Goal: Information Seeking & Learning: Learn about a topic

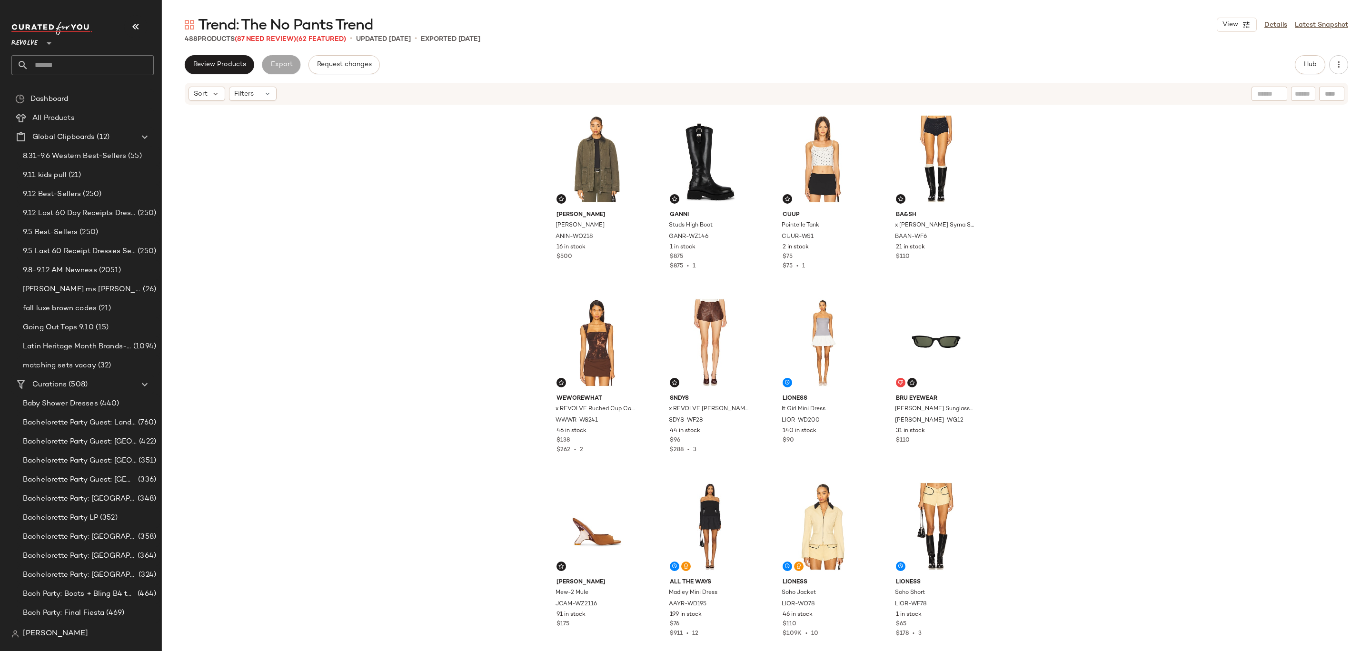
click at [34, 46] on span "Revolve" at bounding box center [24, 40] width 26 height 17
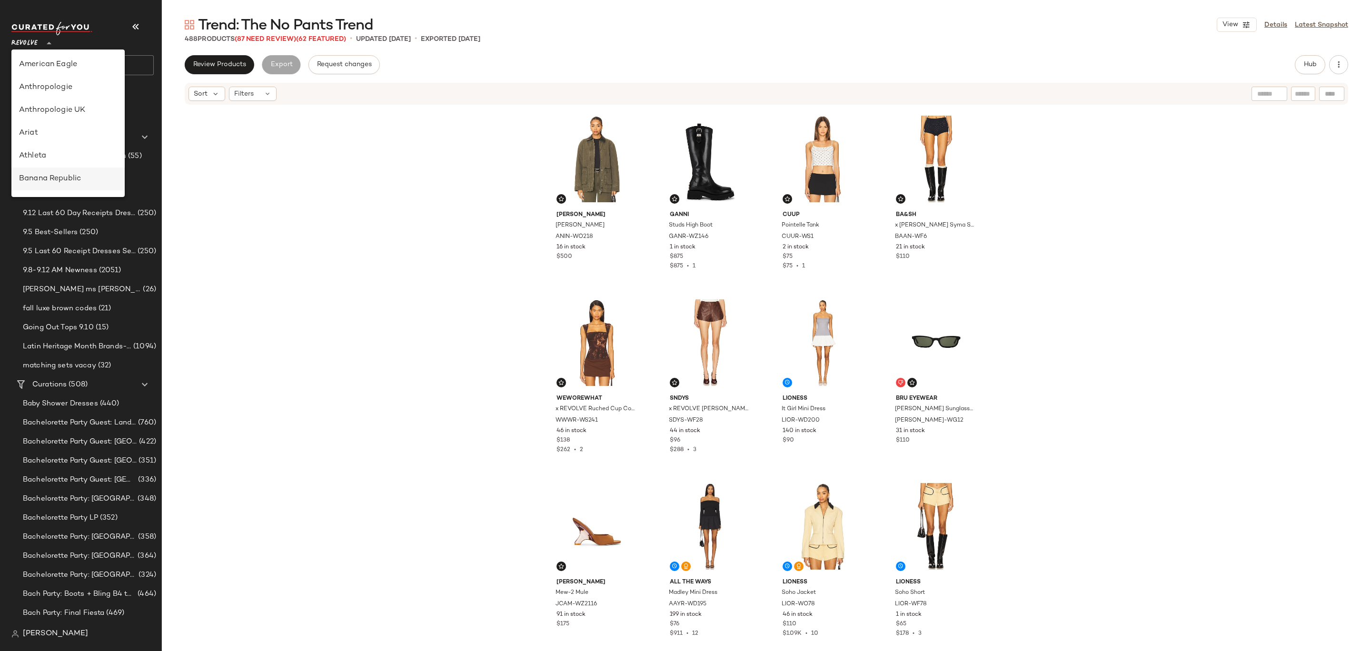
click at [79, 177] on div "Banana Republic" at bounding box center [68, 178] width 98 height 11
type input "**"
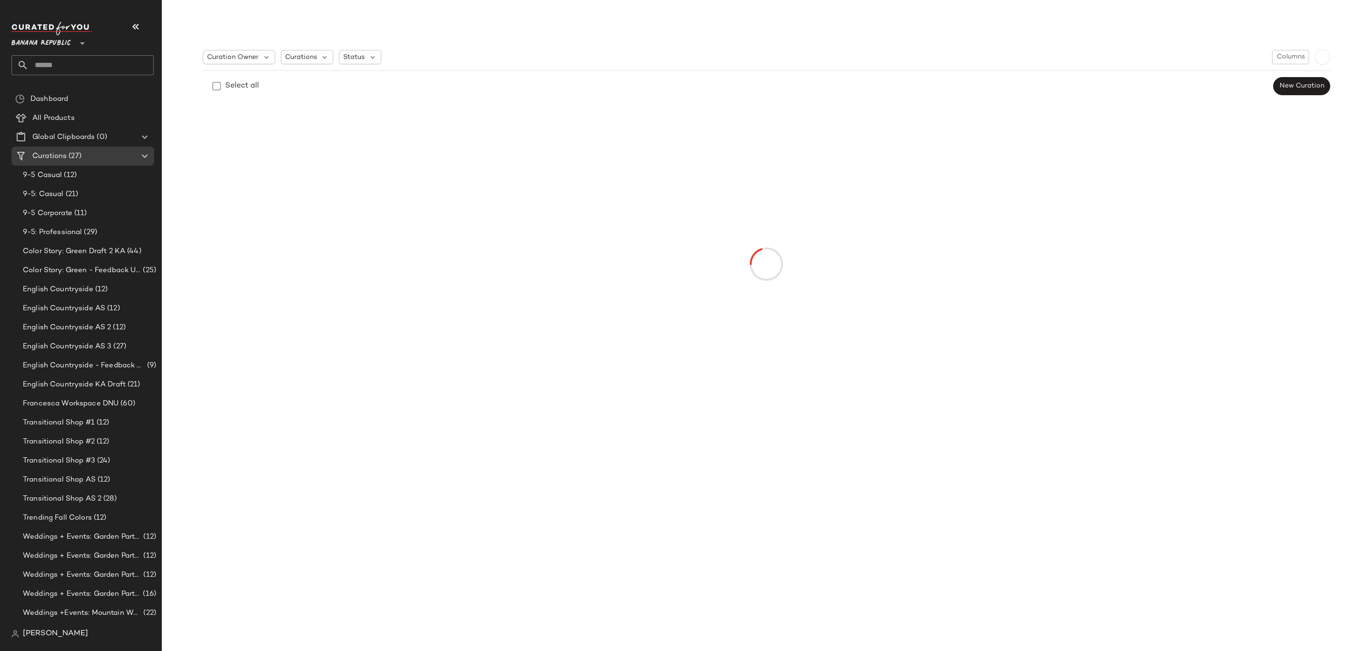
click at [119, 65] on input "text" at bounding box center [91, 65] width 125 height 20
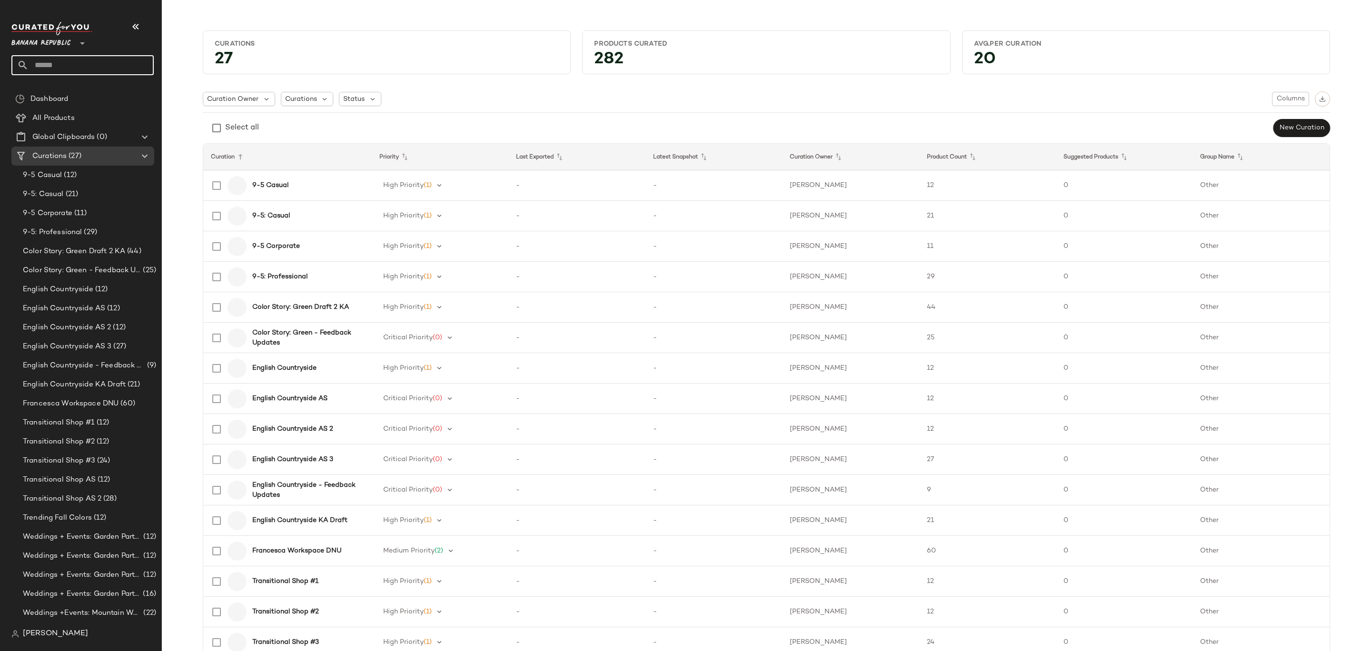
click at [117, 65] on input "text" at bounding box center [91, 65] width 125 height 20
click at [310, 545] on div "Francesca Workspace DNU" at bounding box center [284, 551] width 159 height 23
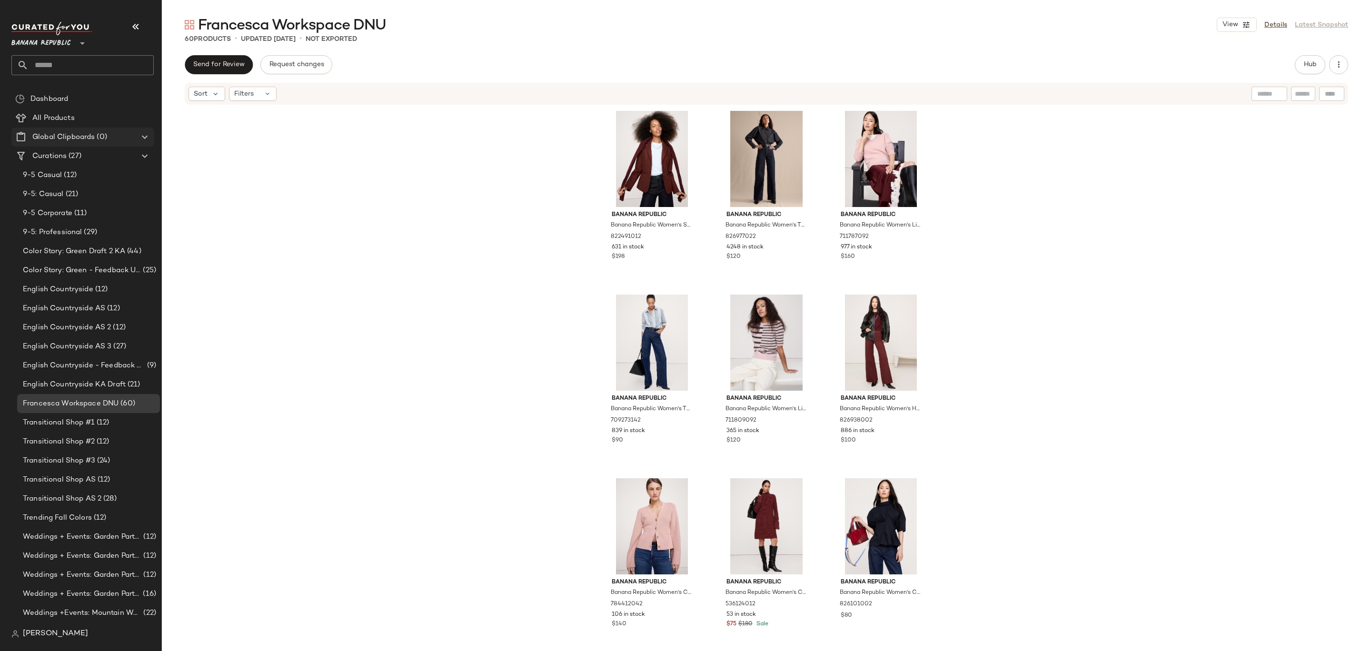
click at [93, 141] on span "Global Clipboards" at bounding box center [63, 137] width 62 height 11
click at [113, 115] on div "All Products" at bounding box center [90, 118] width 121 height 11
click at [97, 159] on div "Curations (27)" at bounding box center [84, 156] width 108 height 11
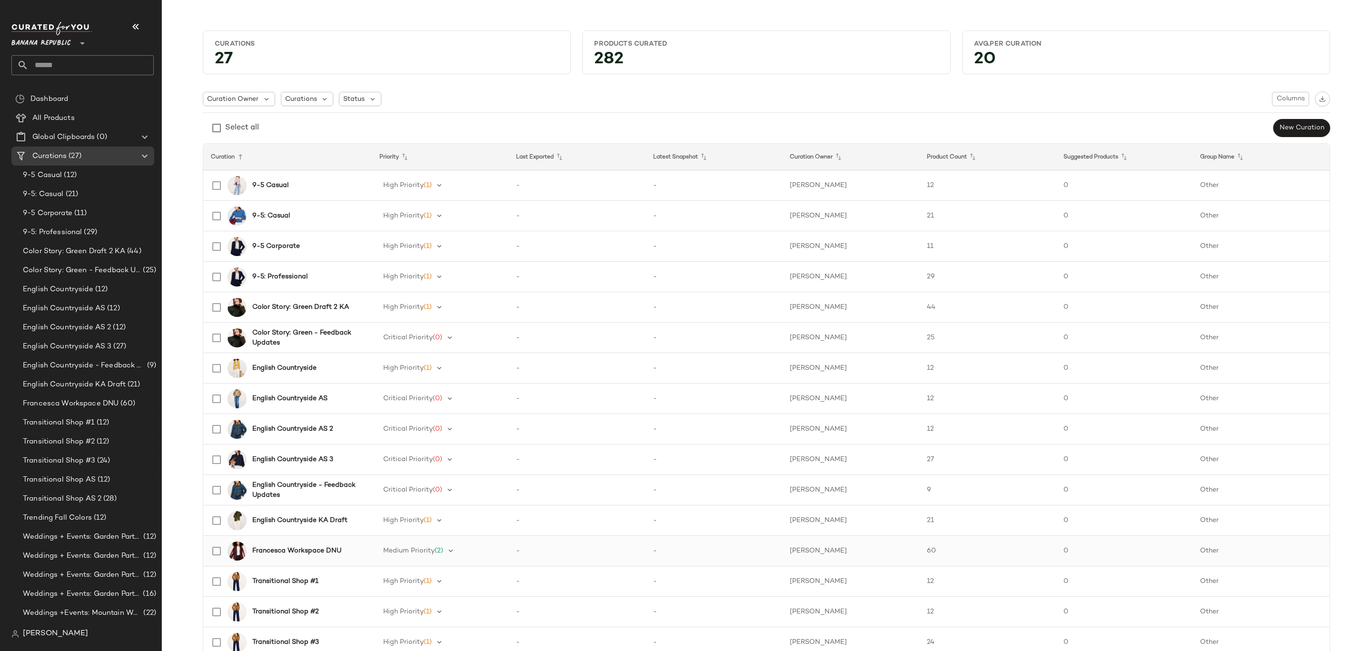
click at [308, 553] on b "Francesca Workspace DNU" at bounding box center [296, 551] width 89 height 10
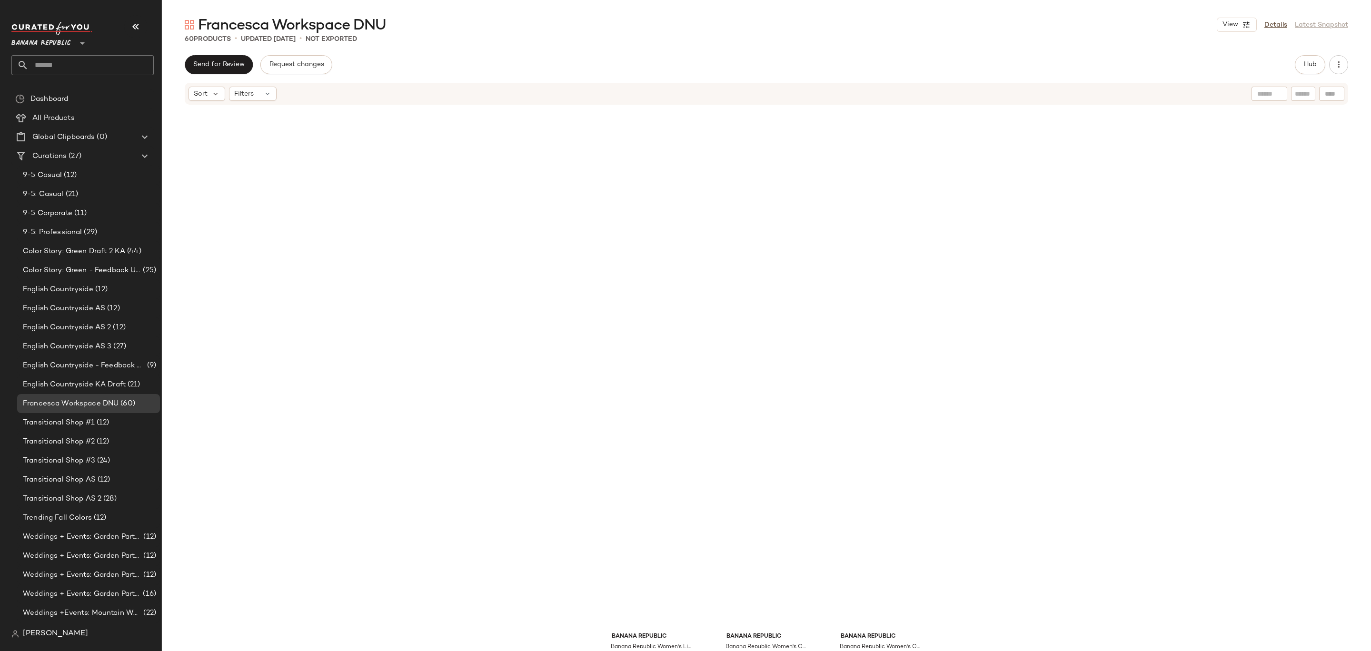
scroll to position [995, 0]
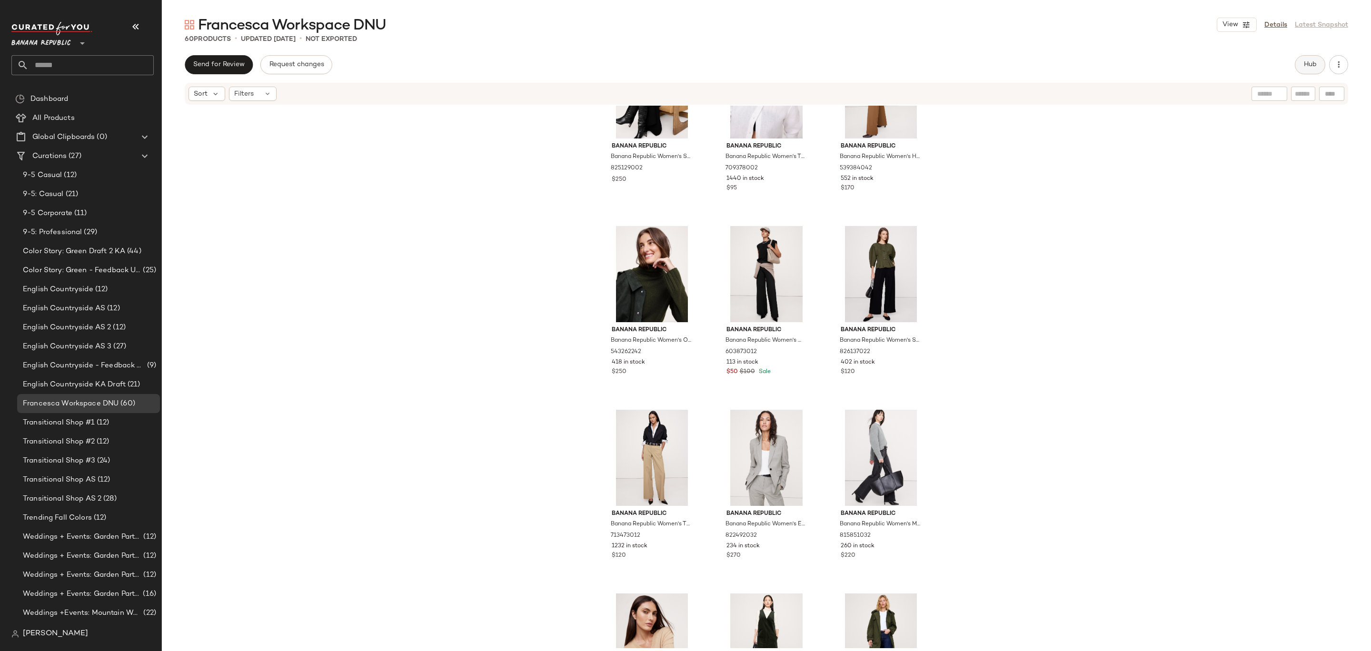
click at [1308, 67] on span "Hub" at bounding box center [1309, 65] width 13 height 8
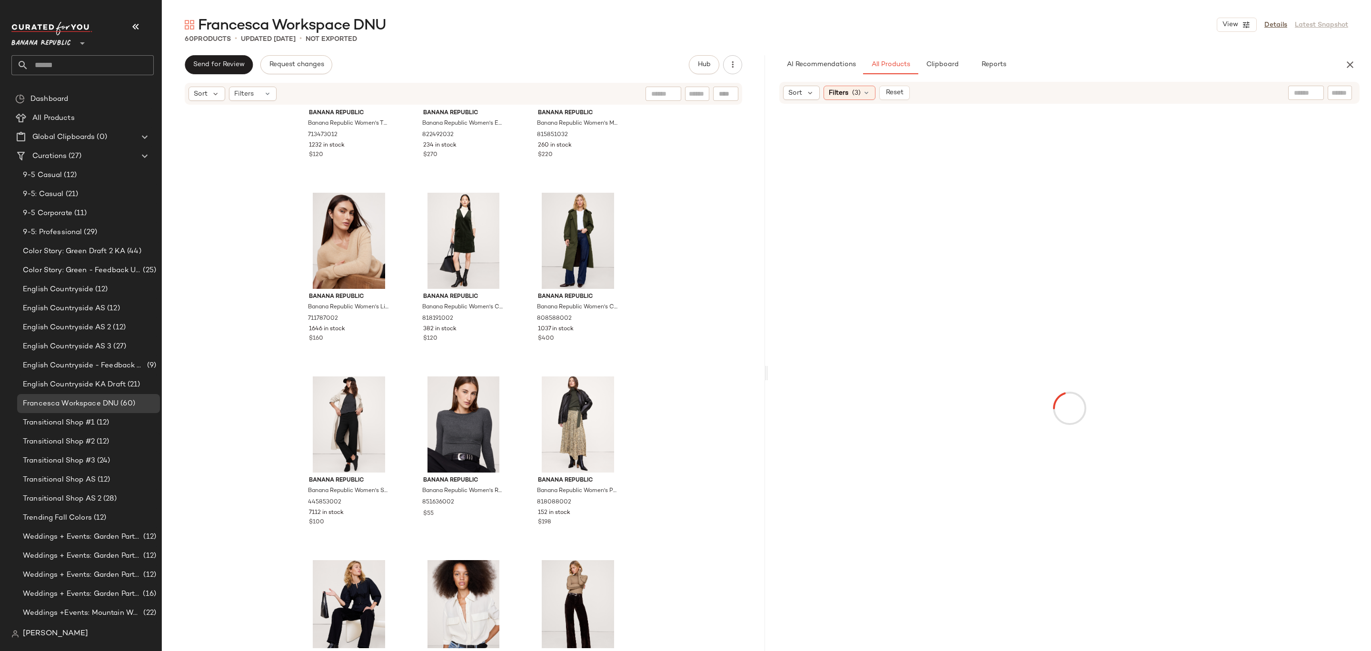
scroll to position [1435, 0]
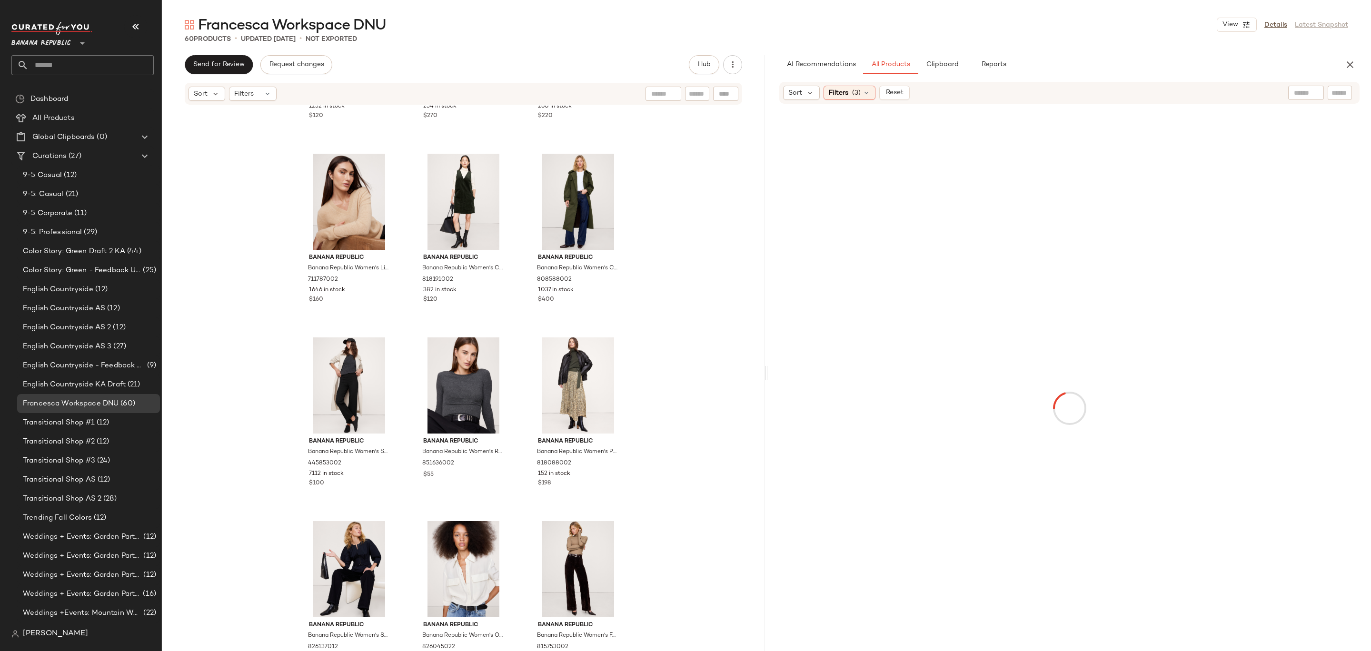
click at [954, 53] on div "Francesca Workspace DNU View Details Latest Snapshot 60 Products • updated [DAT…" at bounding box center [766, 333] width 1209 height 636
click at [953, 63] on span "Clipboard" at bounding box center [941, 65] width 33 height 8
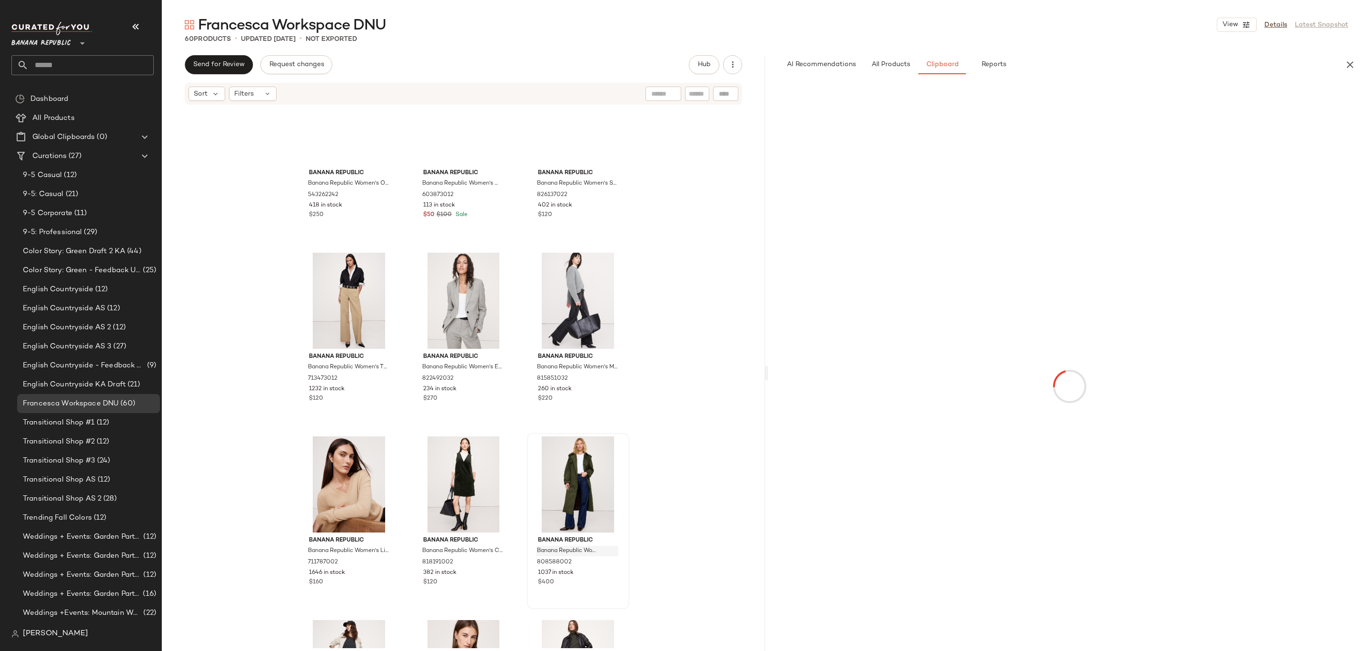
scroll to position [872, 0]
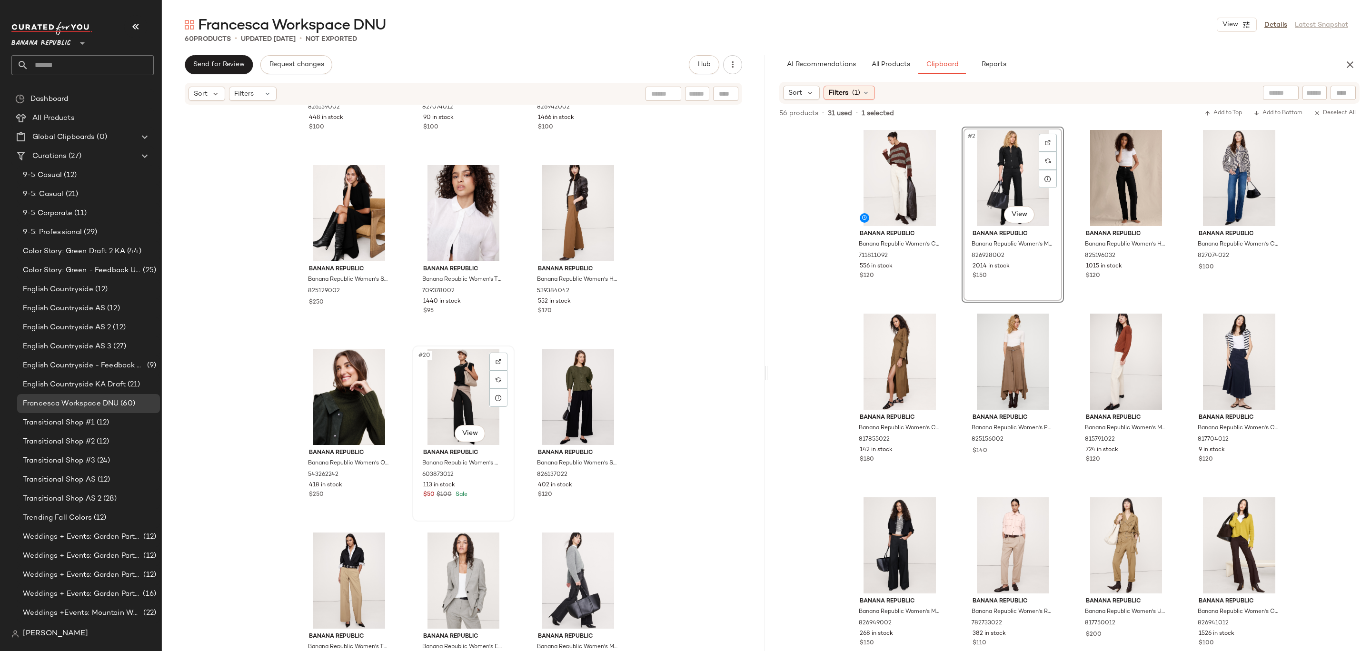
click at [447, 396] on div "#20 View" at bounding box center [464, 397] width 96 height 96
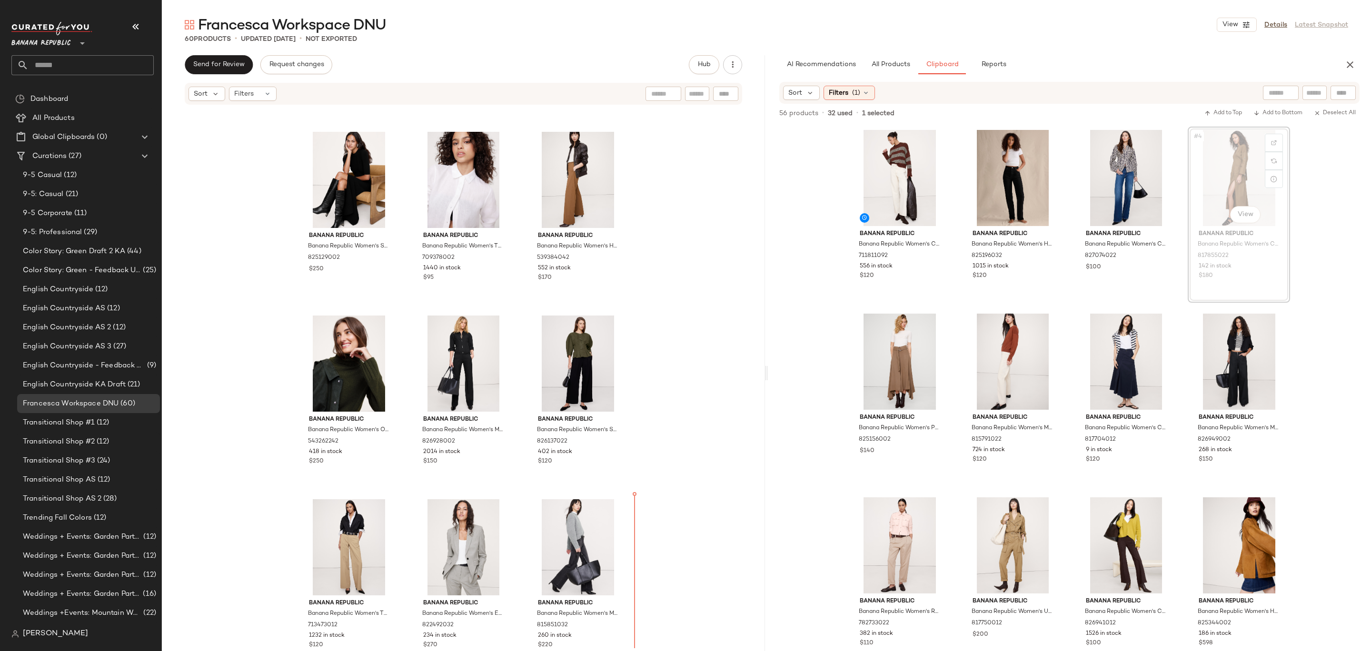
scroll to position [908, 0]
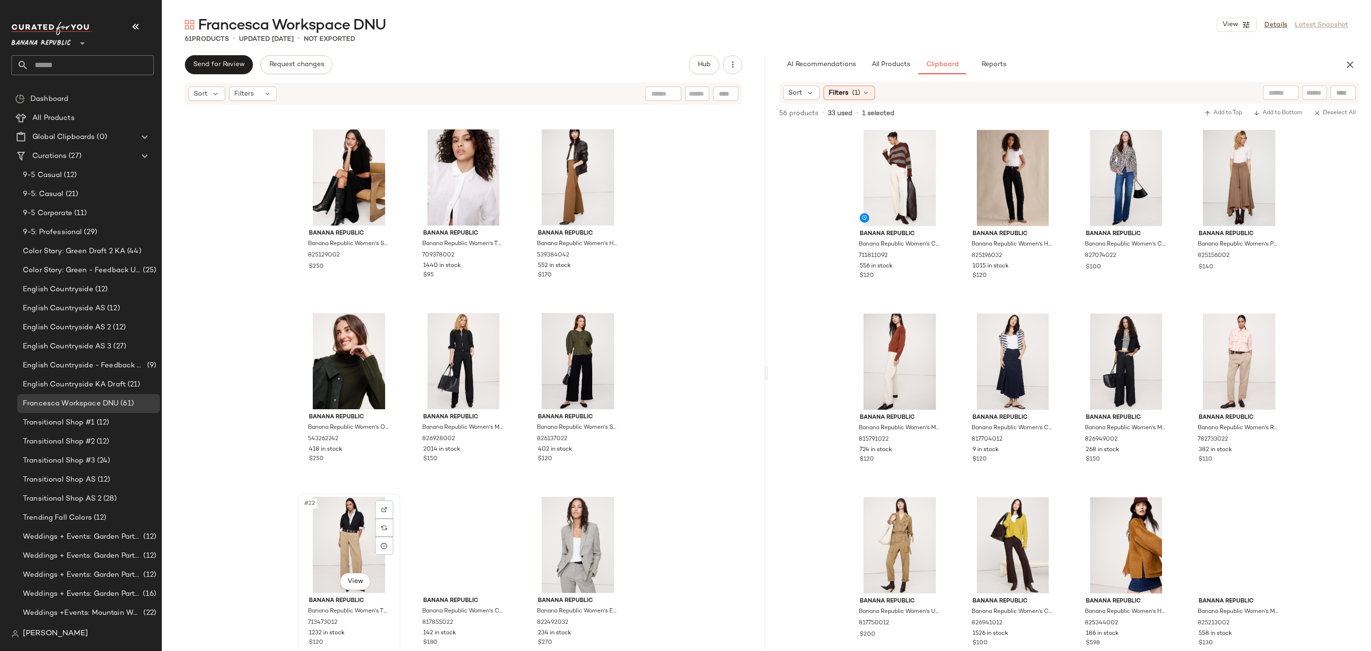
click at [336, 527] on div "#22 View" at bounding box center [349, 545] width 96 height 96
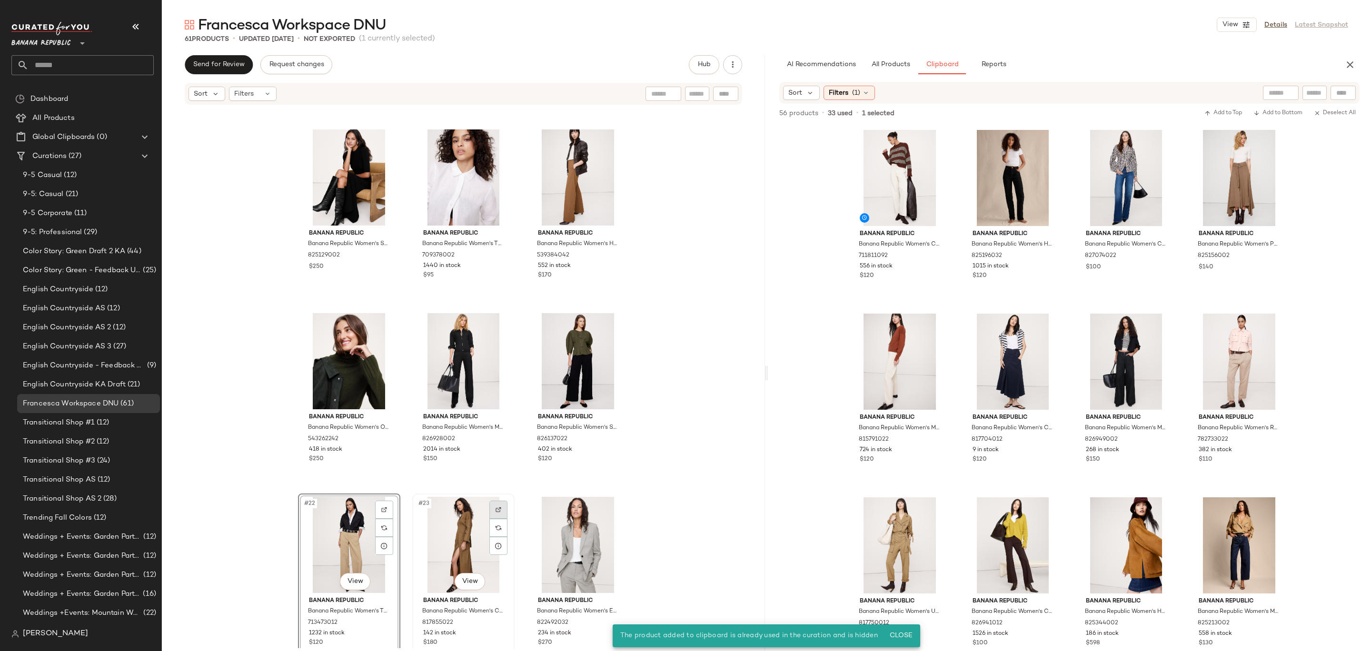
click at [489, 513] on div at bounding box center [498, 510] width 18 height 18
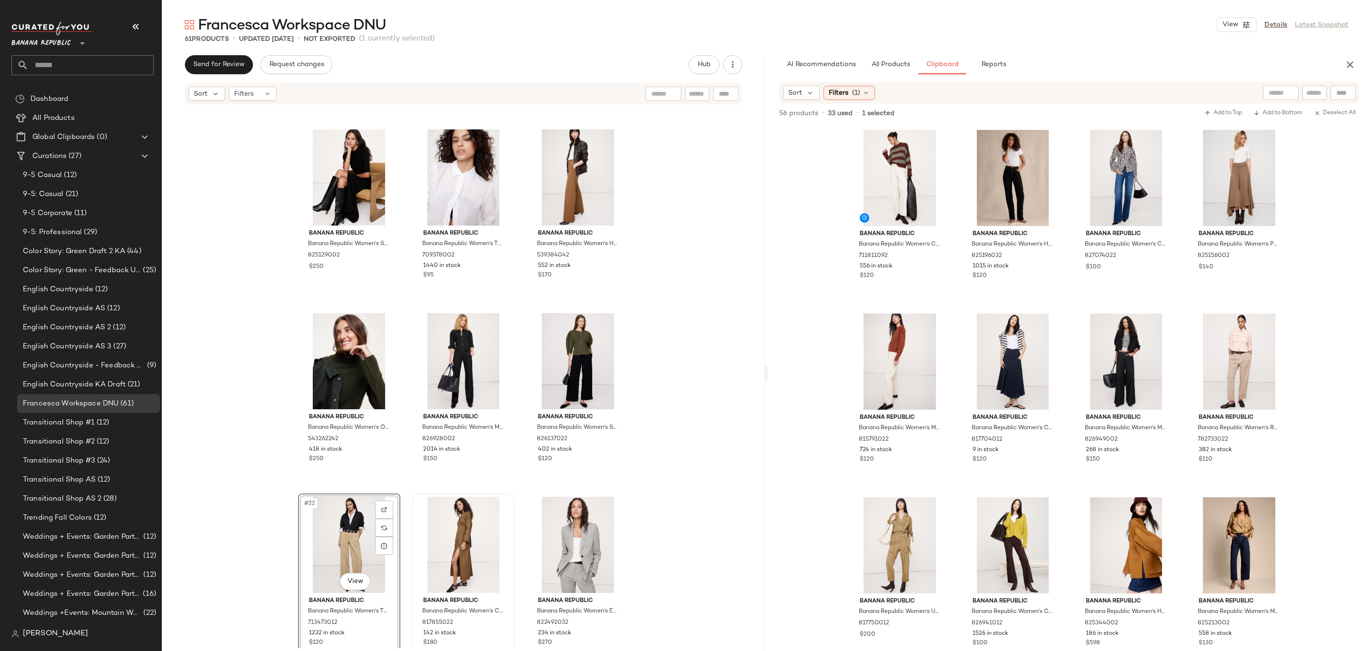
click at [324, 507] on div "#22 View" at bounding box center [349, 545] width 96 height 96
click at [360, 513] on div "#22 View" at bounding box center [349, 545] width 96 height 96
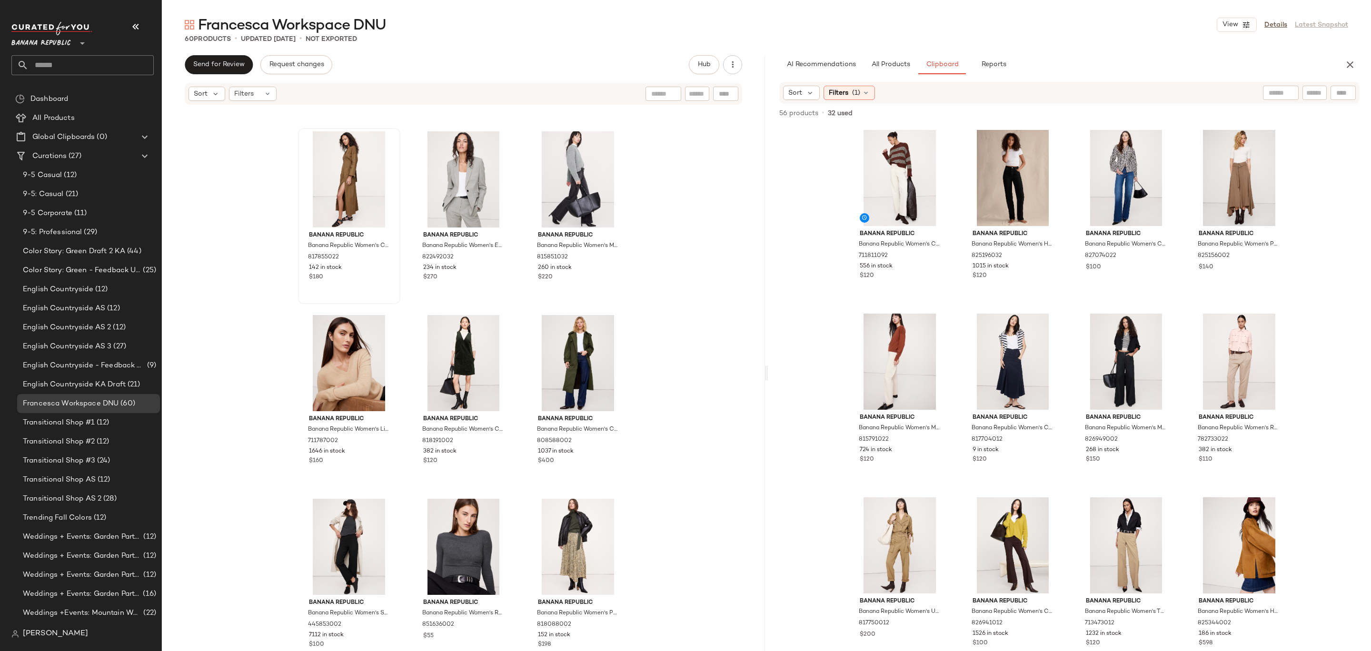
scroll to position [1277, 0]
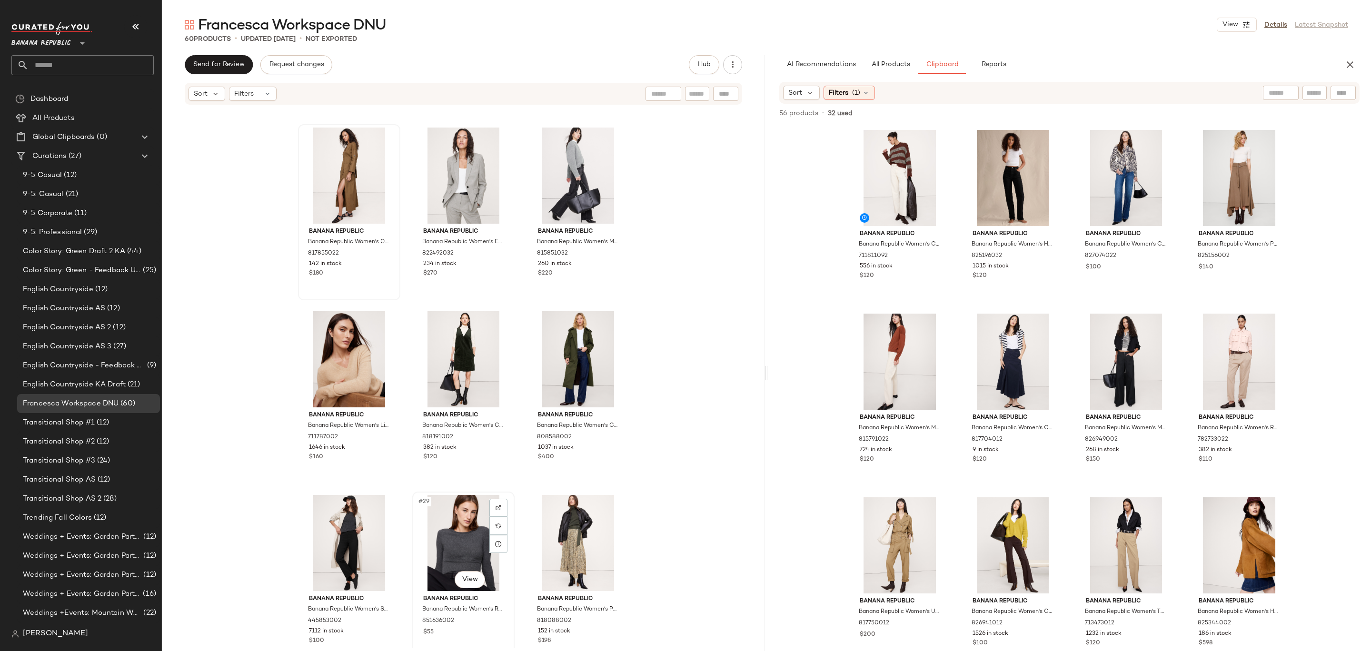
click at [443, 531] on div "#29 View" at bounding box center [464, 543] width 96 height 96
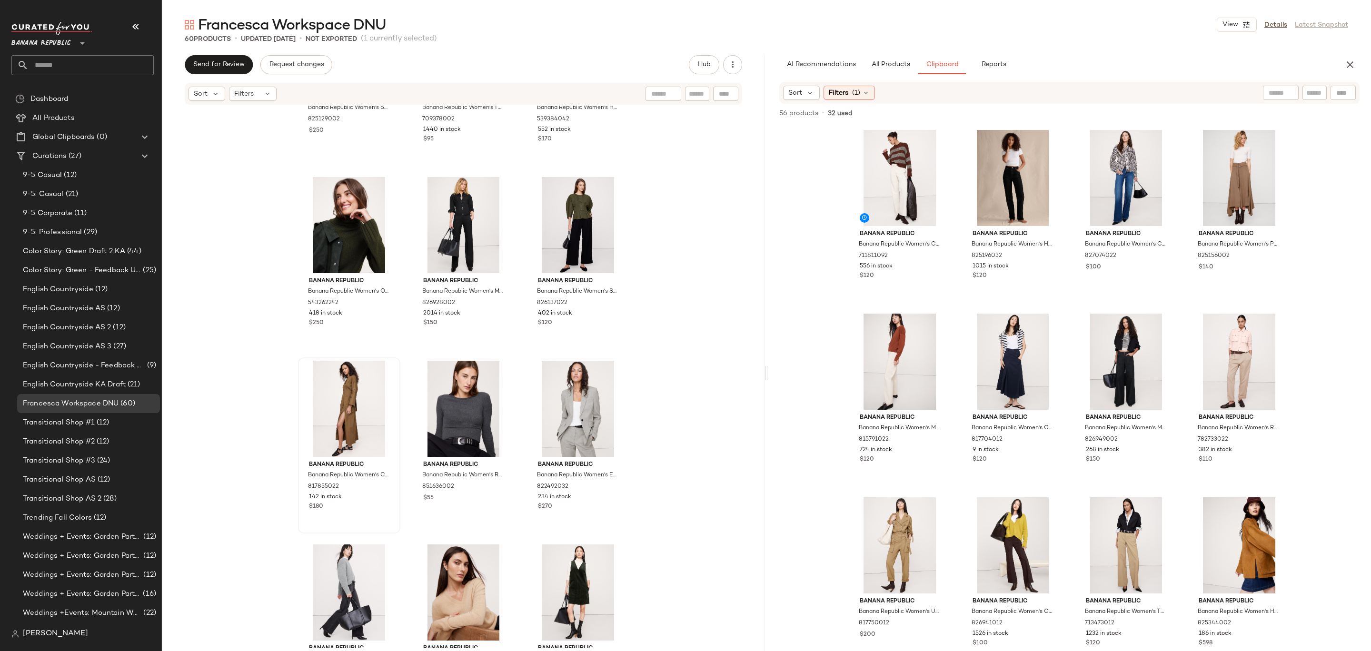
scroll to position [866, 0]
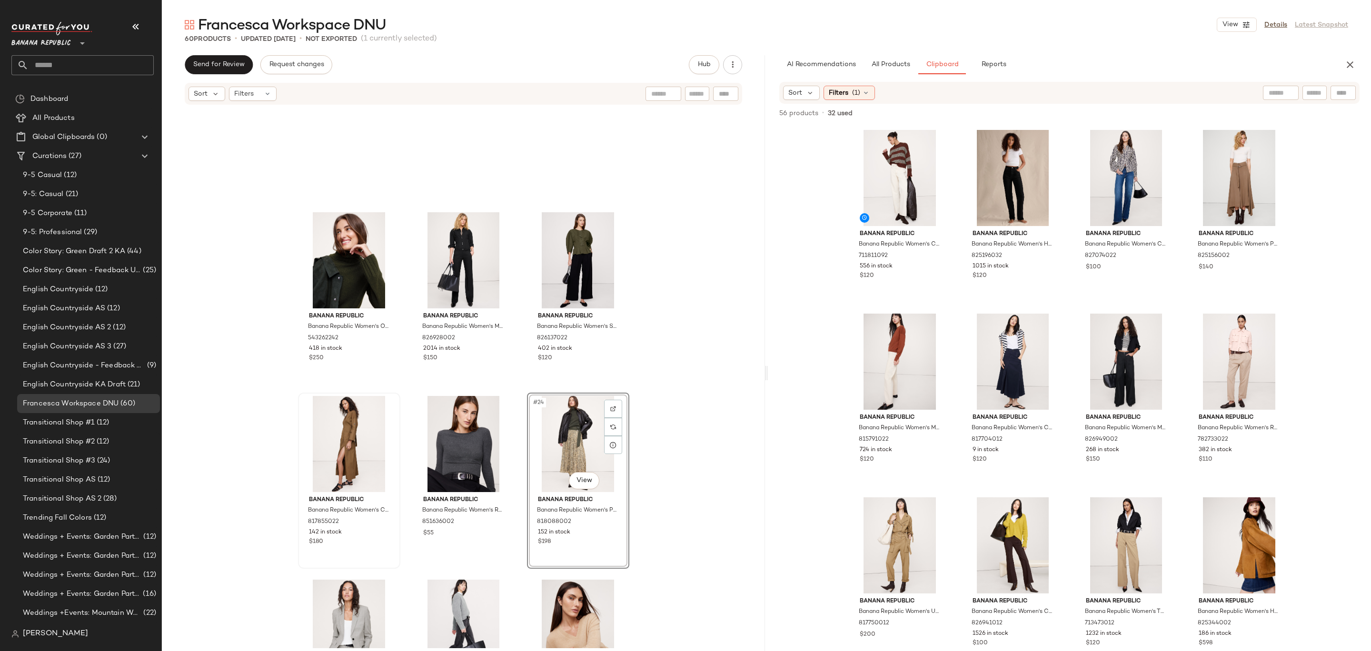
scroll to position [1273, 0]
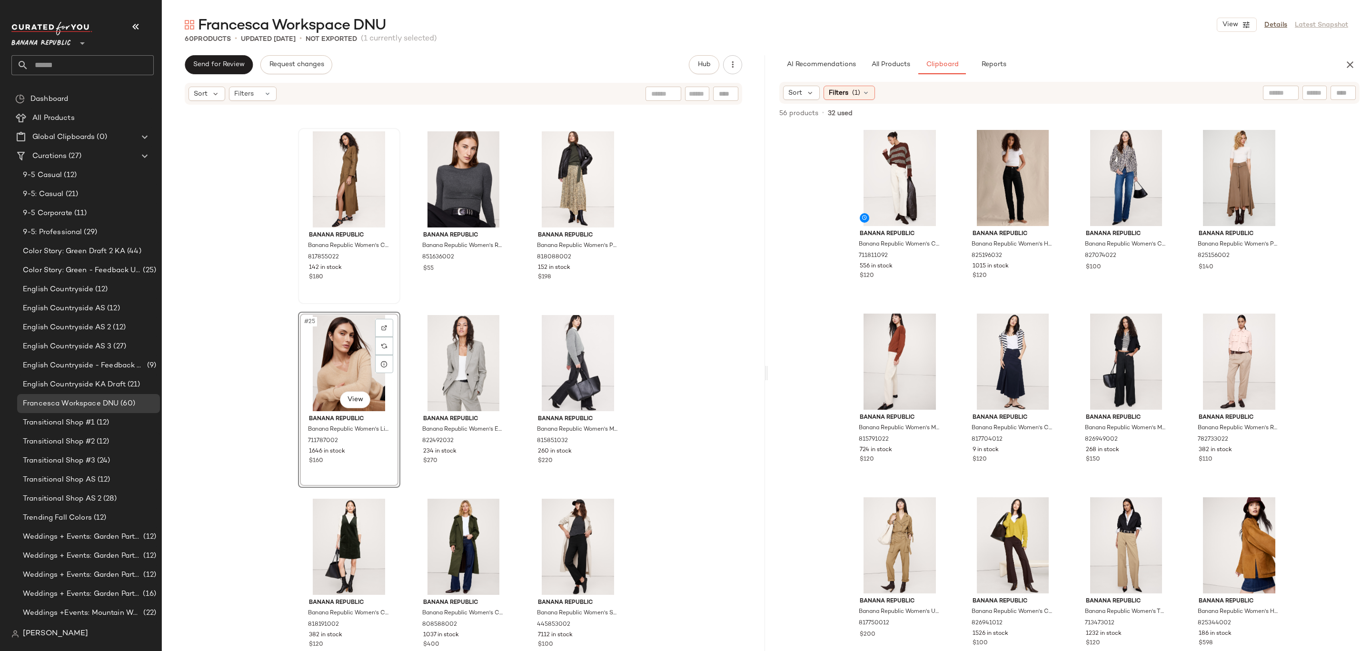
click at [638, 384] on div "Banana Republic Banana Republic Women's Oversized Cashmere Turtleneck Sweater D…" at bounding box center [463, 377] width 603 height 543
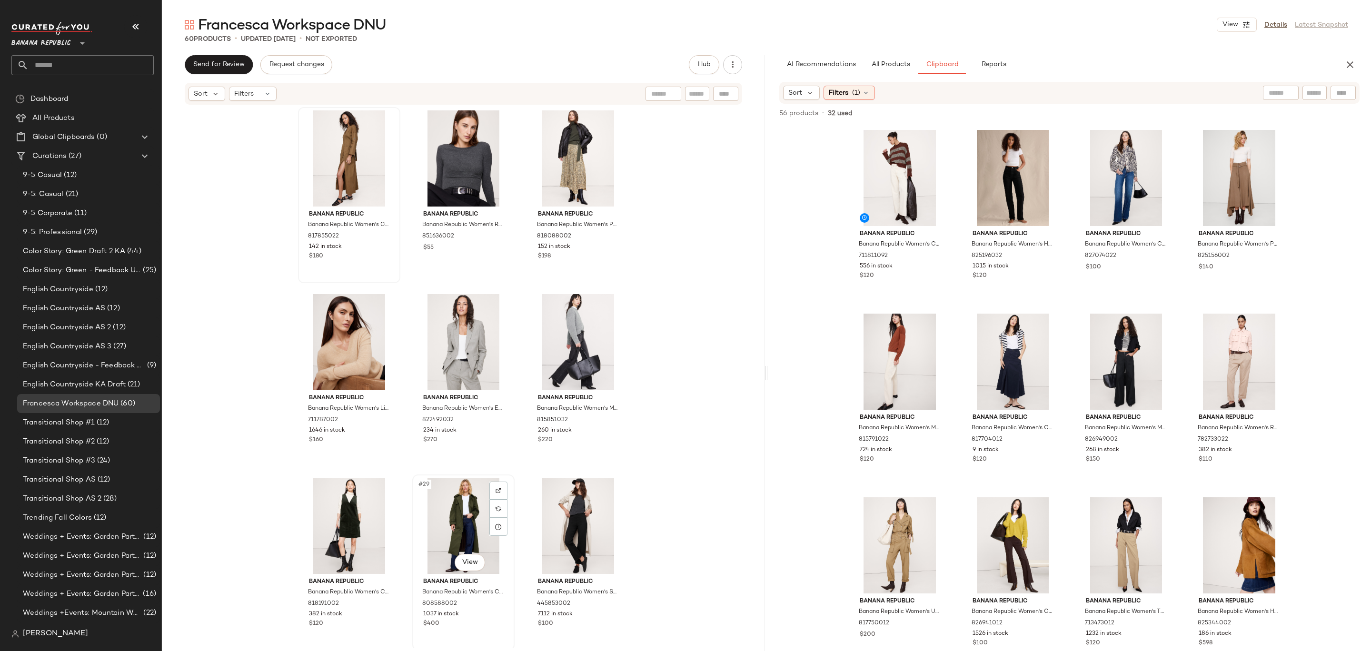
scroll to position [1274, 0]
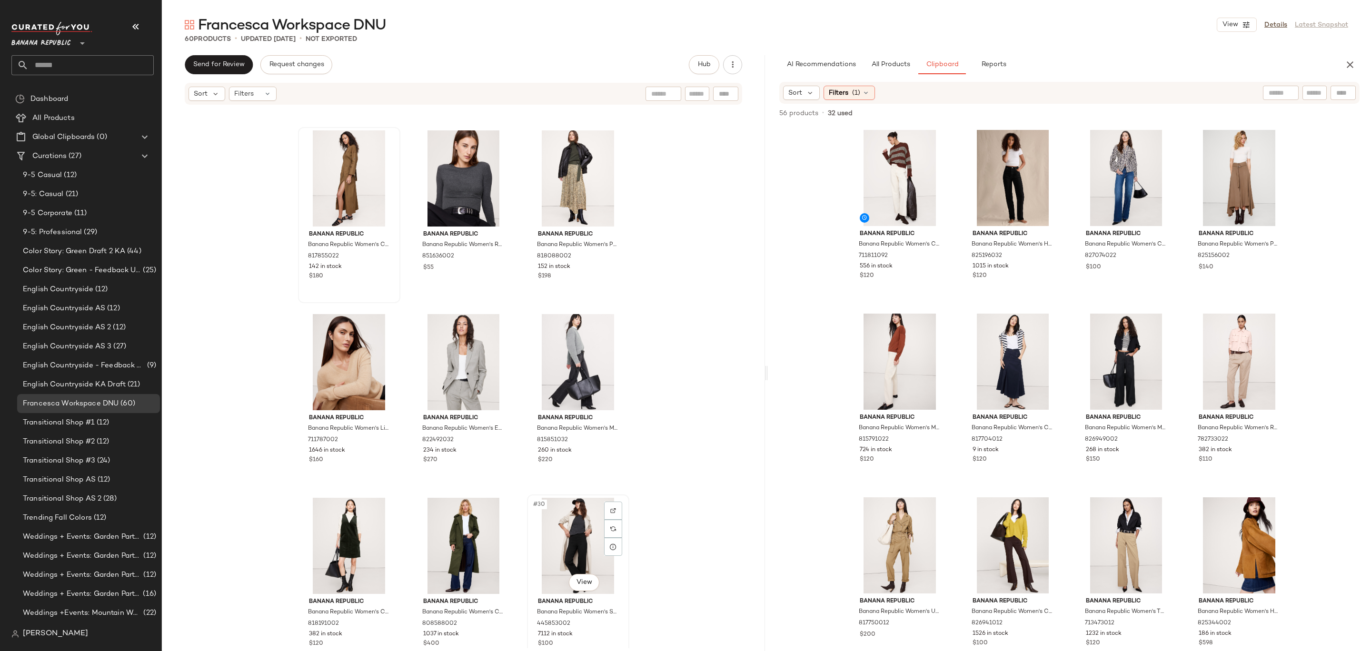
click at [590, 535] on div "#30 View" at bounding box center [578, 546] width 96 height 96
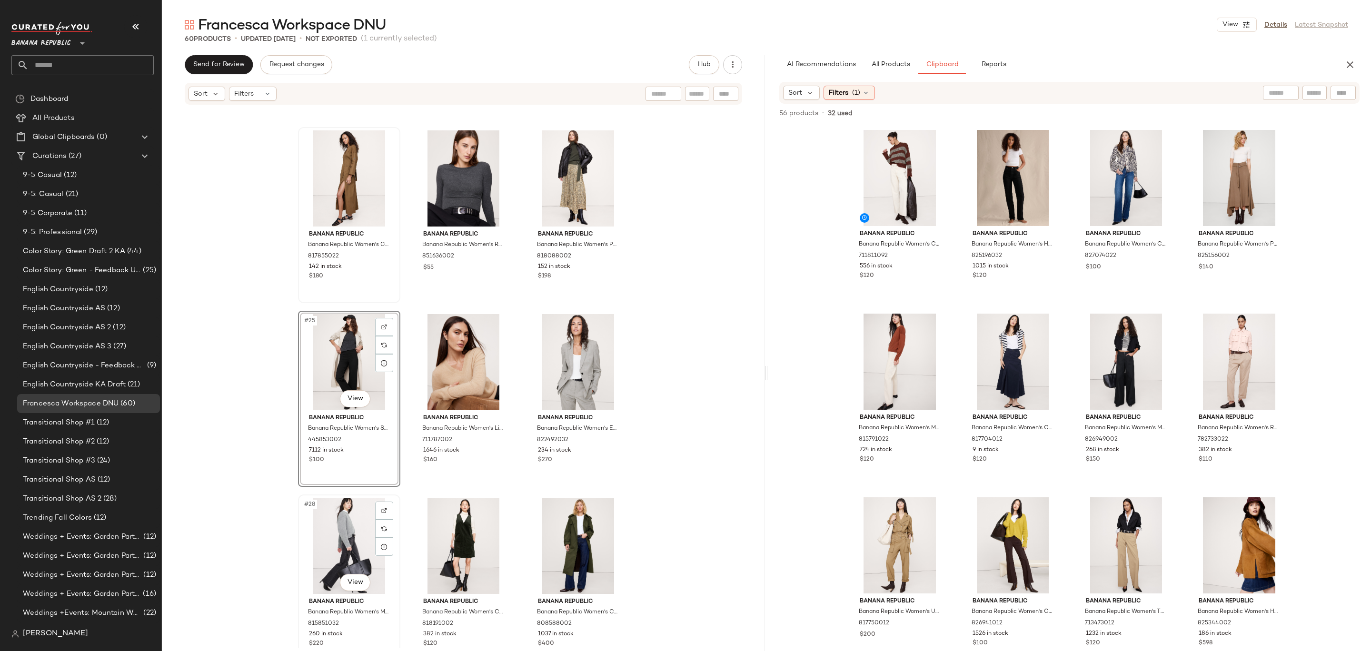
click at [361, 520] on div "#28 View" at bounding box center [349, 546] width 96 height 96
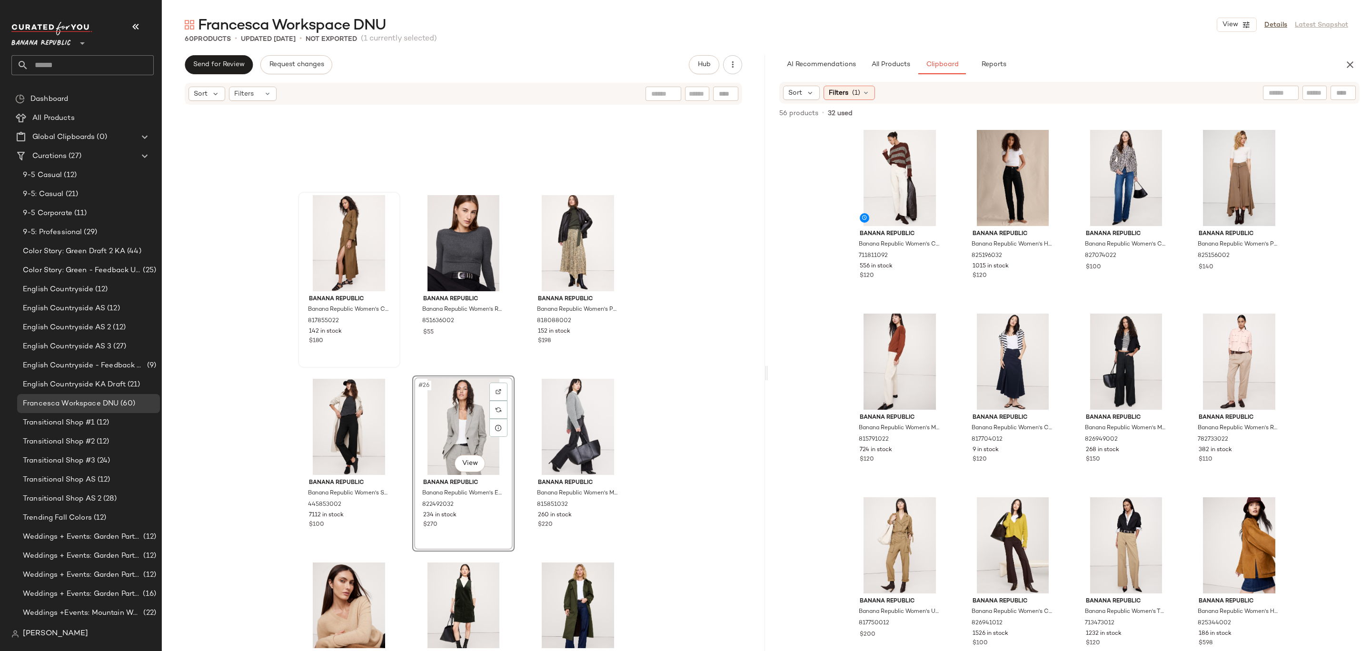
scroll to position [1337, 0]
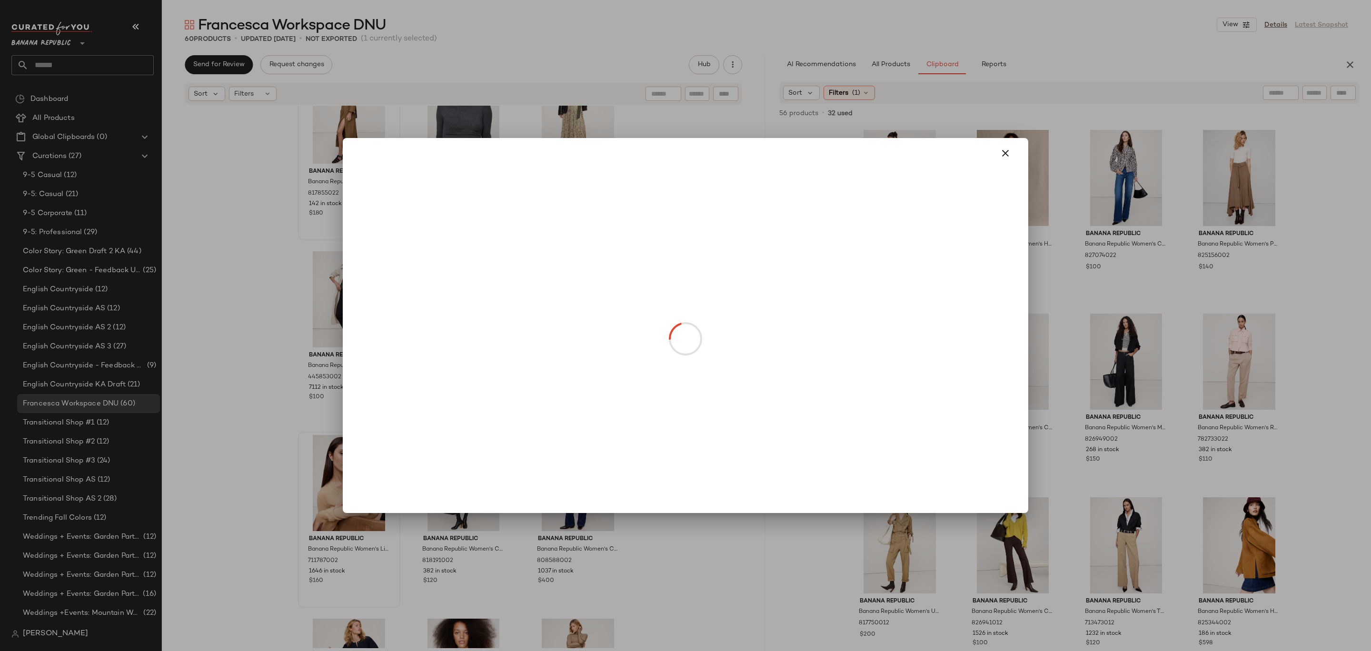
drag, startPoint x: 341, startPoint y: 508, endPoint x: 386, endPoint y: 340, distance: 174.5
click at [1003, 148] on icon "button" at bounding box center [1005, 153] width 11 height 11
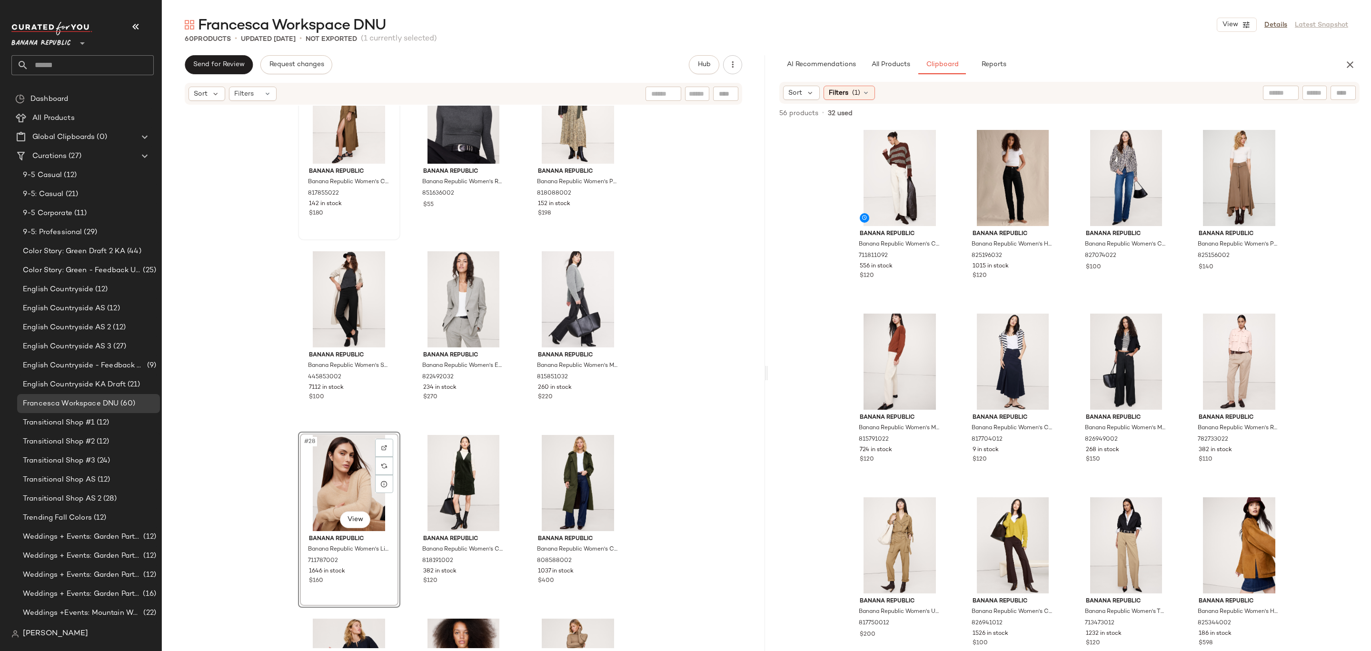
click at [674, 326] on div "Banana Republic Banana Republic Women's Cotton Twill Long Midi Dress Saddle Bro…" at bounding box center [463, 377] width 603 height 543
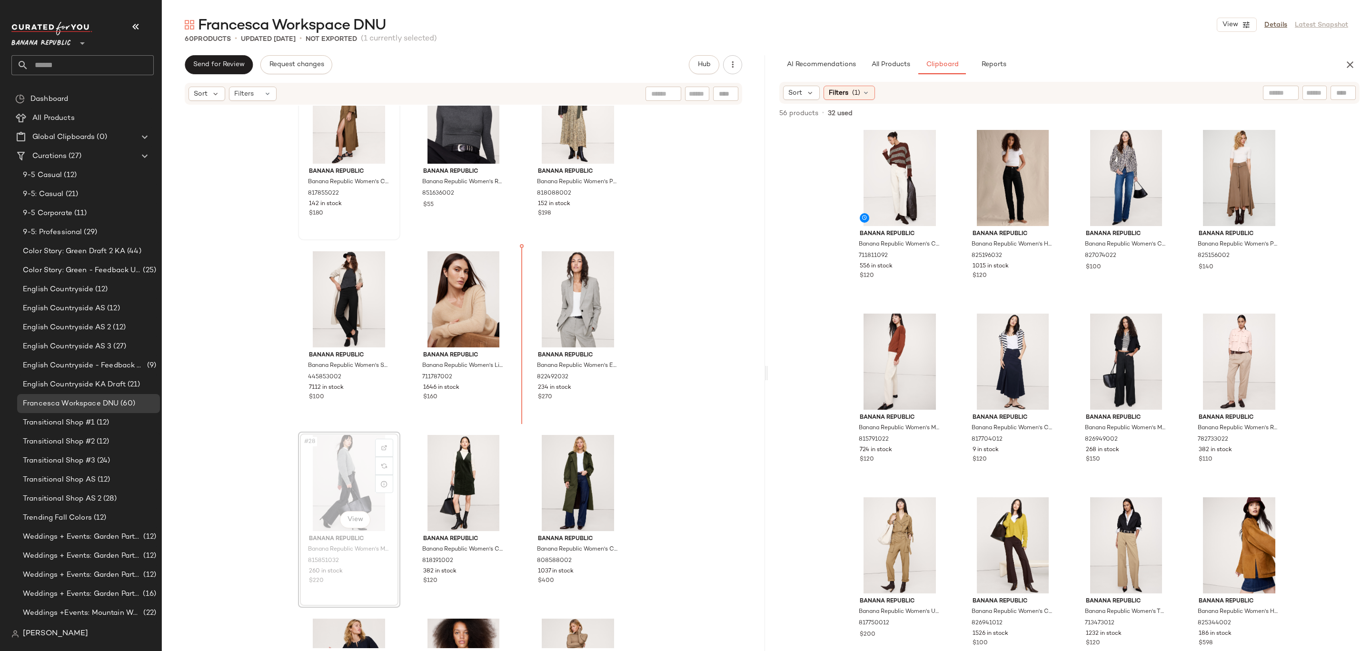
drag, startPoint x: 345, startPoint y: 497, endPoint x: 350, endPoint y: 494, distance: 6.5
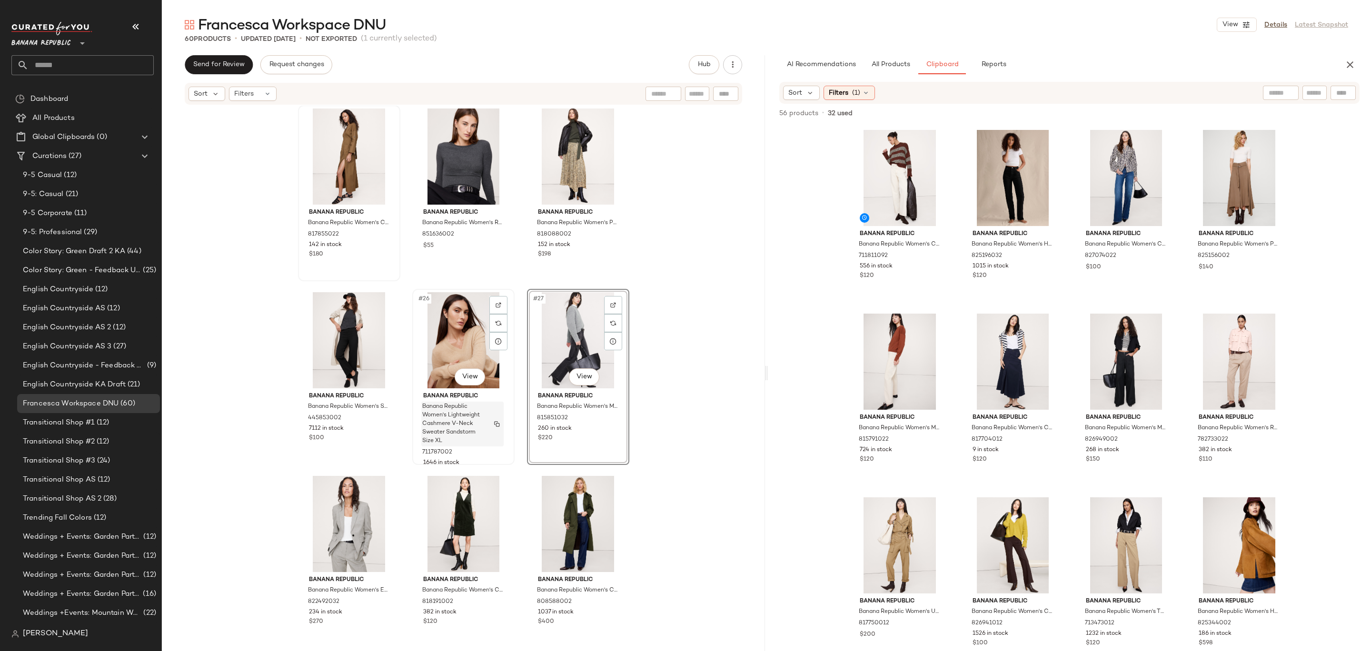
scroll to position [1299, 0]
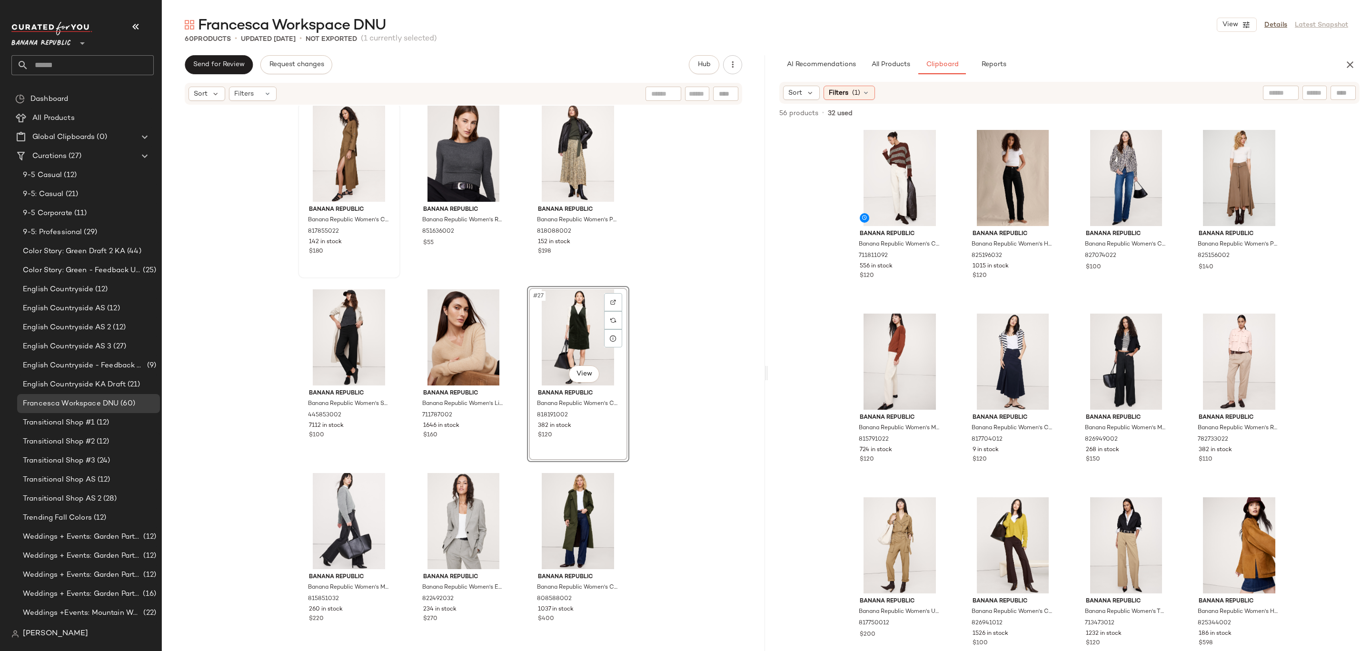
click at [661, 330] on div "Banana Republic Banana Republic Women's Oversized Cashmere Turtleneck Sweater D…" at bounding box center [463, 377] width 603 height 543
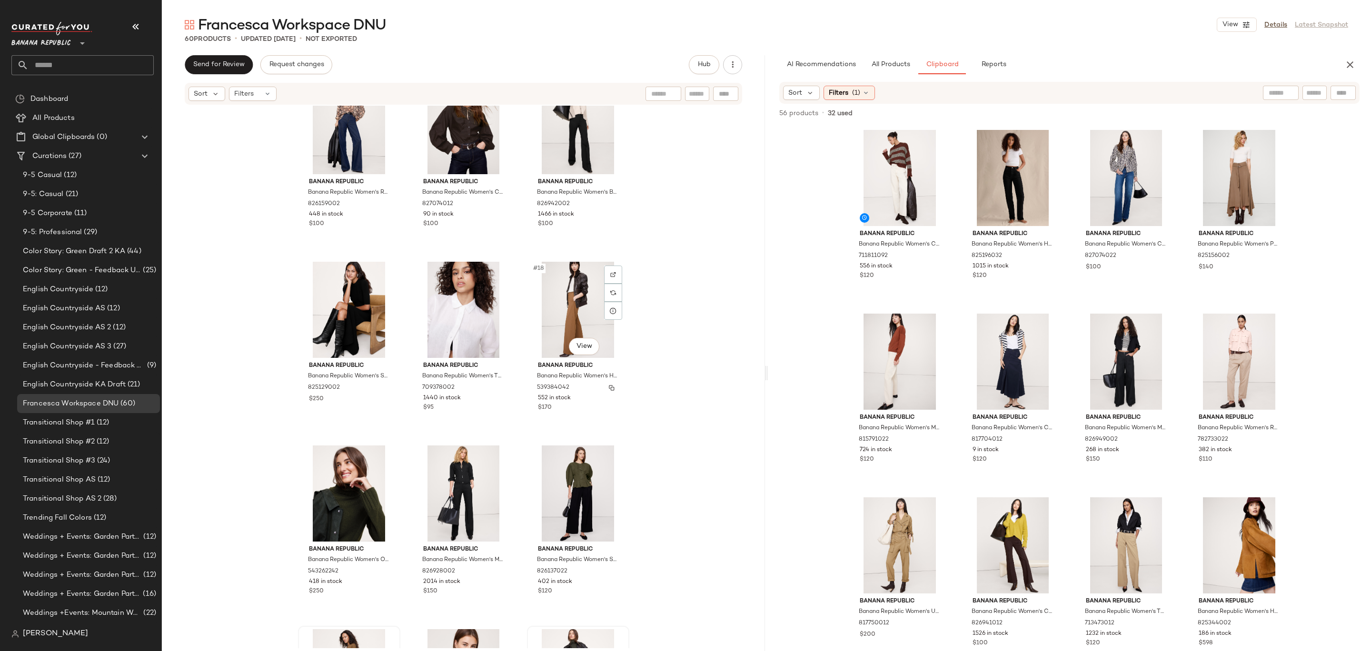
scroll to position [1087, 0]
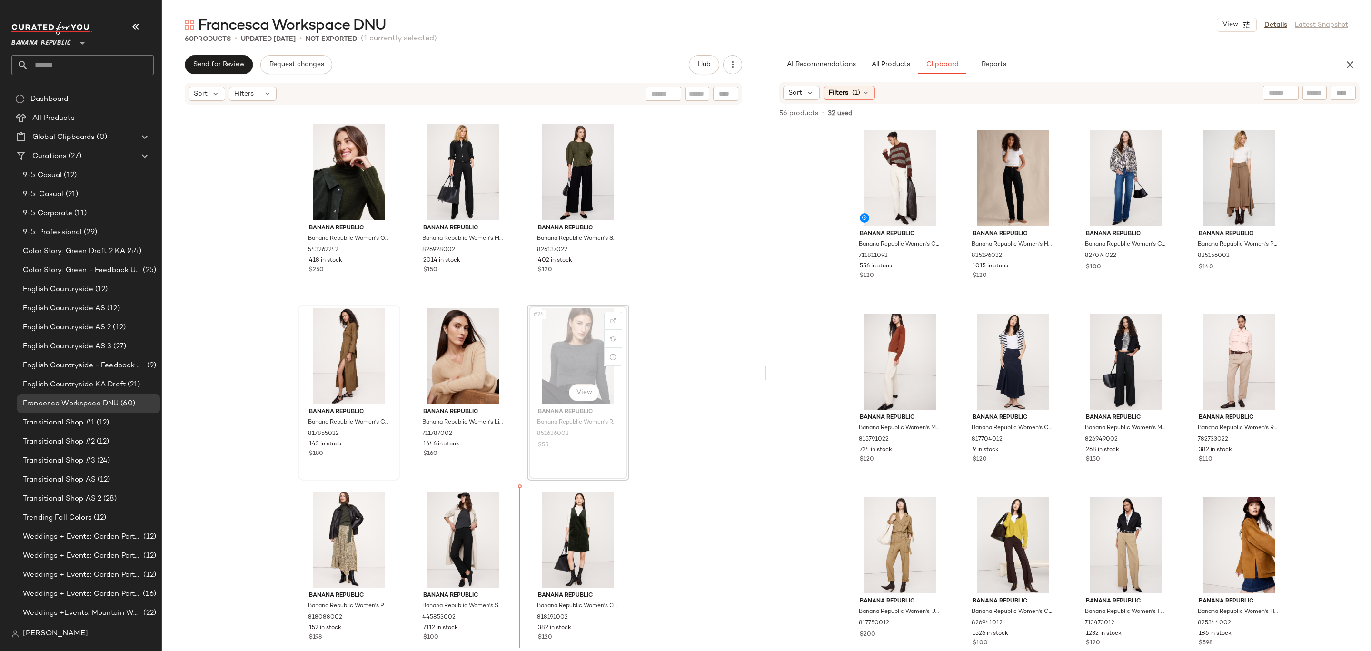
scroll to position [1104, 0]
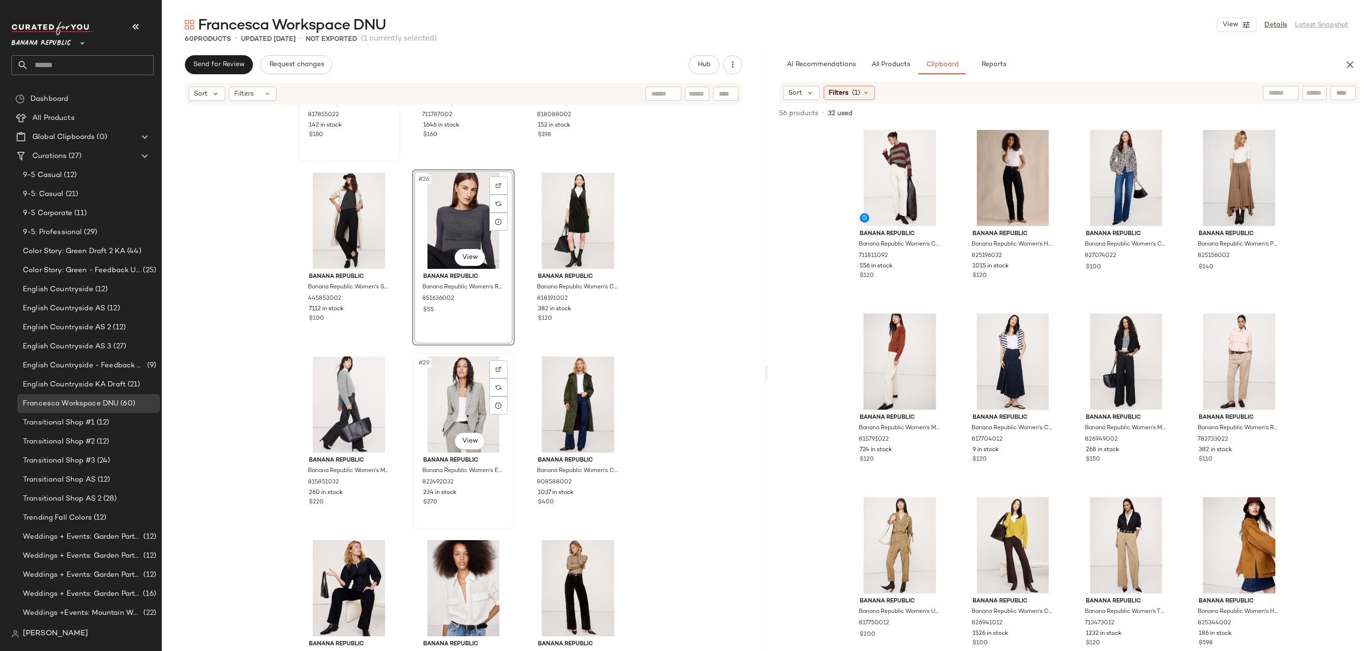
scroll to position [1418, 0]
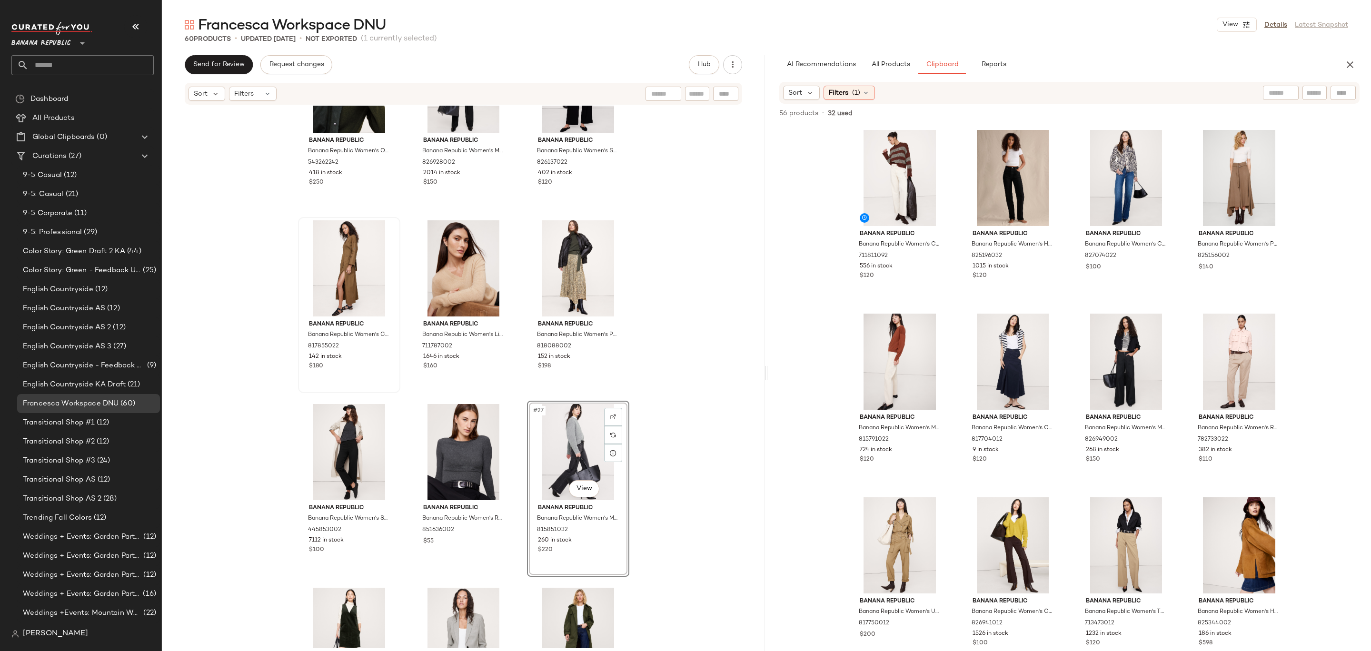
scroll to position [1180, 0]
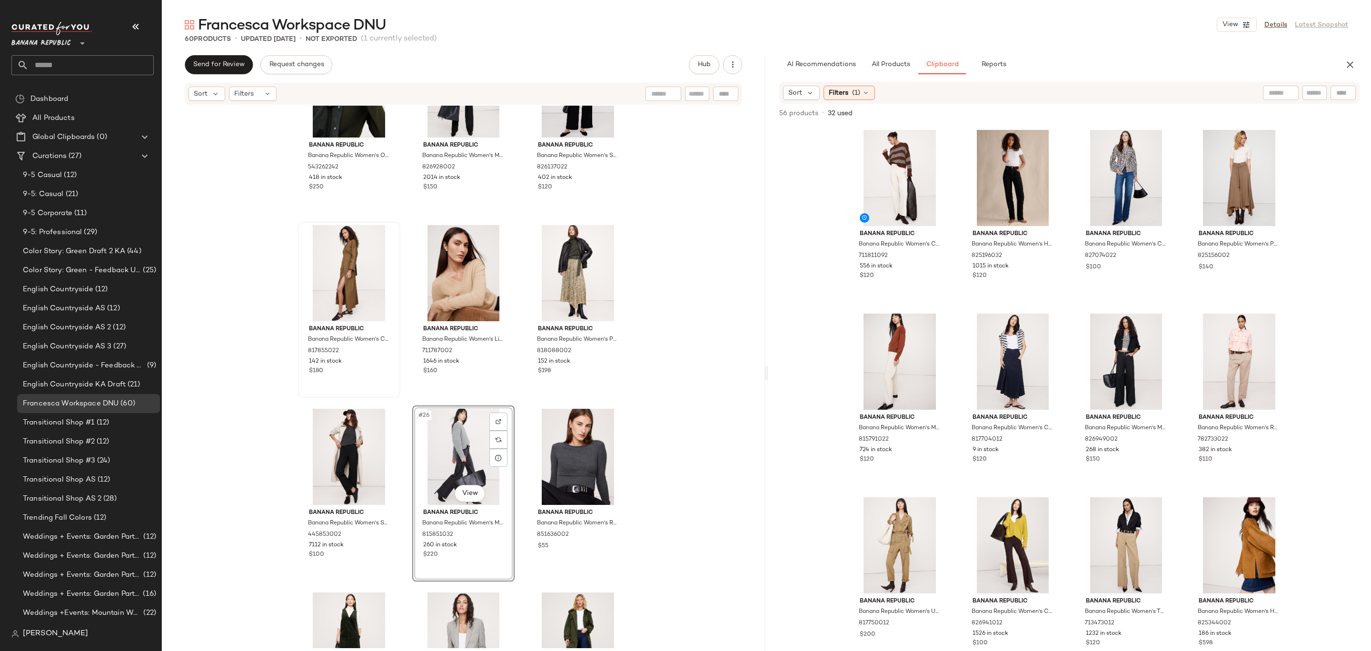
click at [664, 380] on div "Banana Republic Banana Republic Women's Oversized Cashmere Turtleneck Sweater D…" at bounding box center [463, 377] width 603 height 543
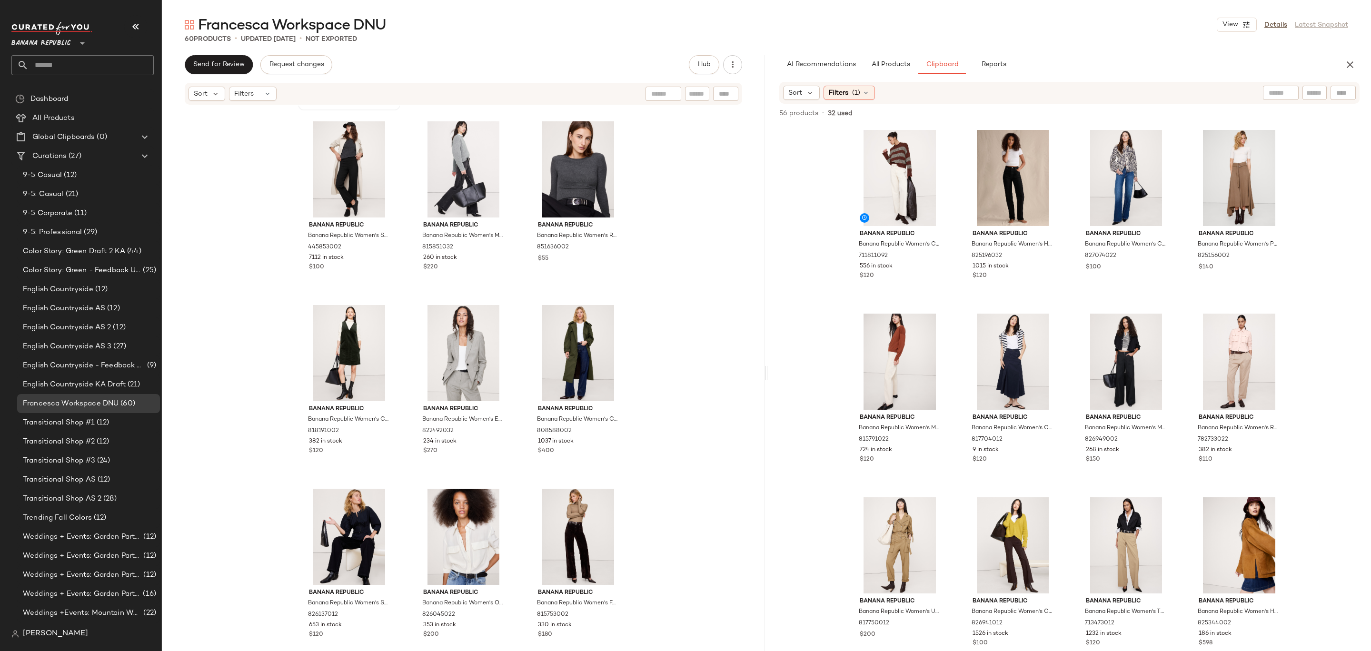
scroll to position [1472, 0]
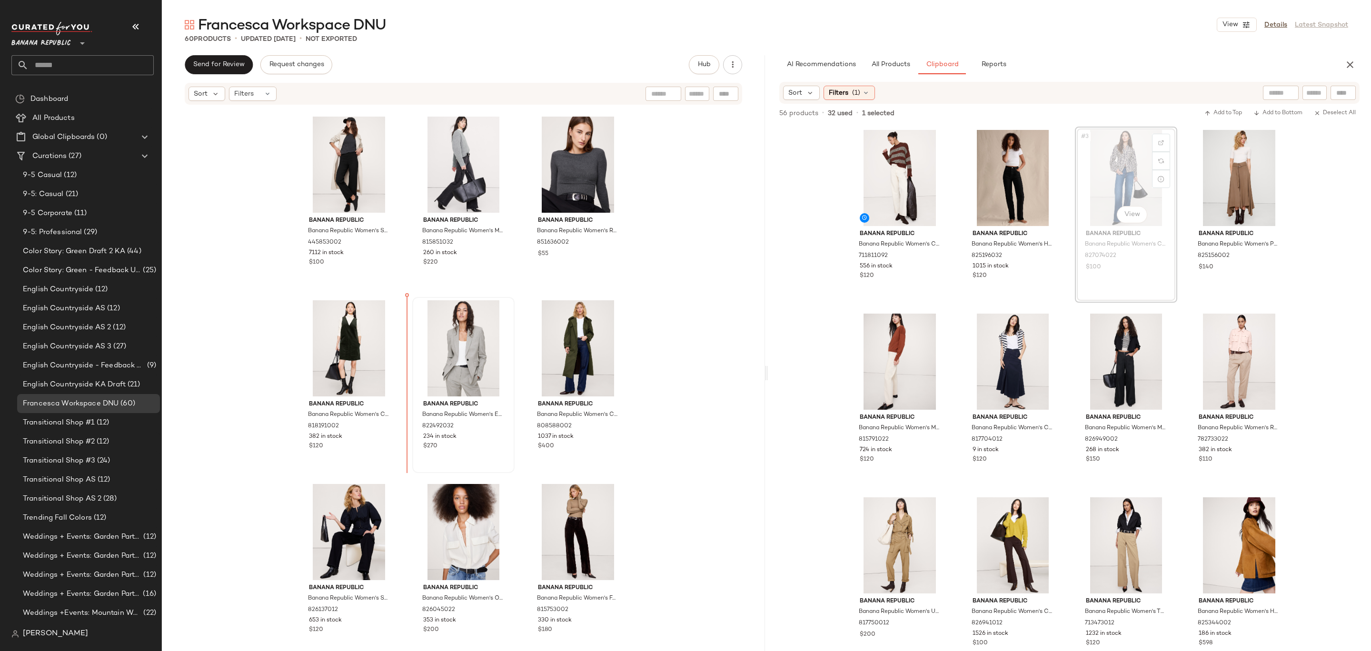
drag, startPoint x: 1131, startPoint y: 174, endPoint x: 428, endPoint y: 340, distance: 721.5
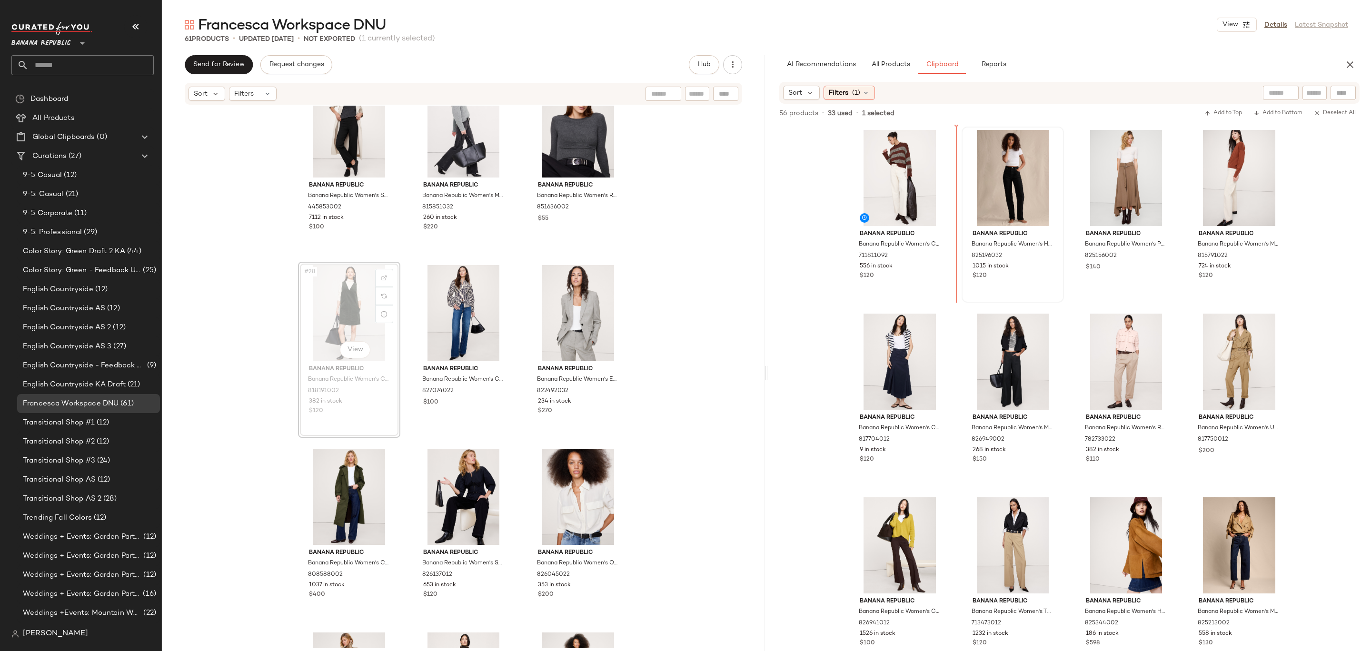
drag, startPoint x: 335, startPoint y: 306, endPoint x: 993, endPoint y: 222, distance: 664.1
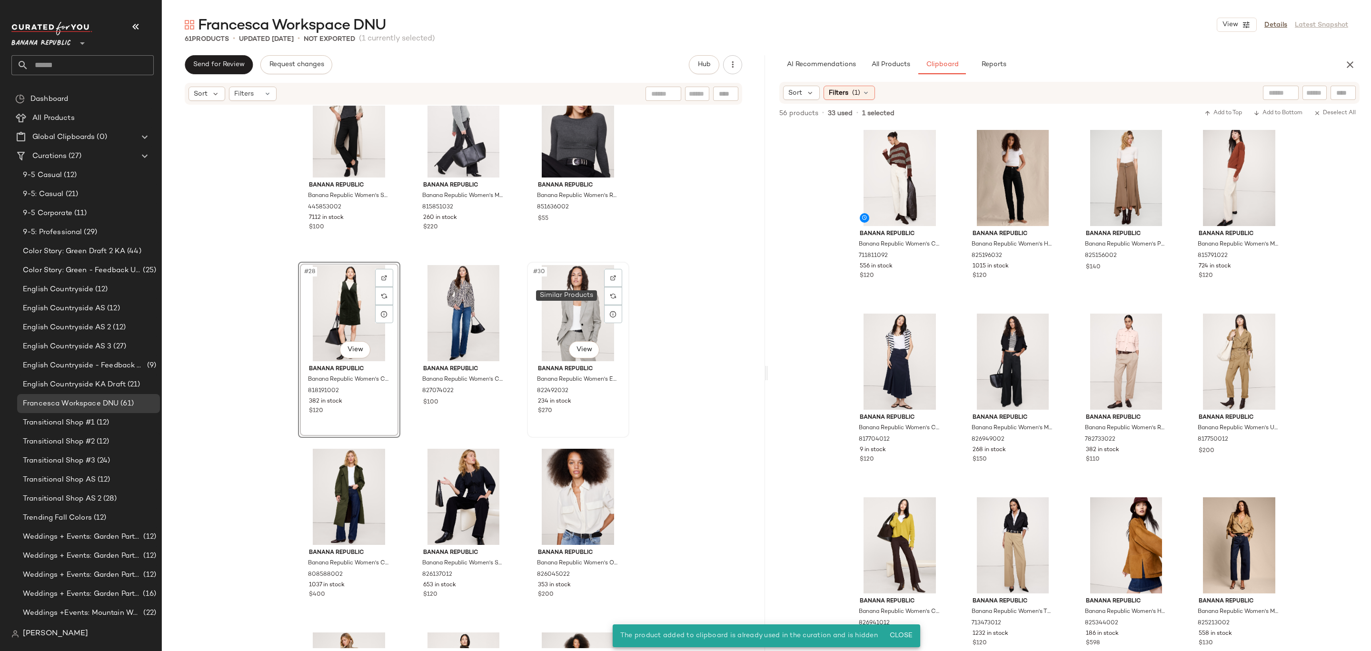
click at [575, 291] on div "#30 View" at bounding box center [578, 313] width 96 height 96
click at [338, 318] on div "#28 View" at bounding box center [349, 313] width 96 height 96
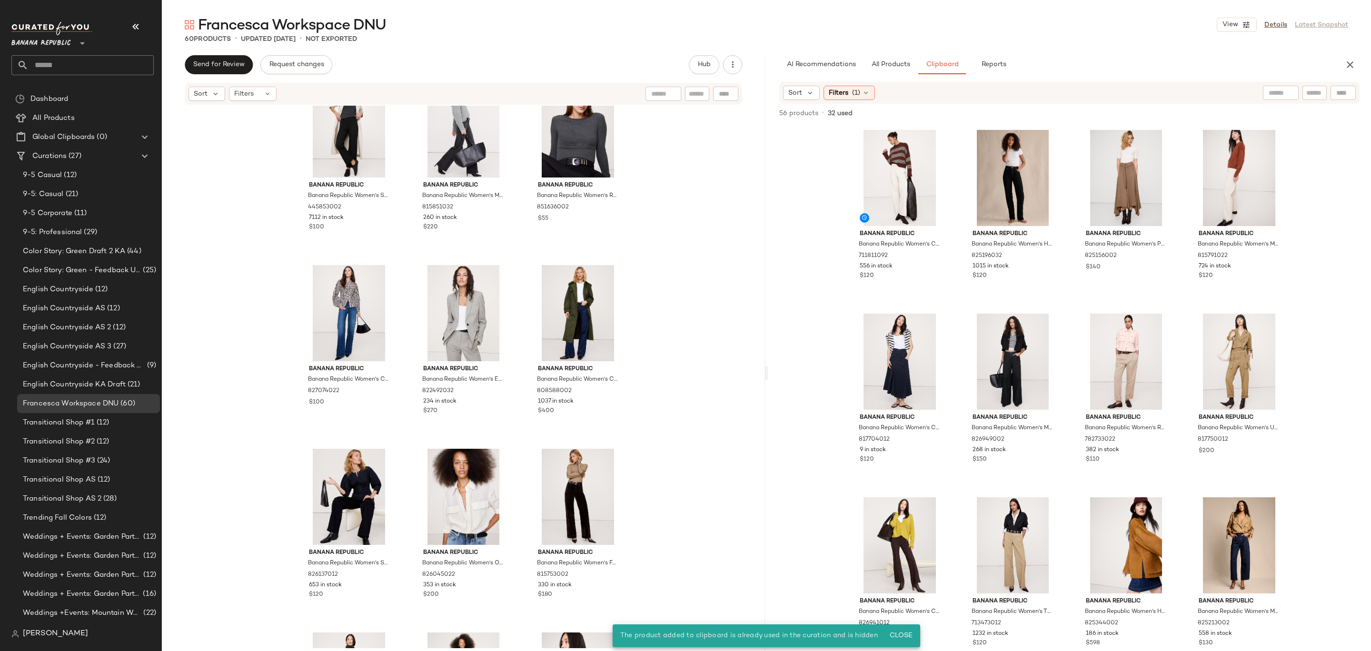
scroll to position [1406, 0]
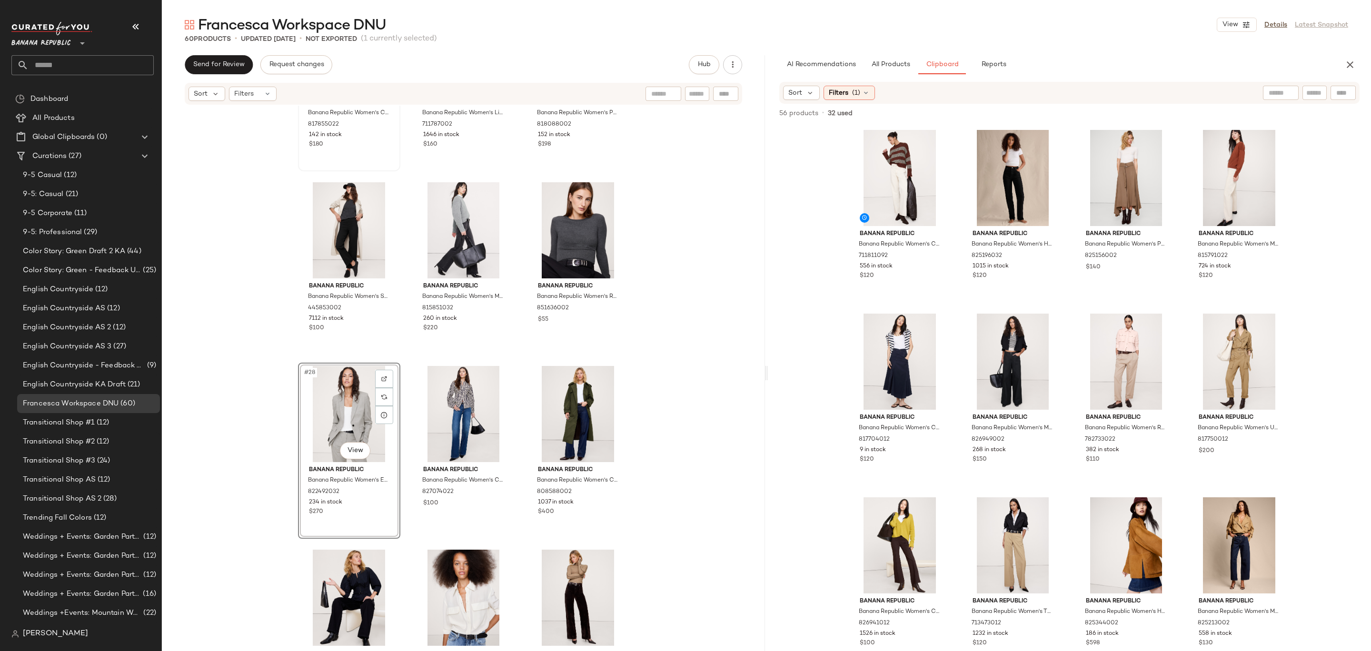
scroll to position [1405, 0]
click at [690, 310] on div "Banana Republic Banana Republic Women's Cotton Twill Long Midi Dress Saddle Bro…" at bounding box center [463, 377] width 603 height 543
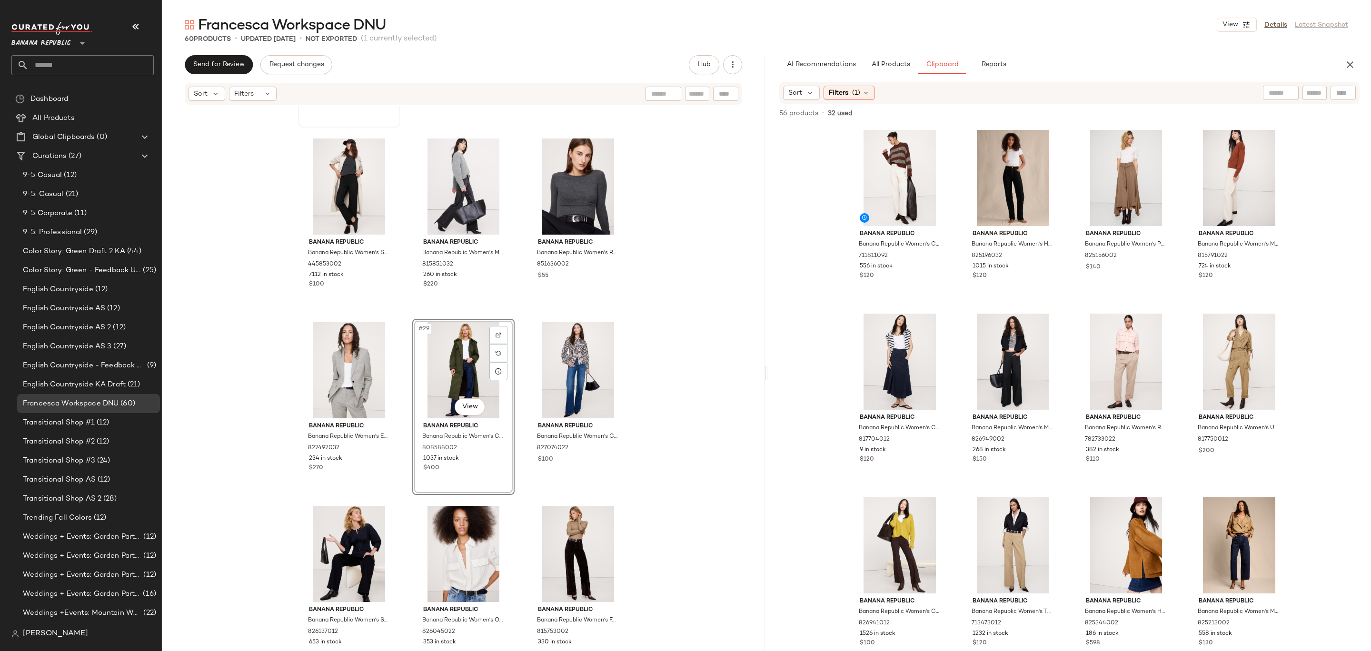
scroll to position [1451, 0]
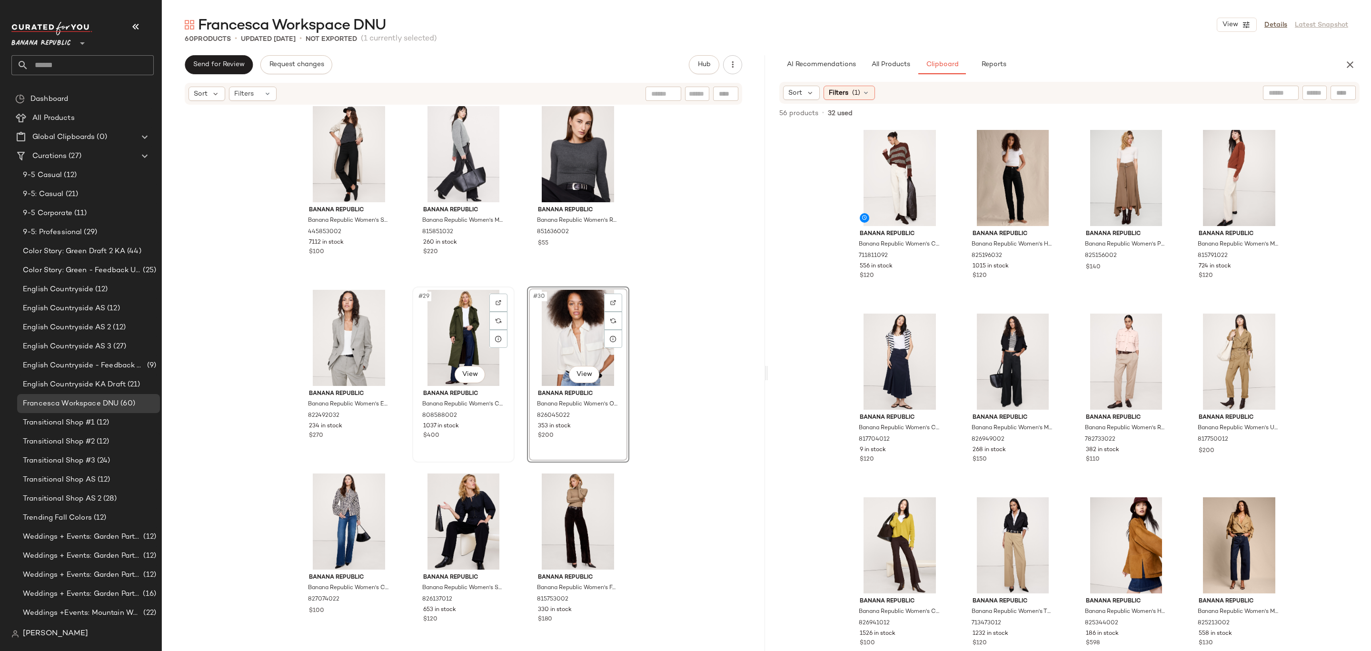
scroll to position [1484, 0]
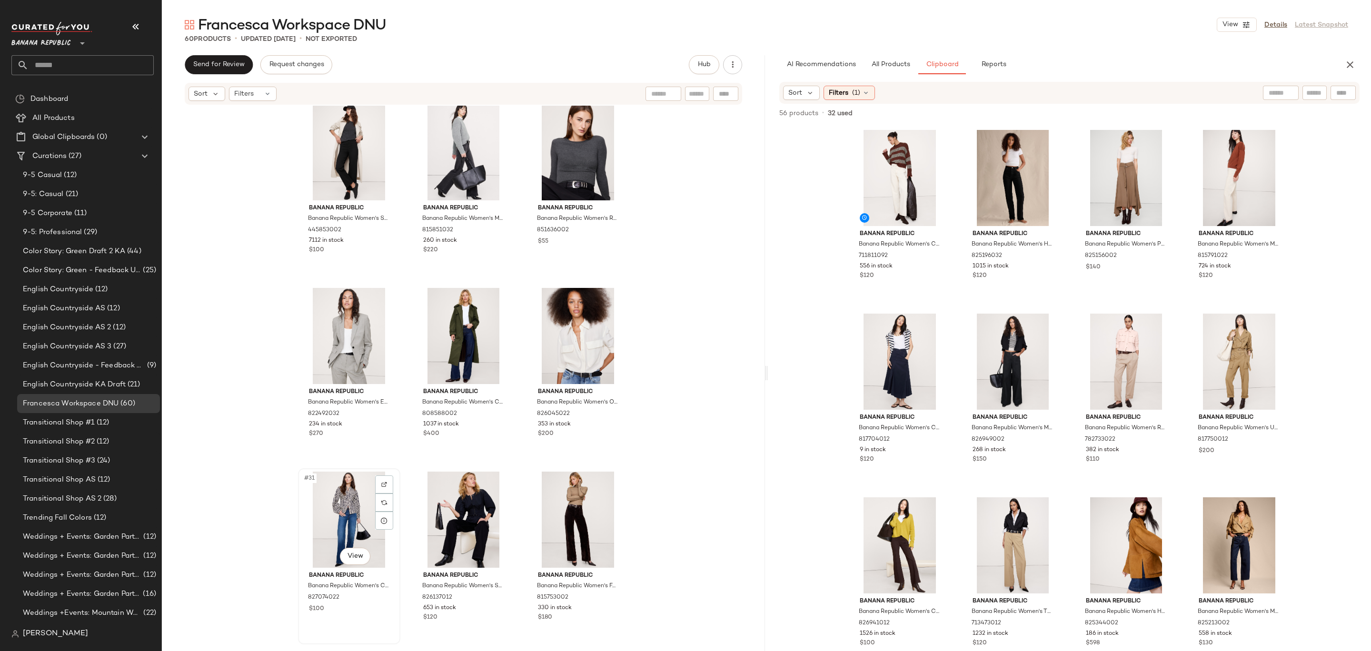
click at [341, 517] on div "#31 View" at bounding box center [349, 520] width 96 height 96
drag, startPoint x: 328, startPoint y: 528, endPoint x: 508, endPoint y: 353, distance: 251.5
click at [701, 334] on div "Banana Republic Banana Republic Women's Cotton Twill Long Midi Dress Saddle Bro…" at bounding box center [463, 377] width 603 height 543
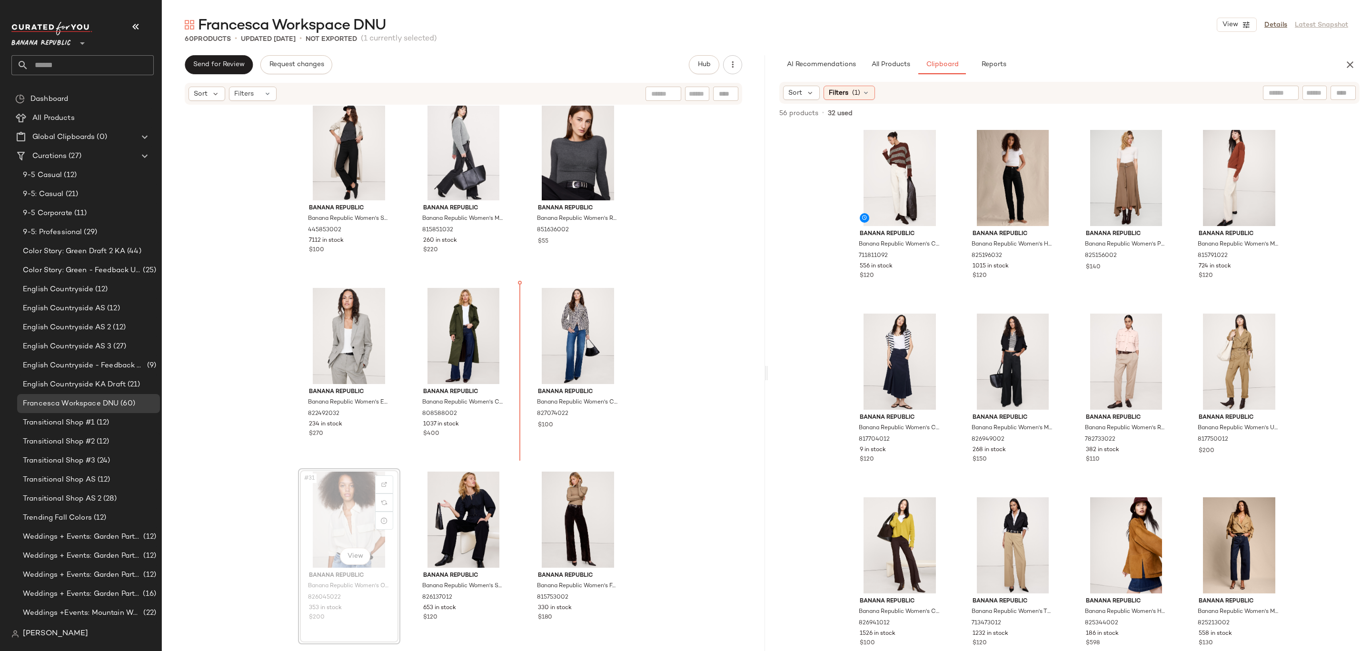
drag, startPoint x: 349, startPoint y: 531, endPoint x: 521, endPoint y: 380, distance: 229.1
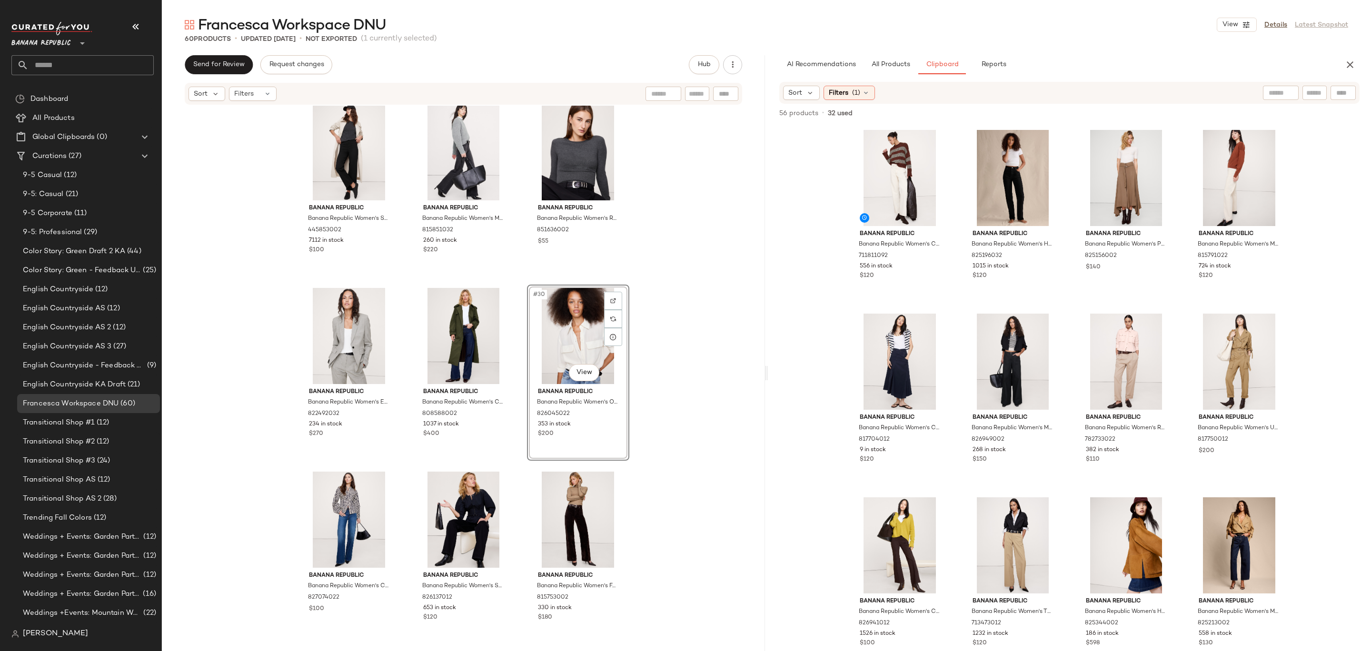
click at [685, 332] on div "Banana Republic Banana Republic Women's Cotton Twill Long Midi Dress Saddle Bro…" at bounding box center [463, 377] width 603 height 543
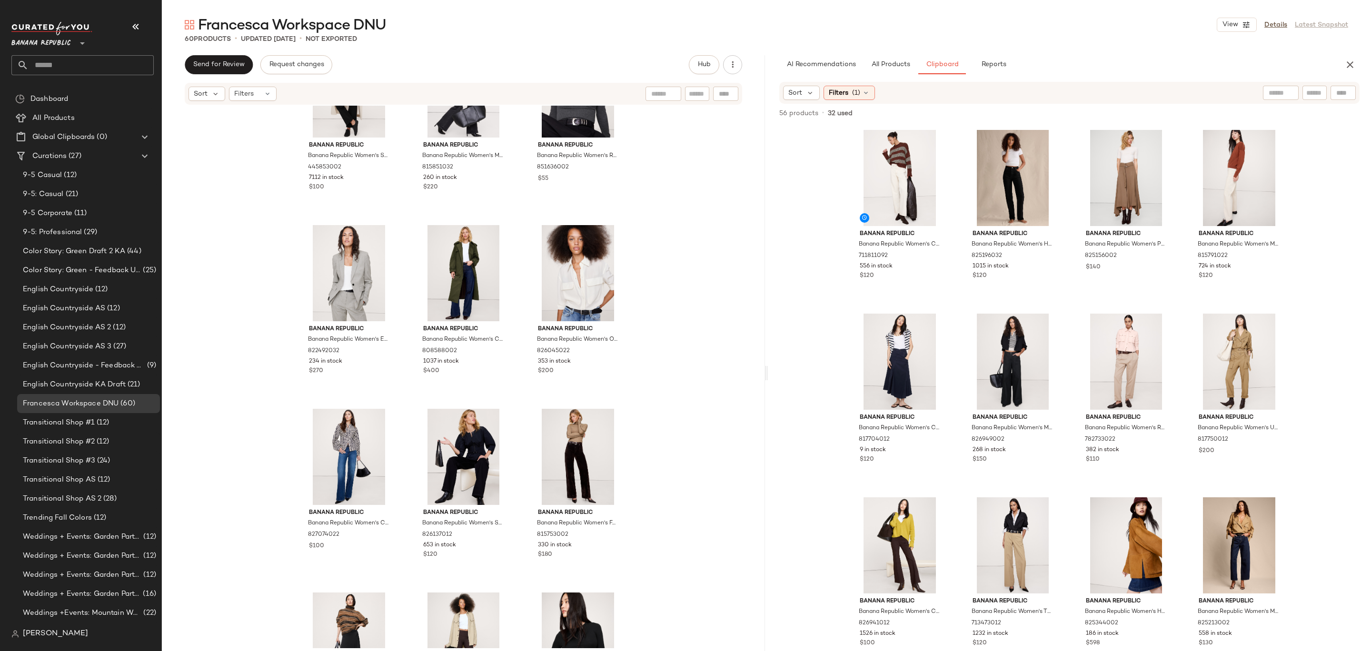
scroll to position [1639, 0]
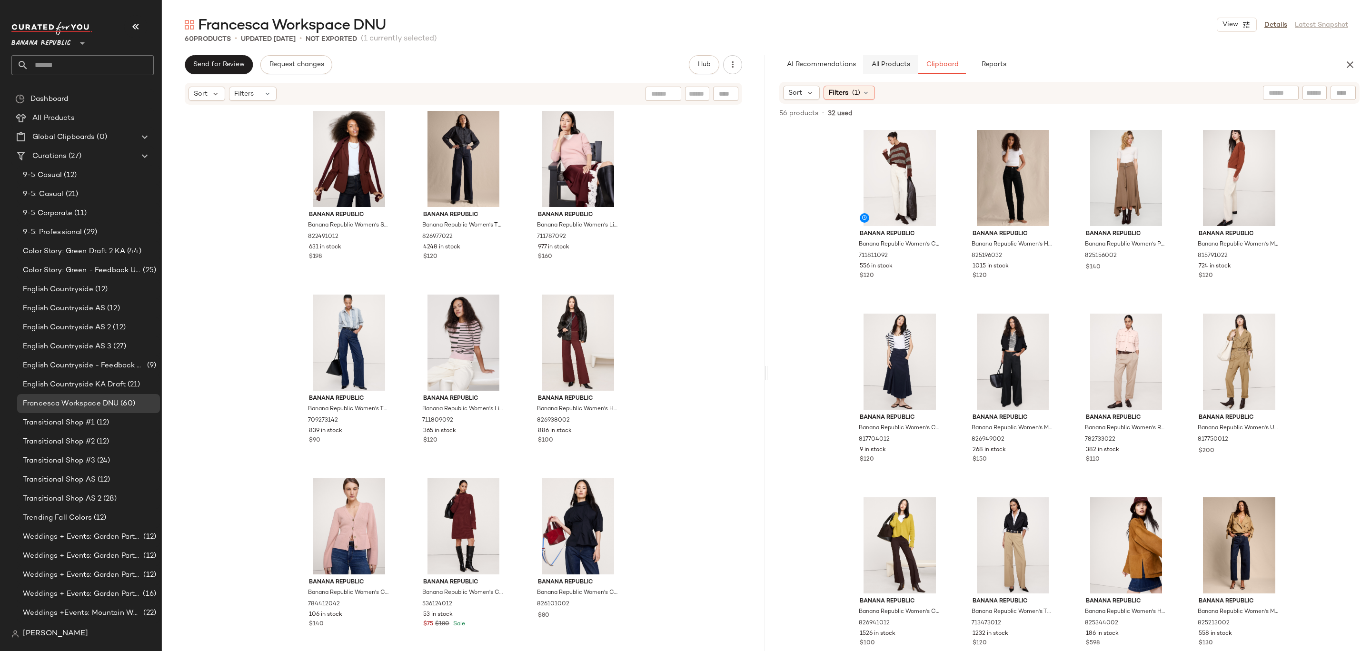
click at [887, 56] on button "All Products" at bounding box center [890, 64] width 55 height 19
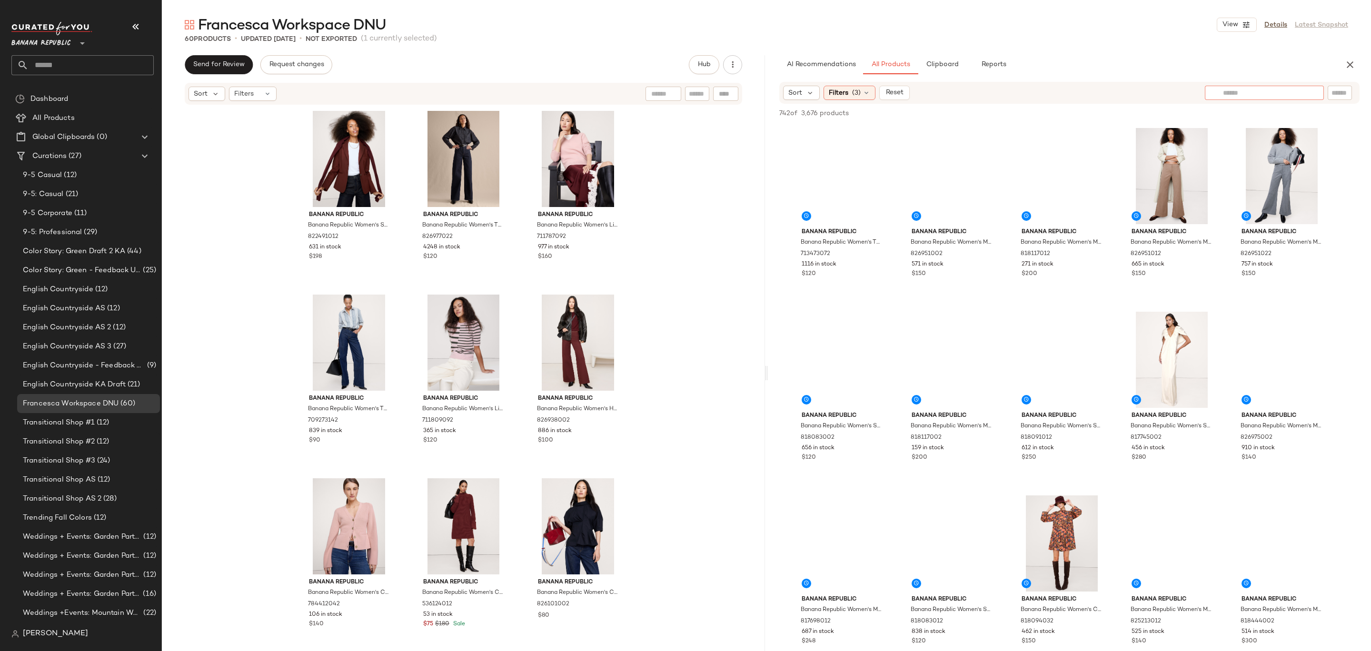
click at [1293, 94] on input "text" at bounding box center [1264, 93] width 83 height 10
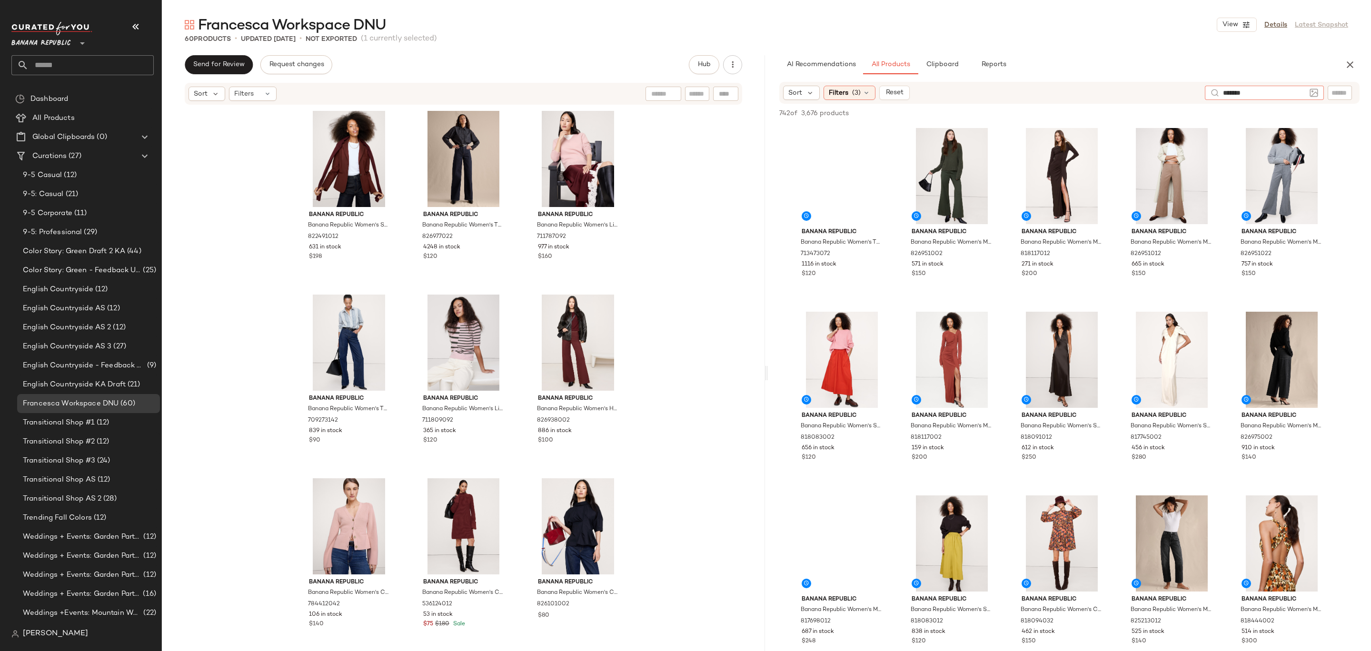
type input "********"
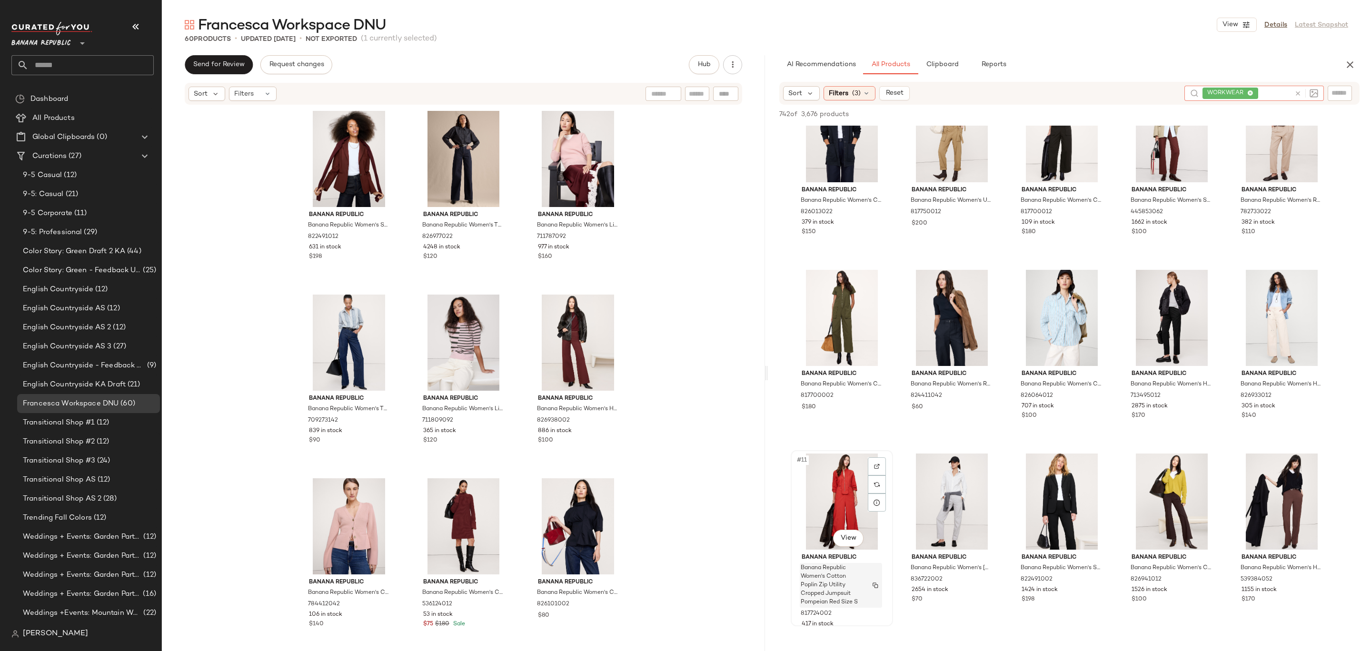
scroll to position [57, 0]
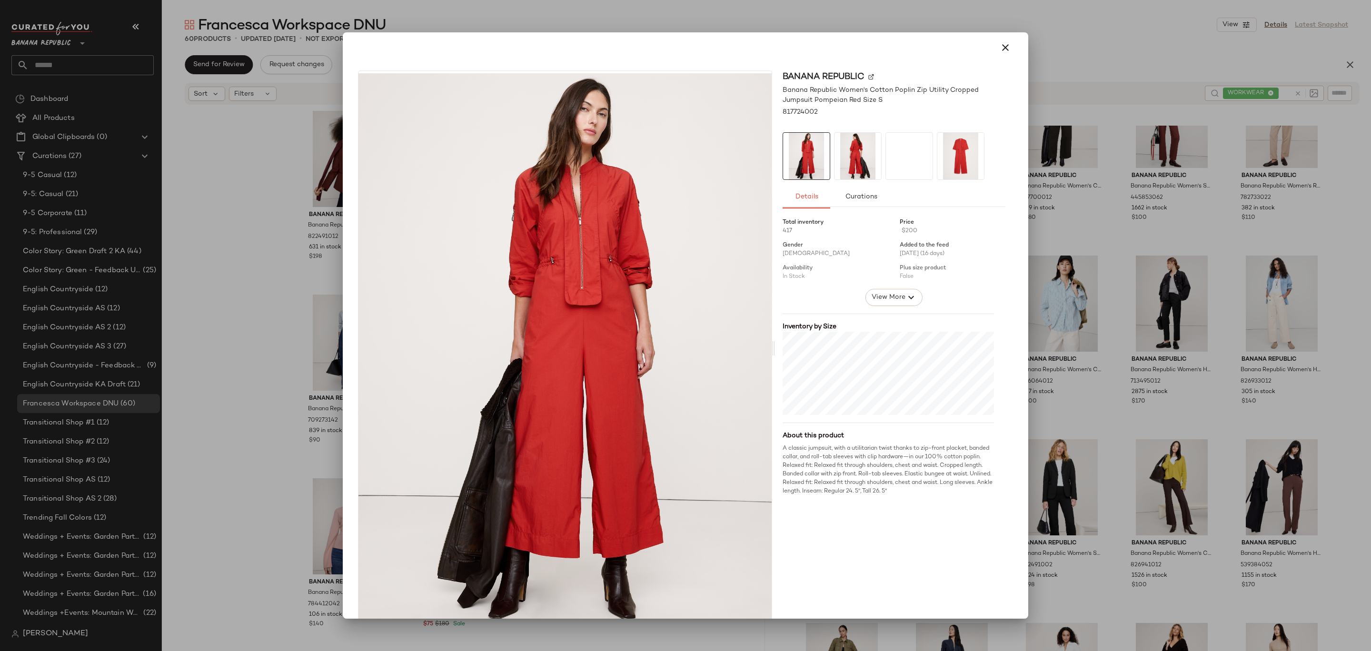
click at [840, 155] on img at bounding box center [857, 156] width 47 height 47
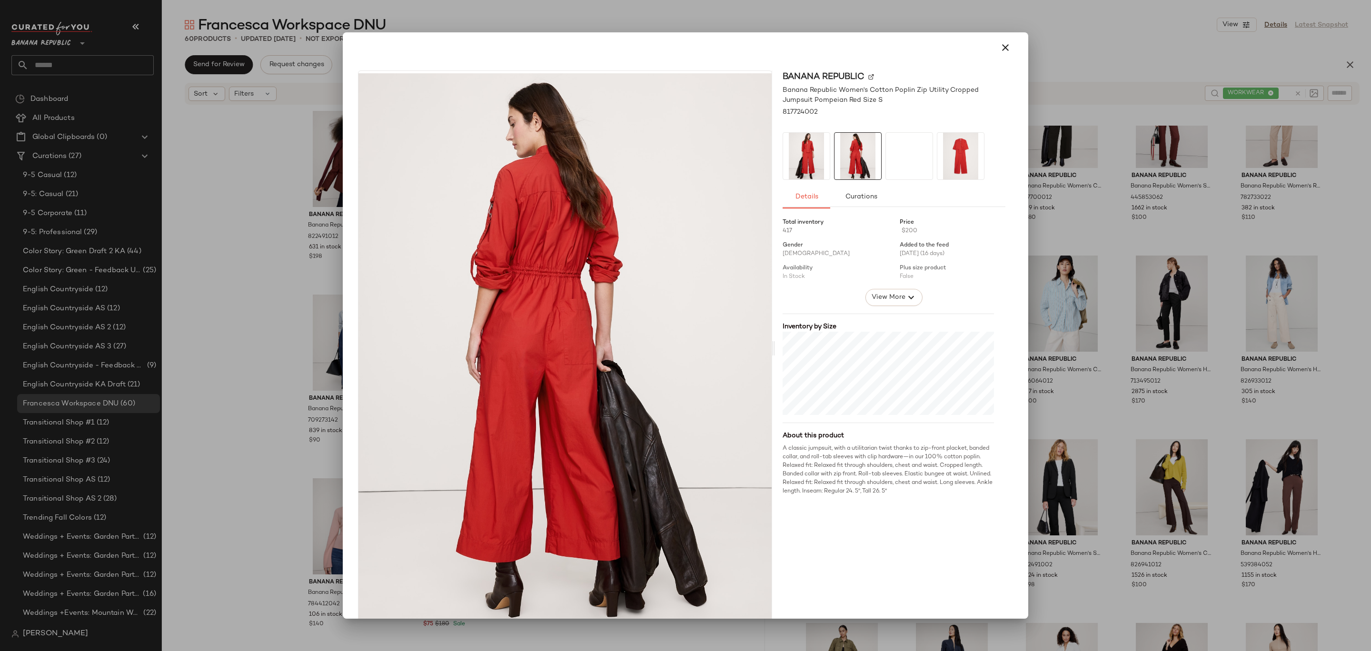
click at [906, 160] on div at bounding box center [909, 156] width 47 height 47
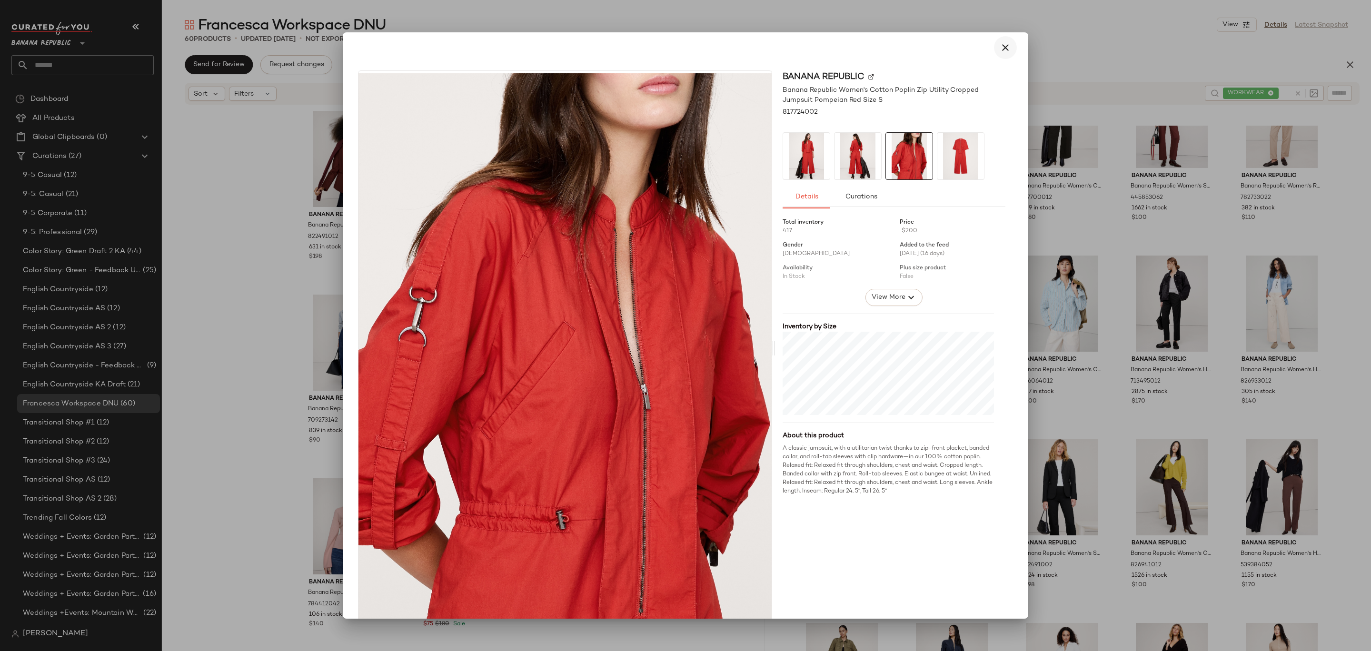
click at [1001, 49] on icon "button" at bounding box center [1005, 47] width 11 height 11
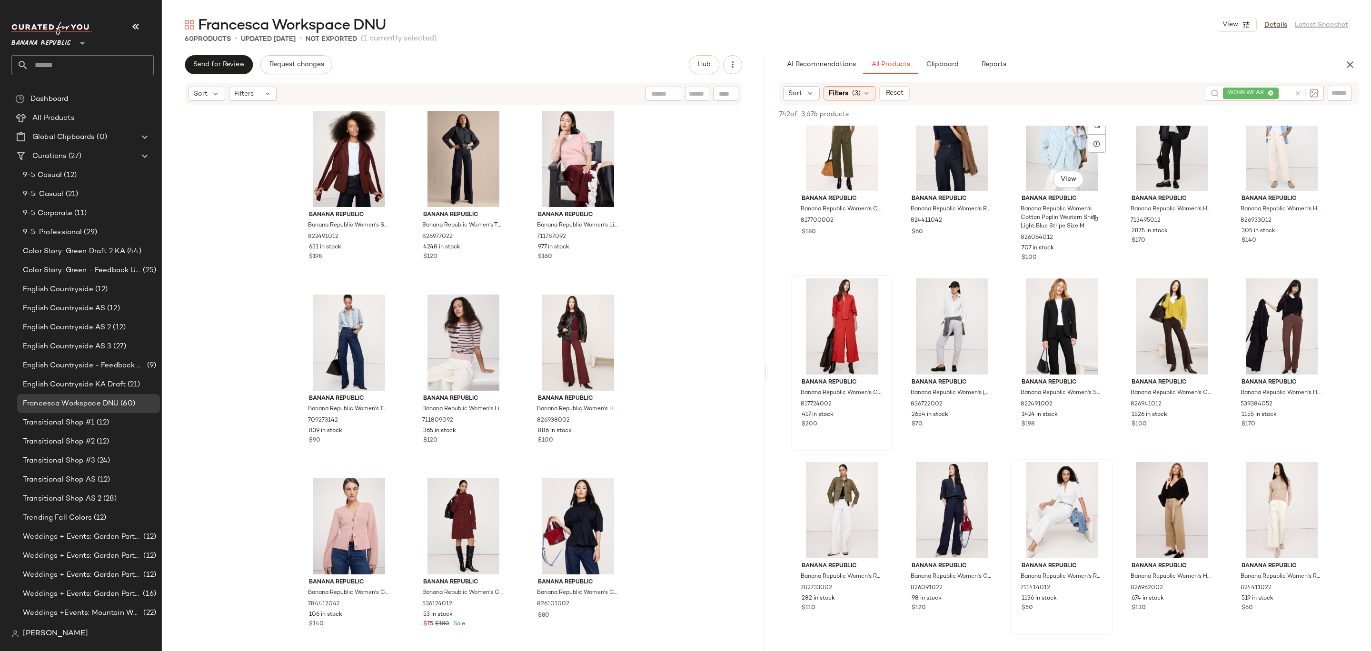
scroll to position [271, 0]
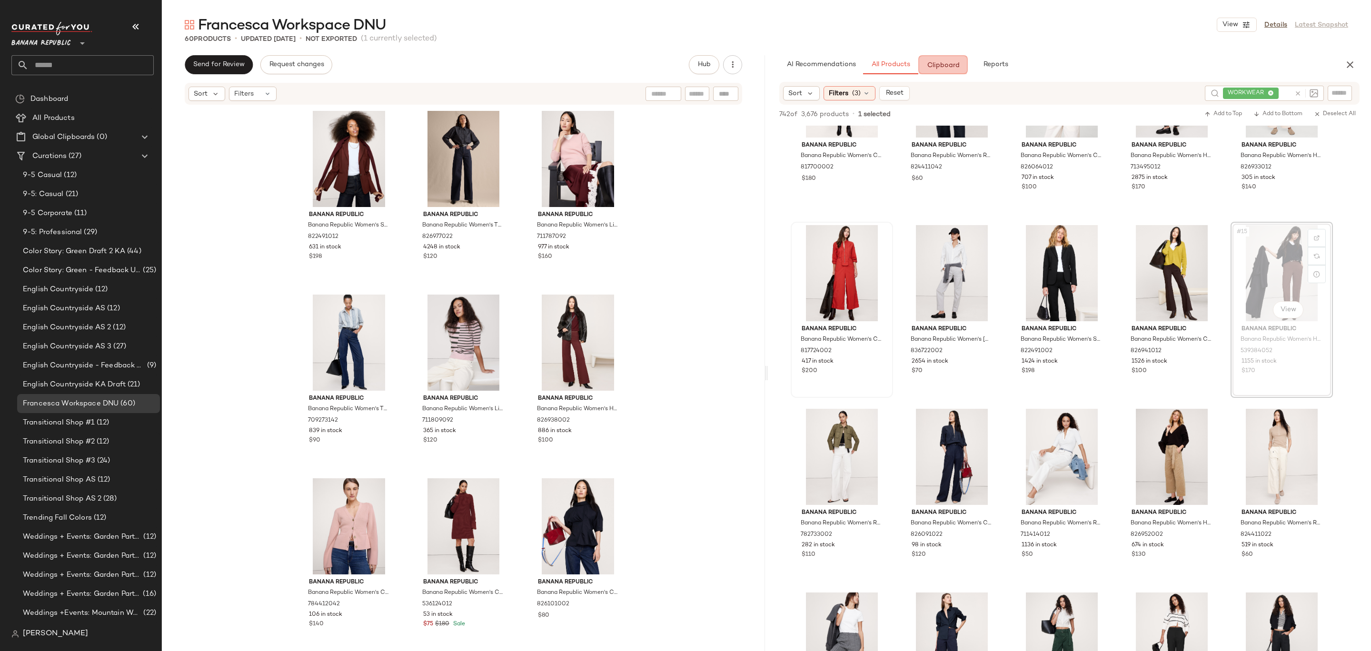
drag, startPoint x: 1270, startPoint y: 244, endPoint x: 1259, endPoint y: 245, distance: 11.0
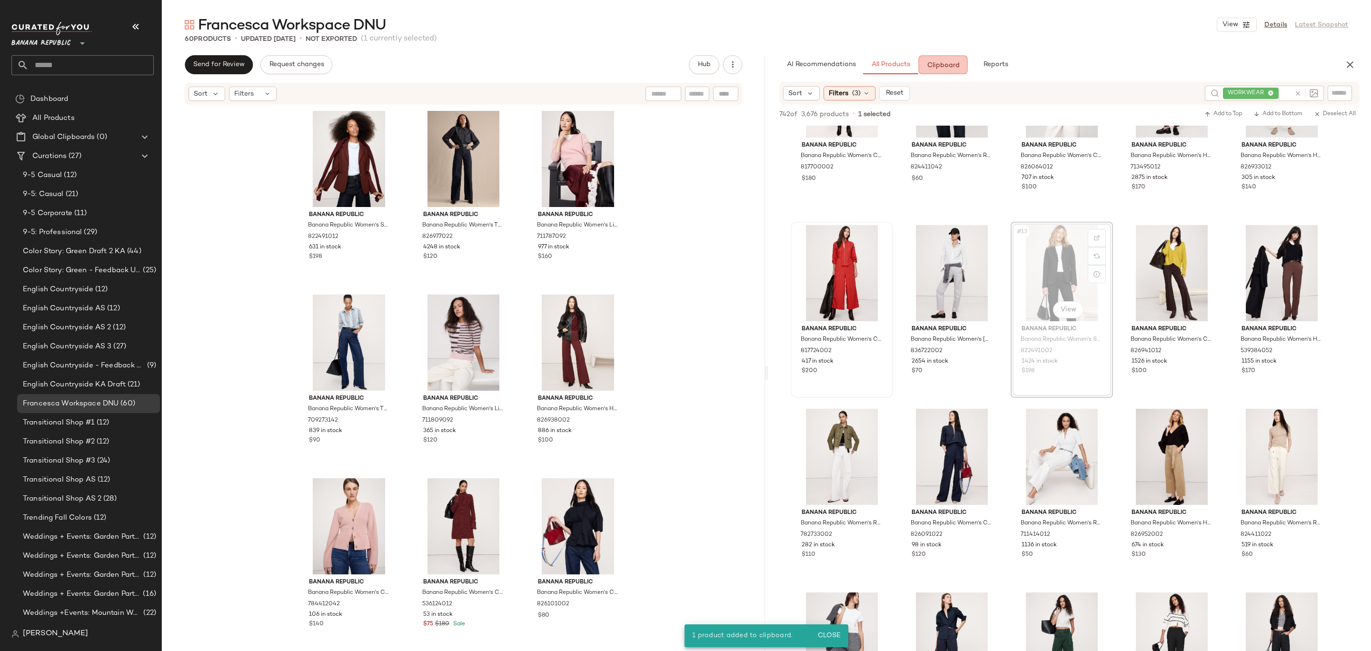
drag, startPoint x: 1062, startPoint y: 277, endPoint x: 1057, endPoint y: 244, distance: 33.3
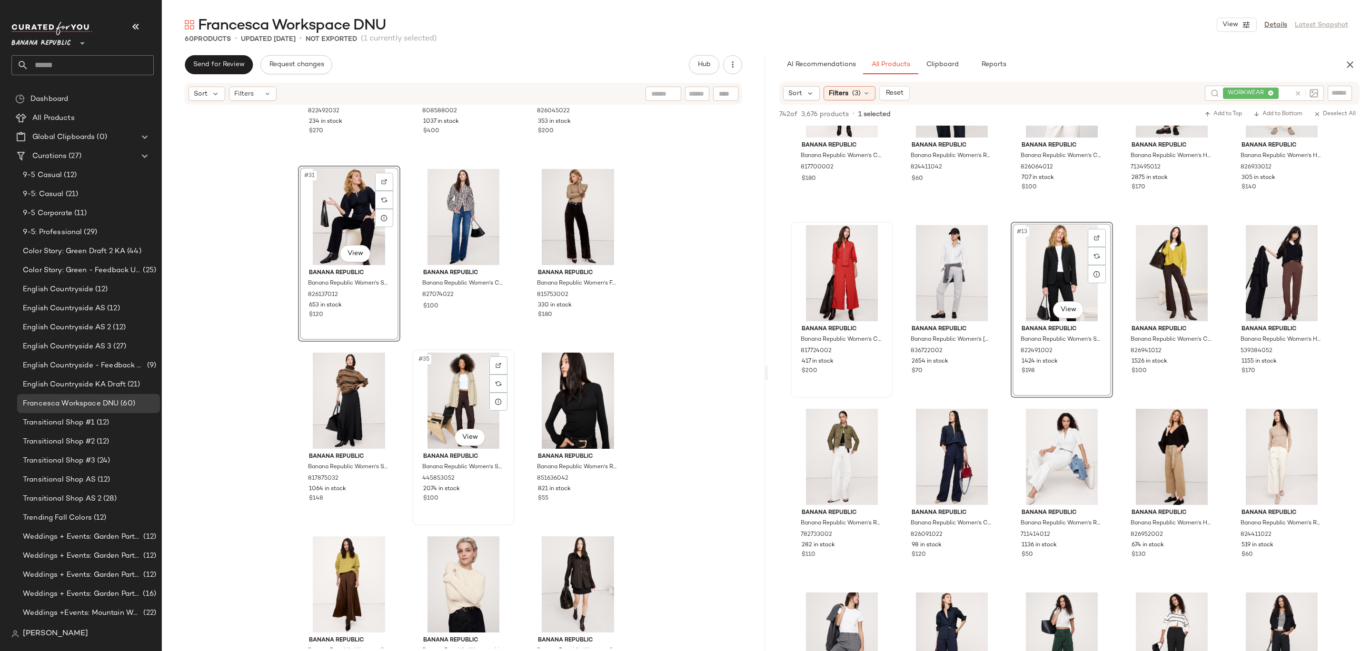
scroll to position [1753, 0]
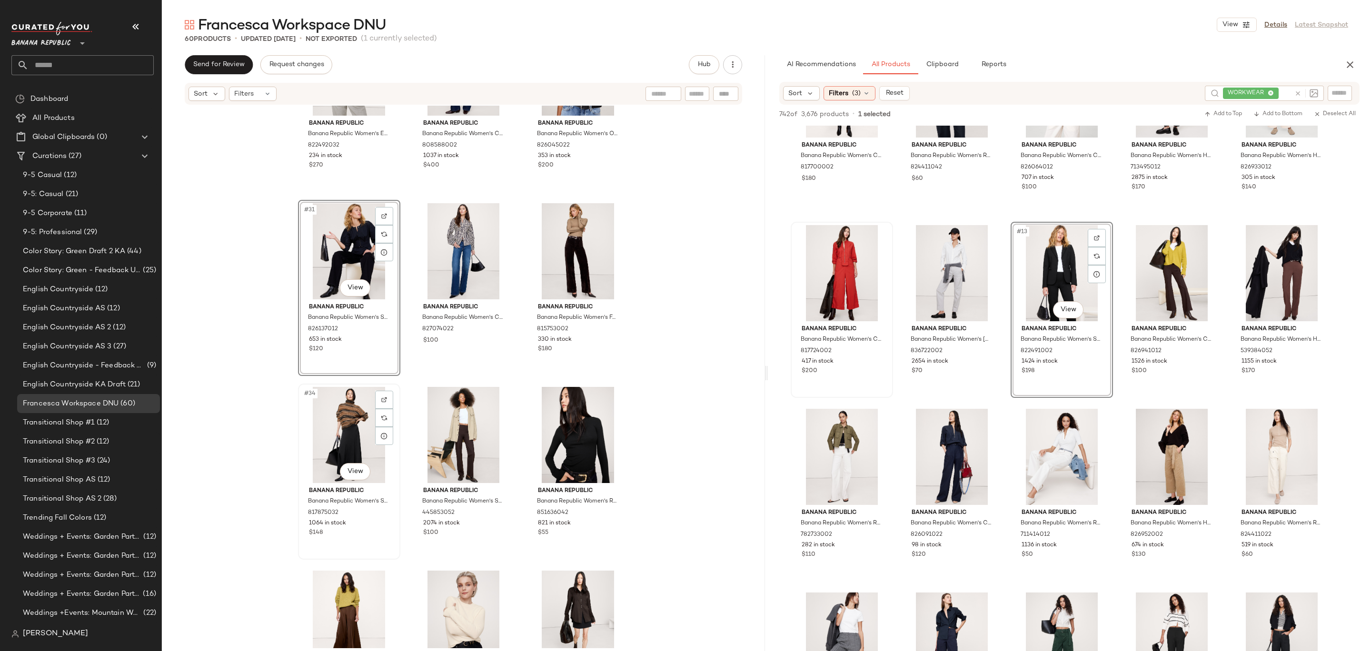
click at [338, 415] on div "#34 View" at bounding box center [349, 435] width 96 height 96
click at [575, 428] on div "#36 View" at bounding box center [578, 435] width 96 height 96
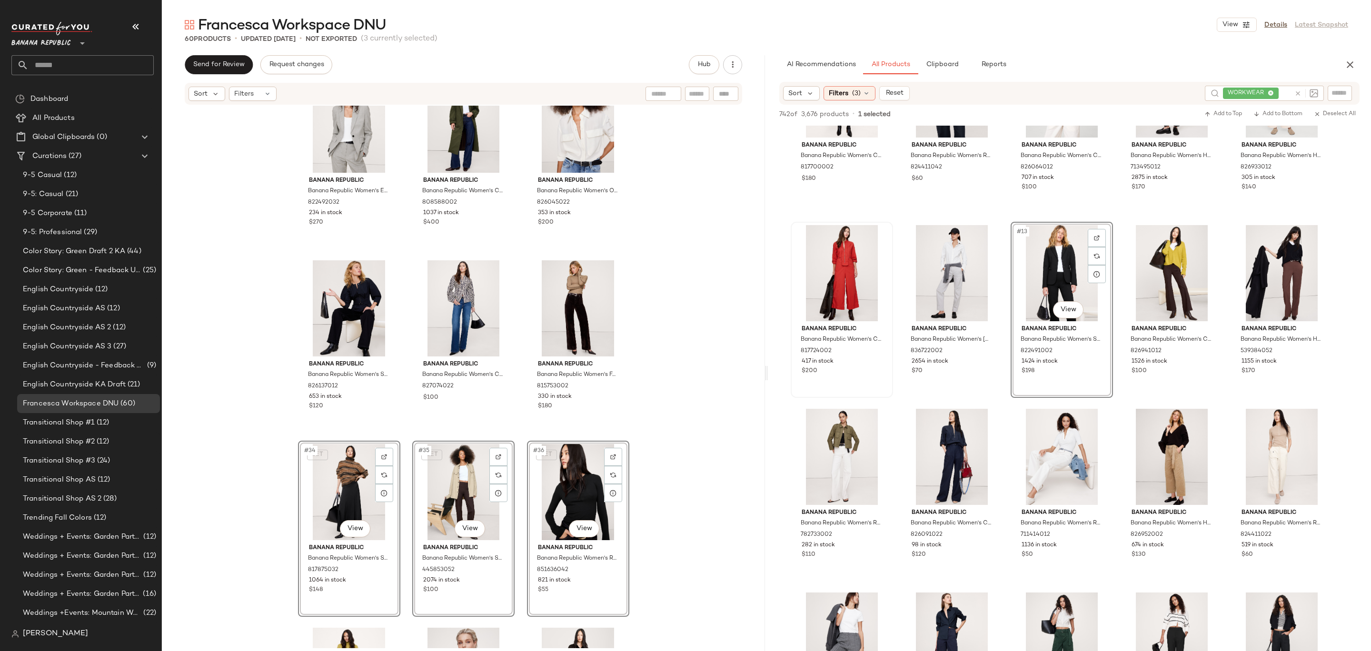
scroll to position [1651, 0]
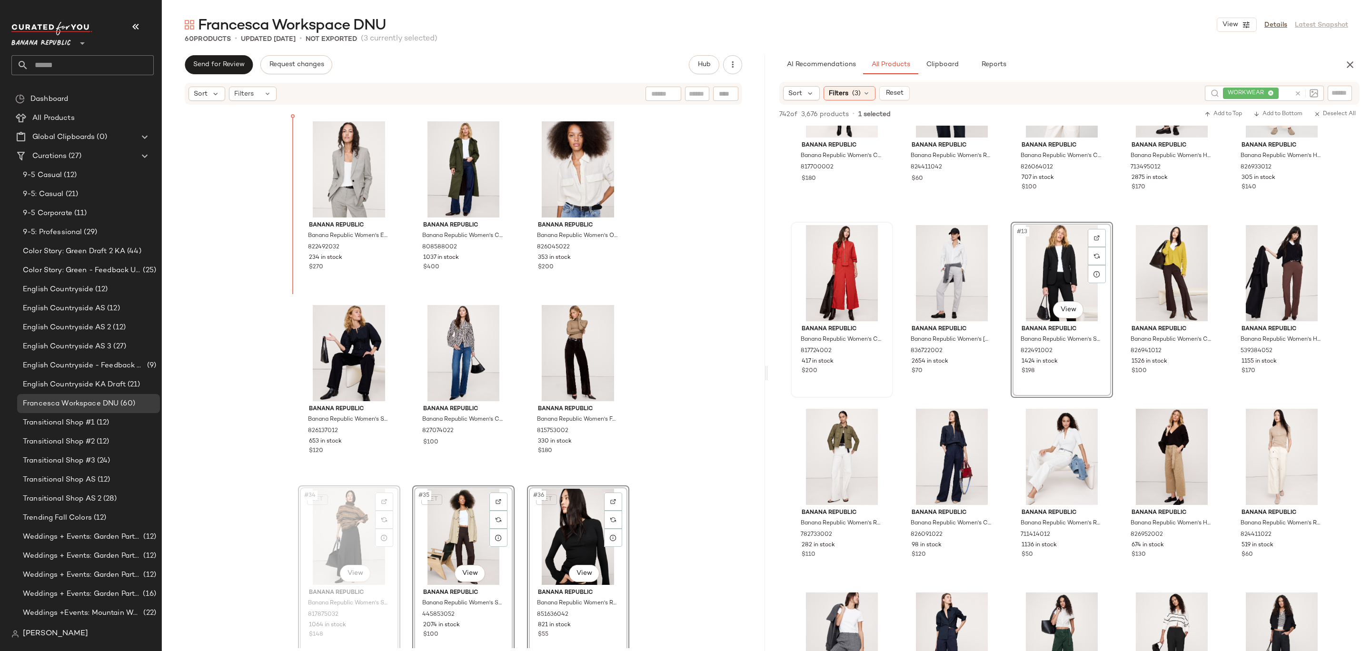
drag, startPoint x: 336, startPoint y: 535, endPoint x: 336, endPoint y: 529, distance: 6.2
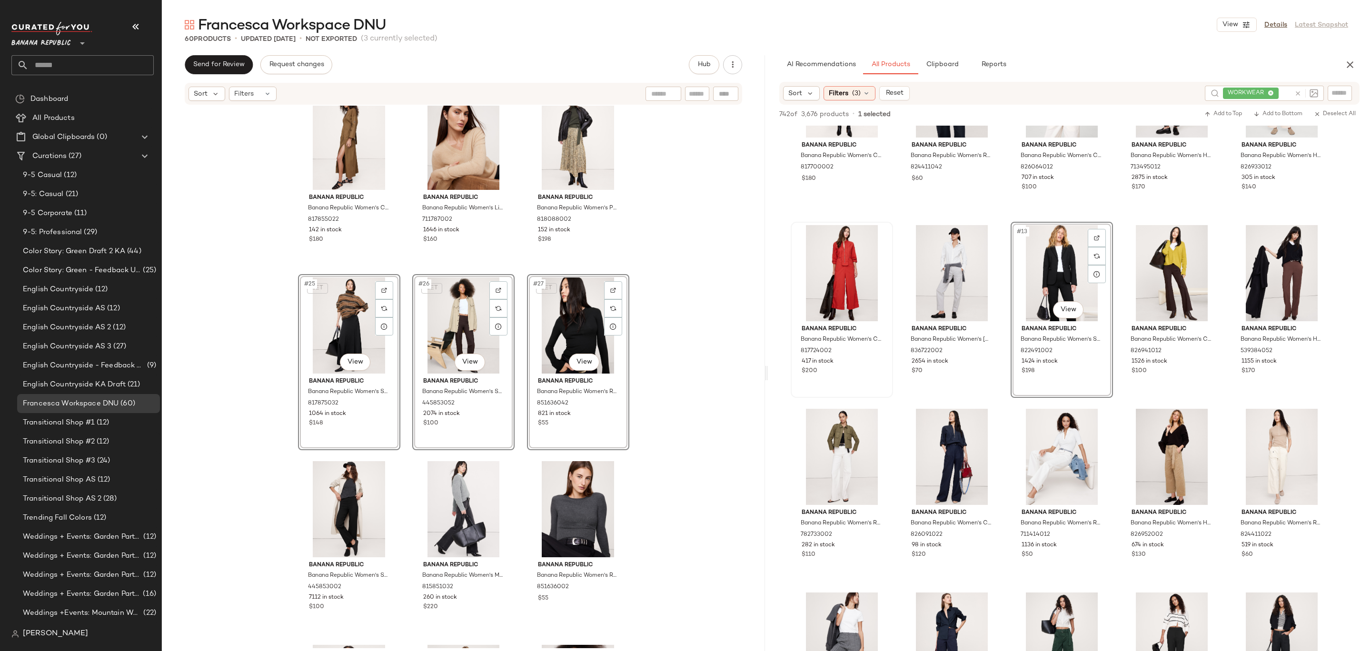
scroll to position [1559, 0]
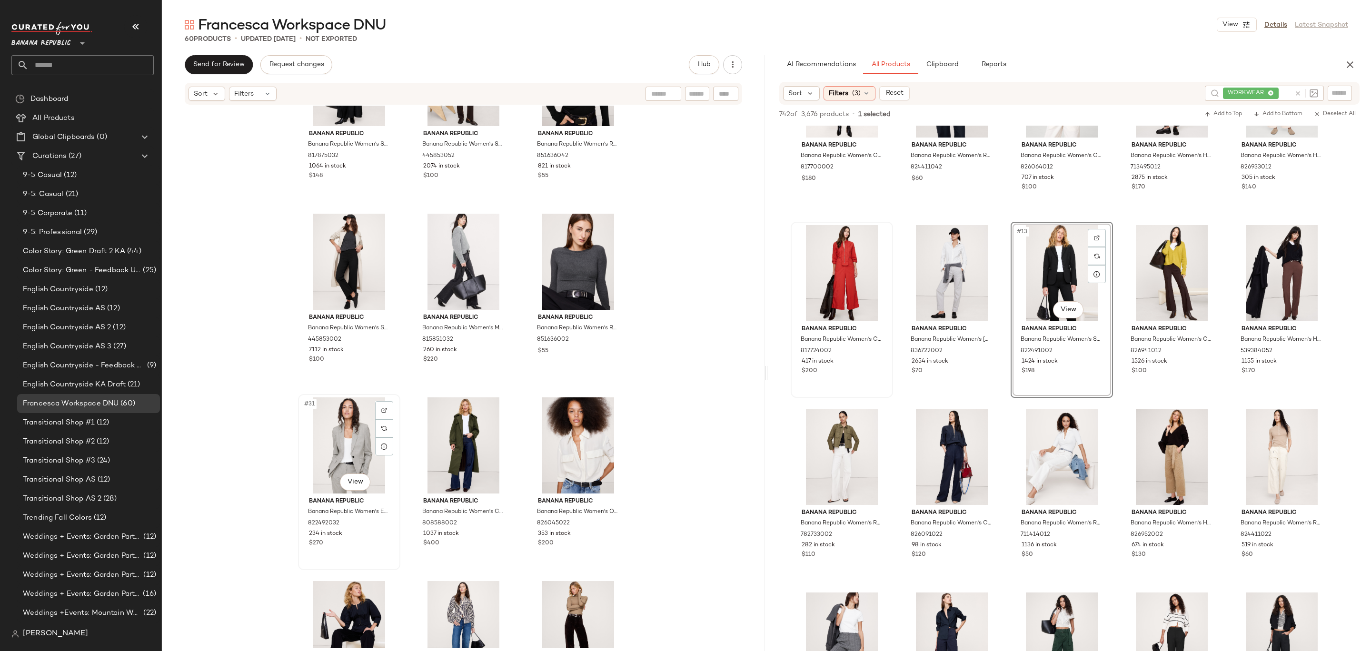
click at [342, 436] on div "#31 View" at bounding box center [349, 445] width 96 height 96
click at [566, 449] on div "#33 View" at bounding box center [578, 445] width 96 height 96
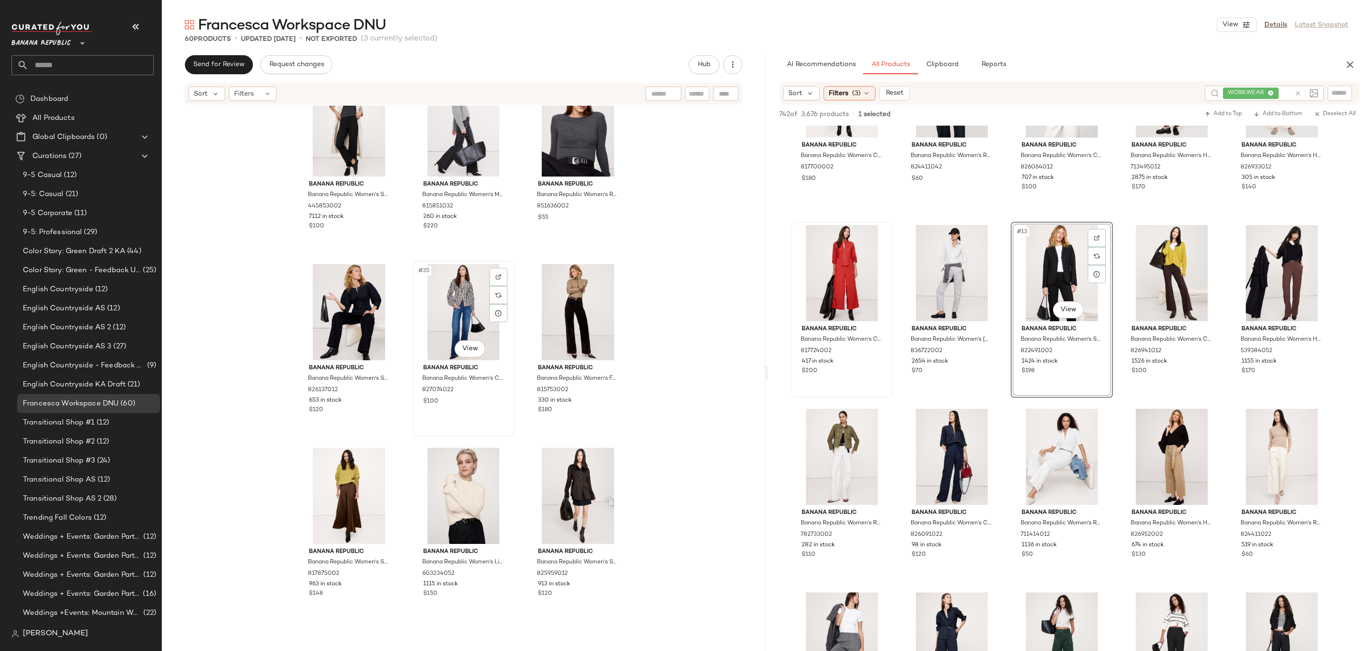
scroll to position [1891, 0]
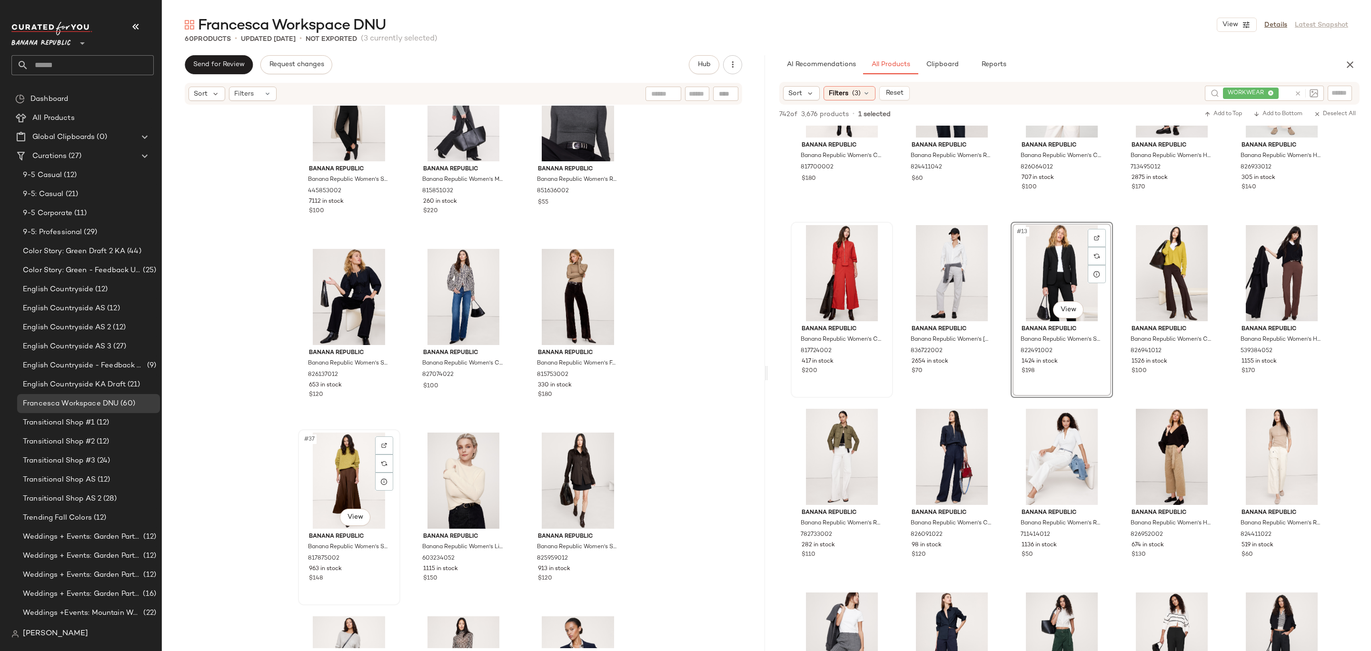
click at [338, 495] on div "#37 View" at bounding box center [349, 481] width 96 height 96
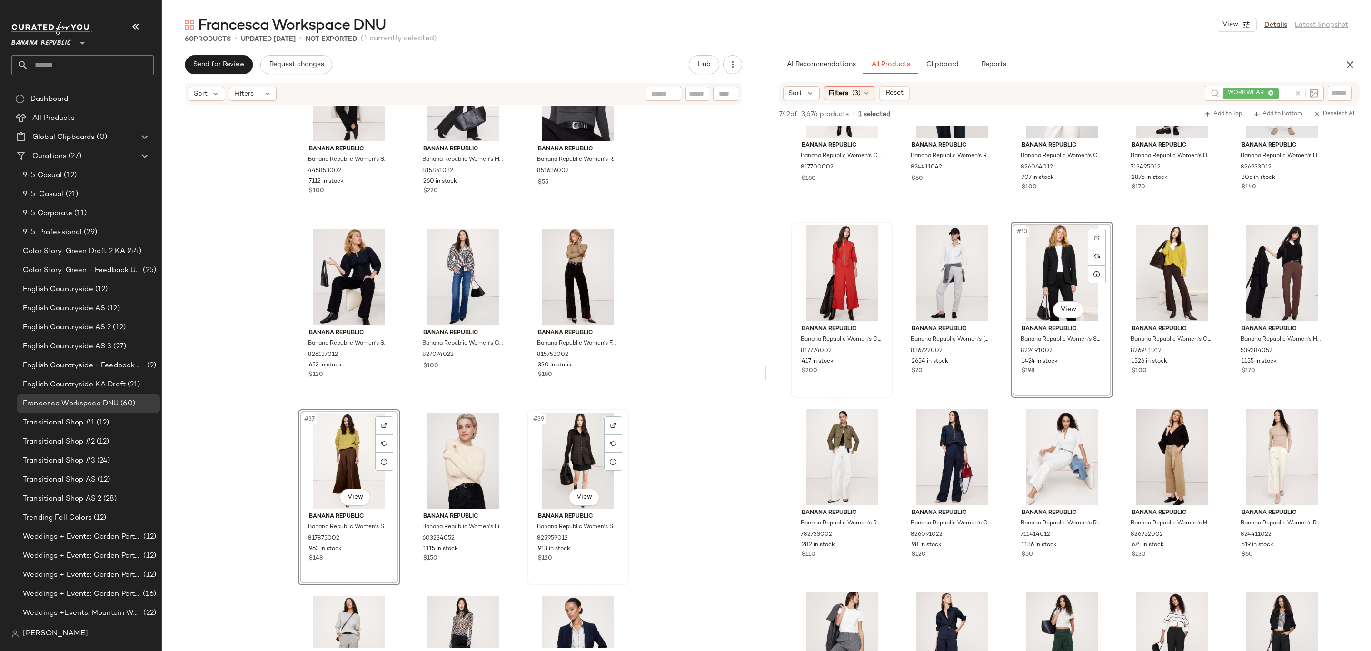
click at [573, 471] on div "#39 View" at bounding box center [578, 461] width 96 height 96
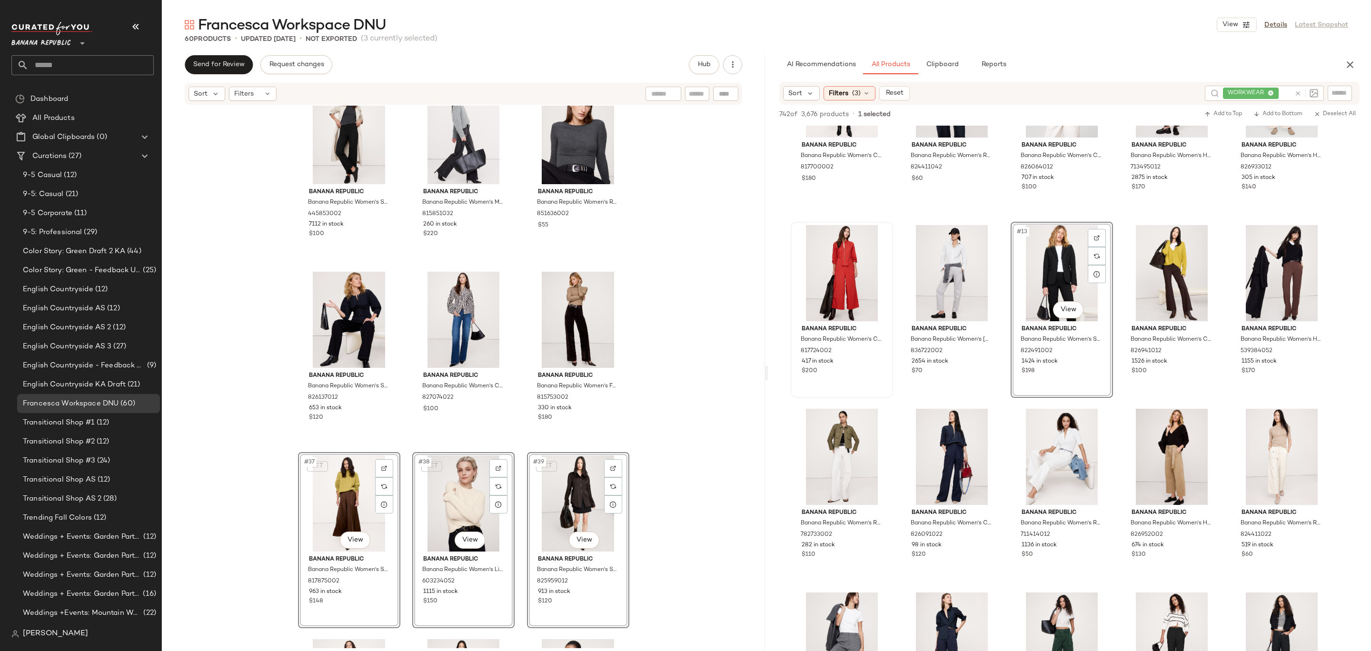
scroll to position [1800, 0]
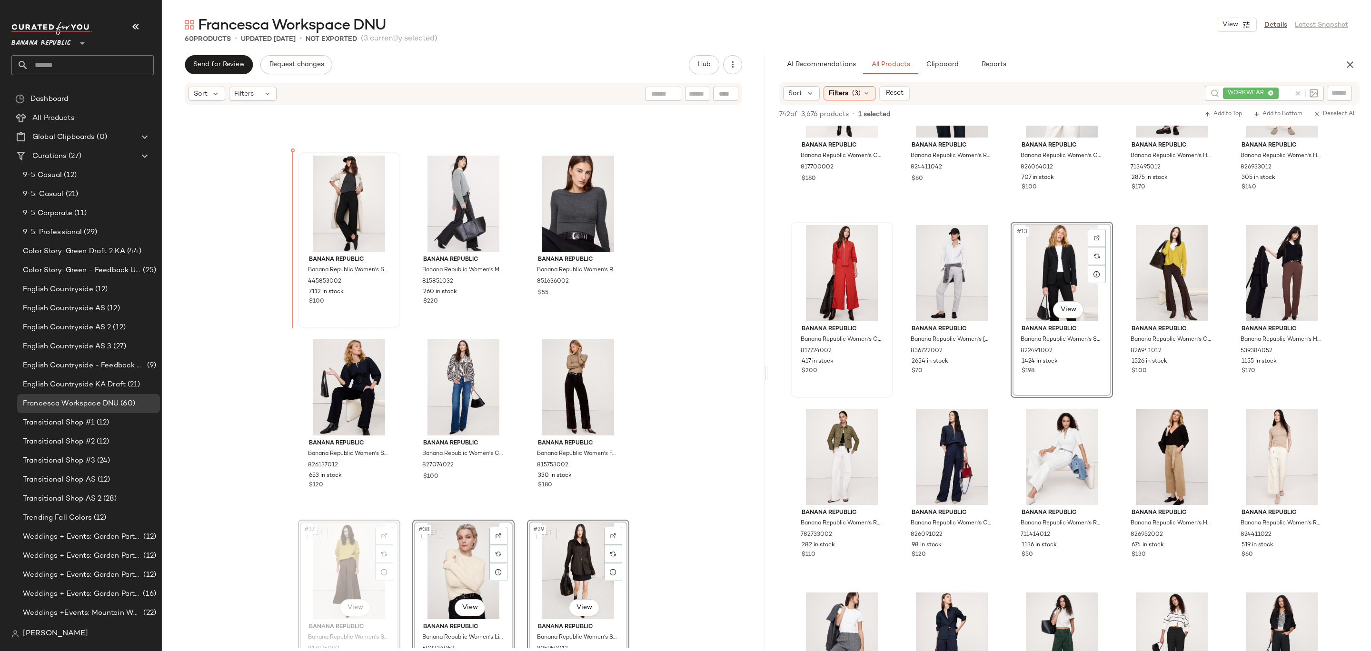
drag, startPoint x: 331, startPoint y: 561, endPoint x: 324, endPoint y: 221, distance: 340.0
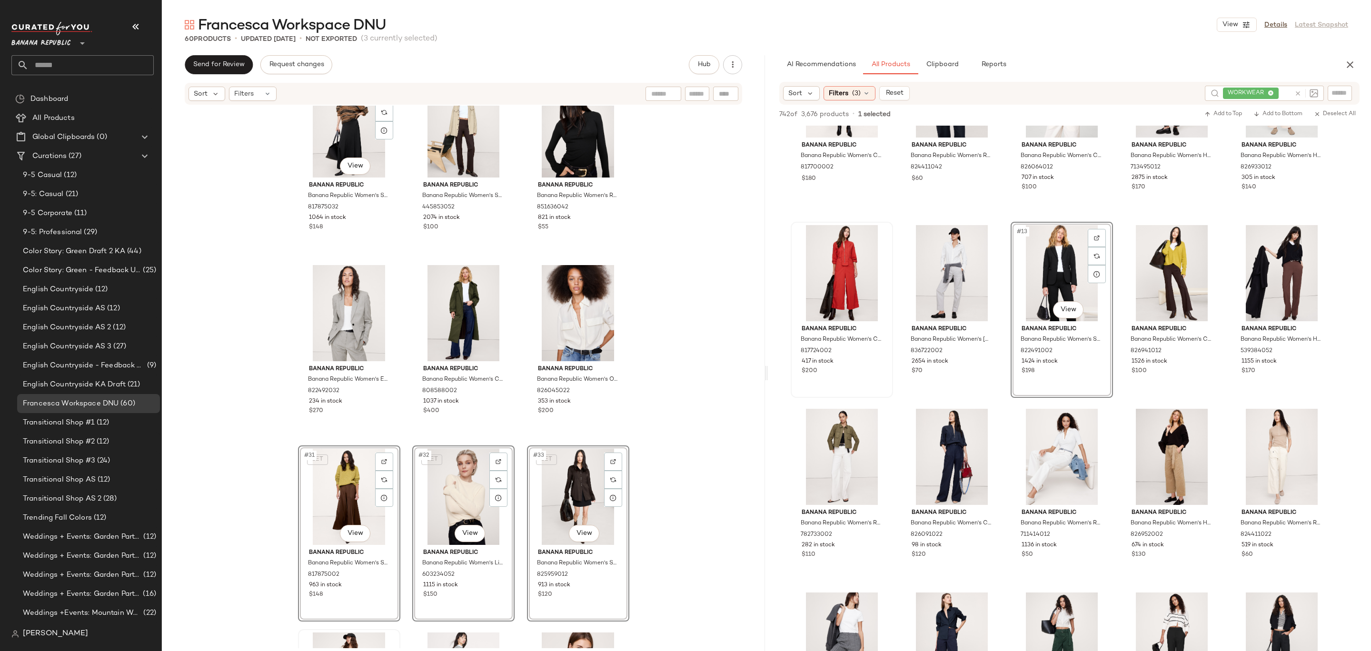
scroll to position [1503, 0]
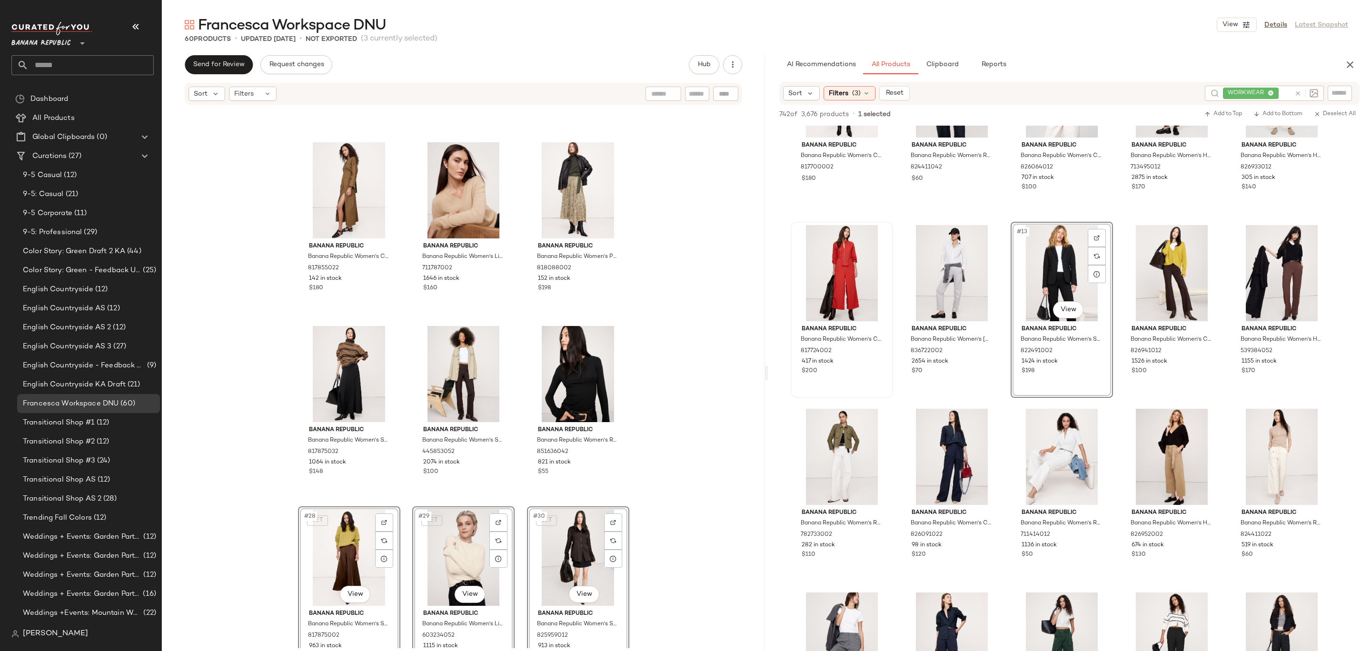
click at [708, 321] on div "Banana Republic Banana Republic Women's Cotton Twill Long Midi Dress Saddle Bro…" at bounding box center [463, 377] width 603 height 543
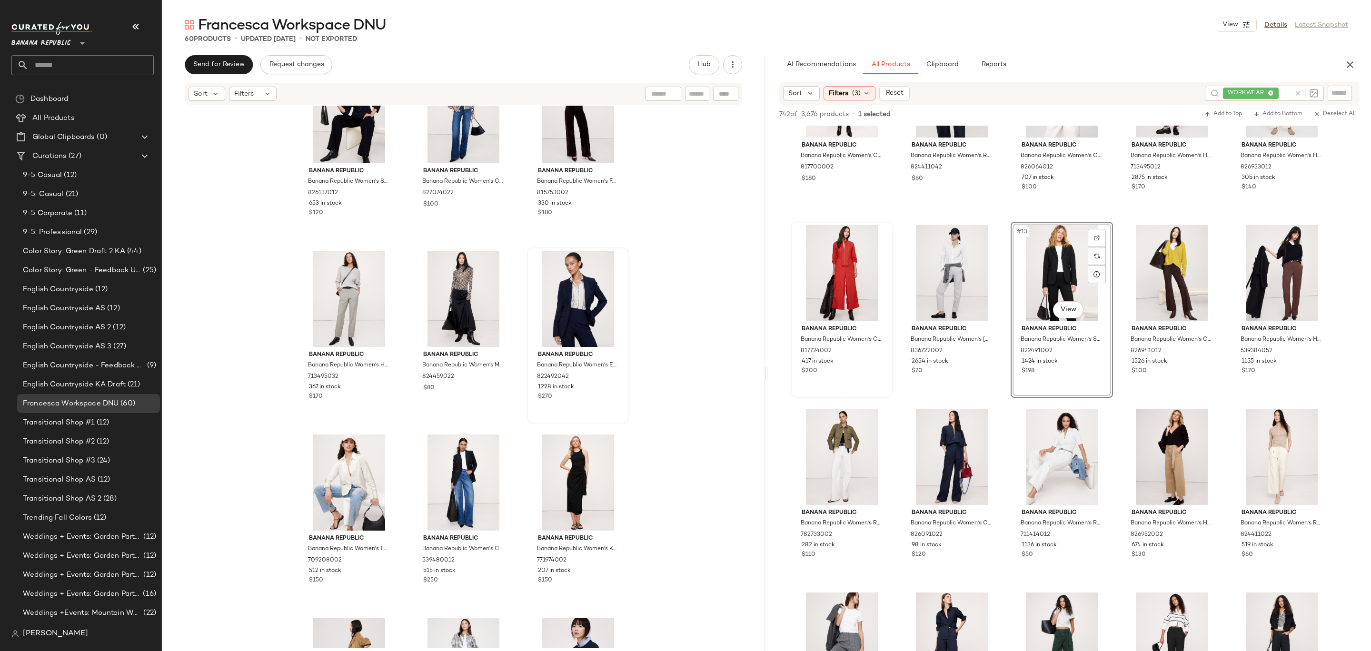
scroll to position [2248, 0]
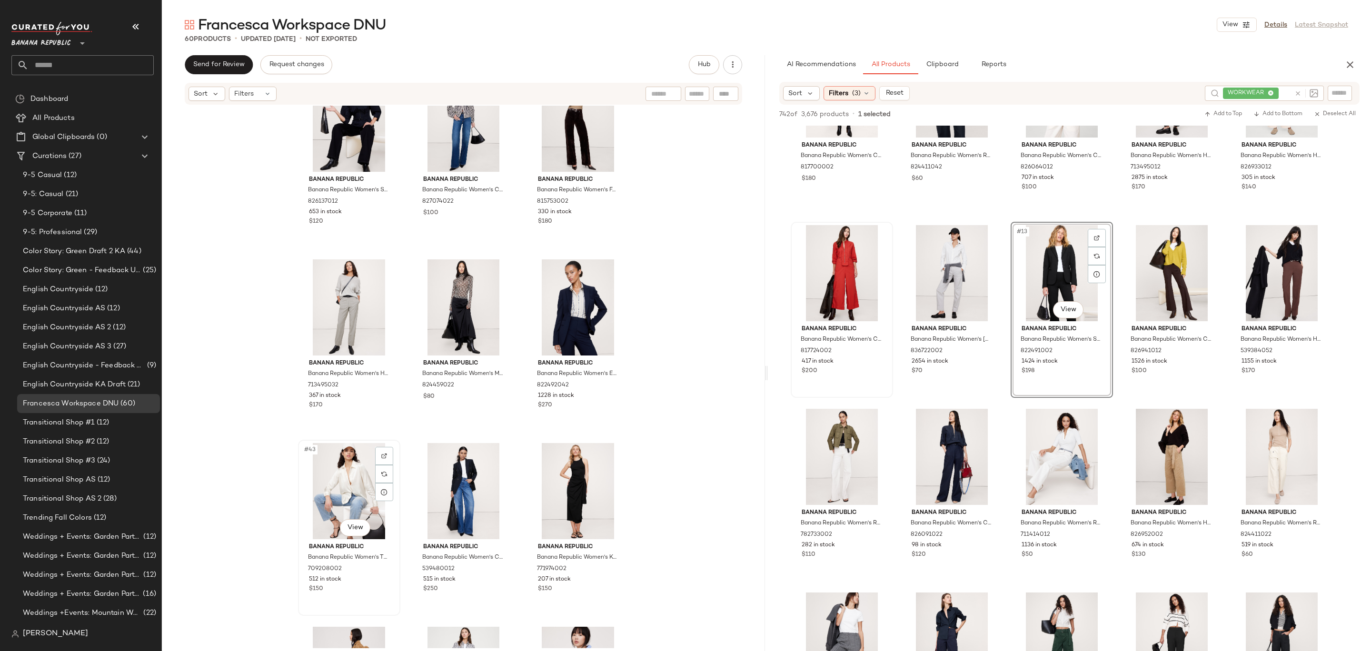
click at [330, 484] on div "#43 View" at bounding box center [349, 491] width 96 height 96
click at [575, 485] on div "#45 View" at bounding box center [578, 491] width 96 height 96
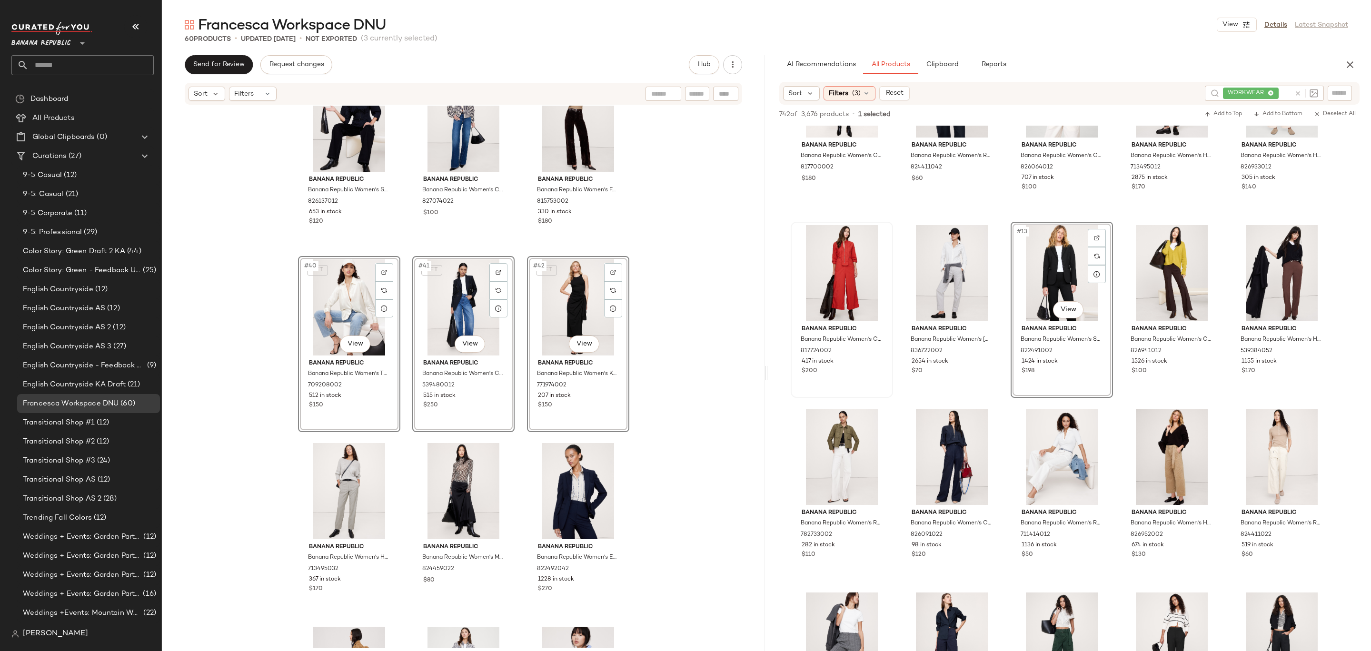
click at [705, 323] on div "Banana Republic Banana Republic Women's Stretch-Cotton Utility Peplum Top Navy …" at bounding box center [463, 377] width 603 height 543
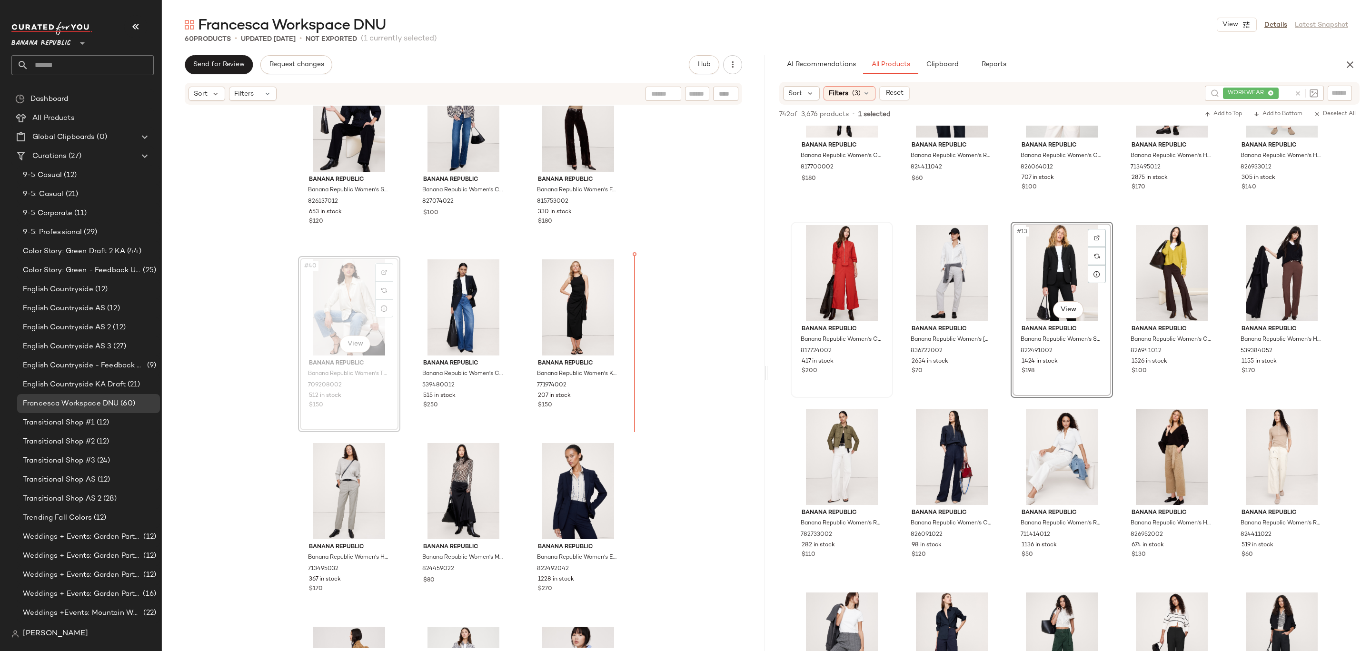
drag, startPoint x: 366, startPoint y: 321, endPoint x: 605, endPoint y: 318, distance: 239.0
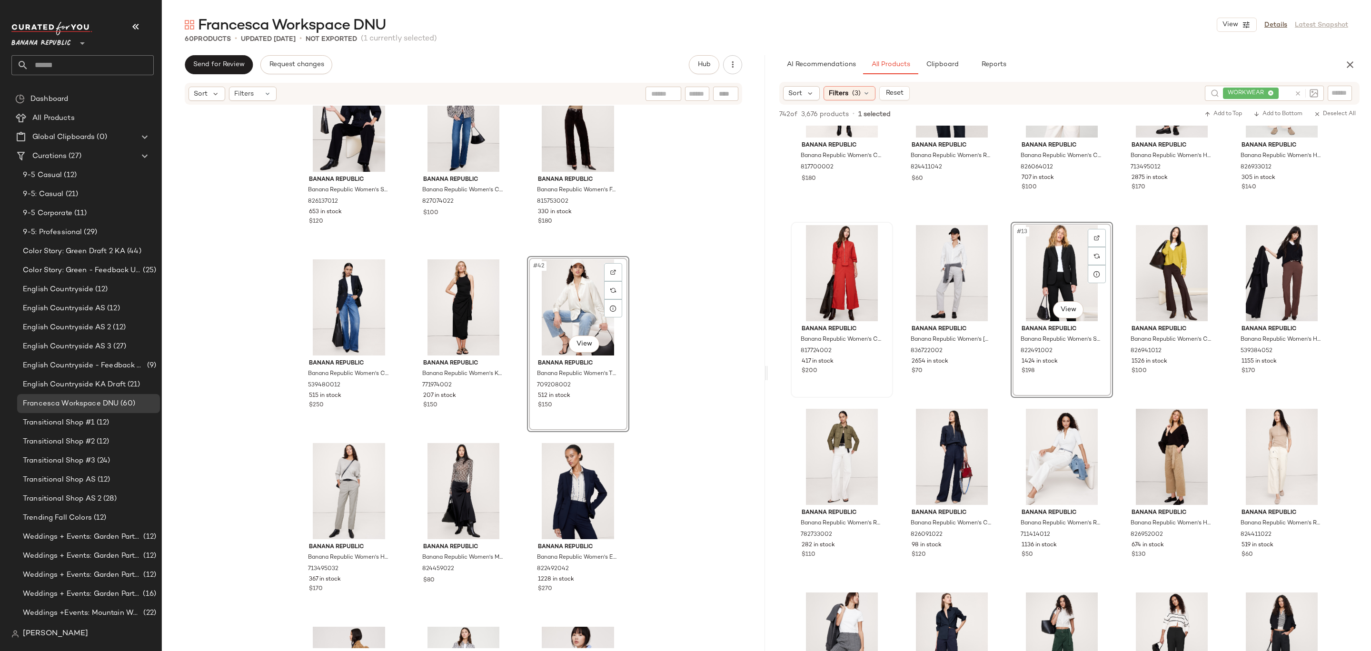
click at [692, 292] on div "Banana Republic Banana Republic Women's Stretch-Cotton Utility Peplum Top Navy …" at bounding box center [463, 377] width 603 height 543
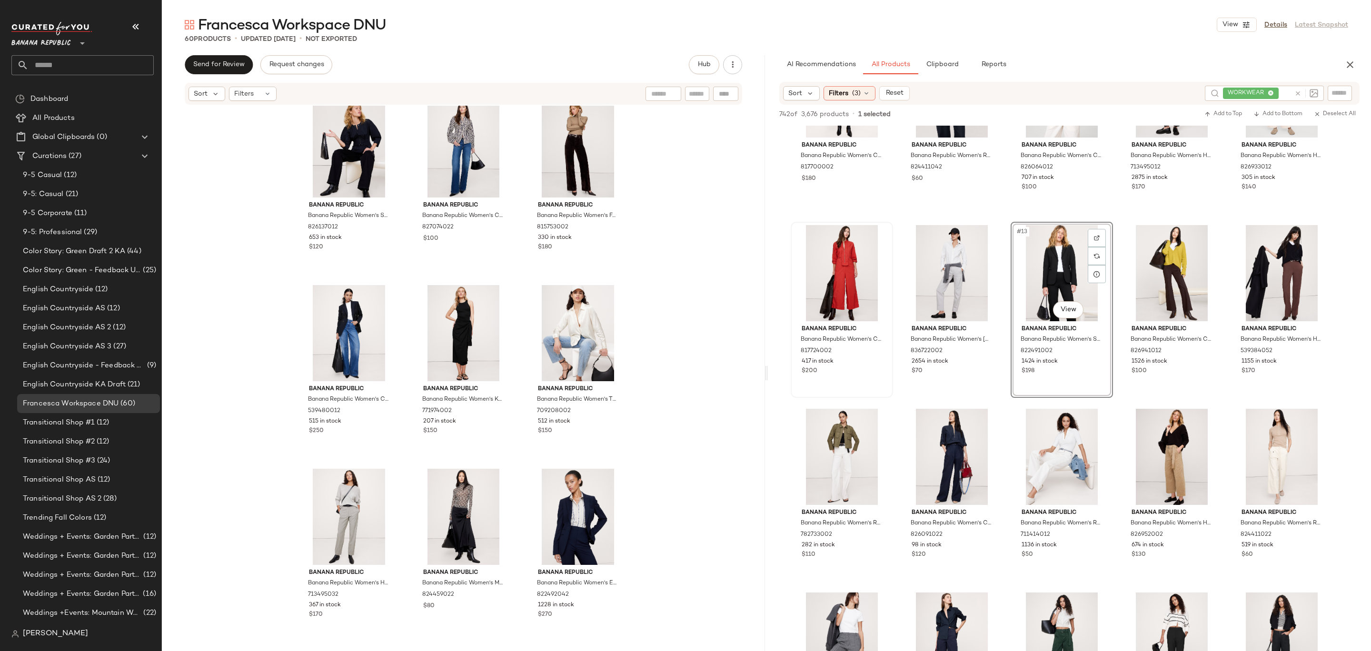
scroll to position [2226, 0]
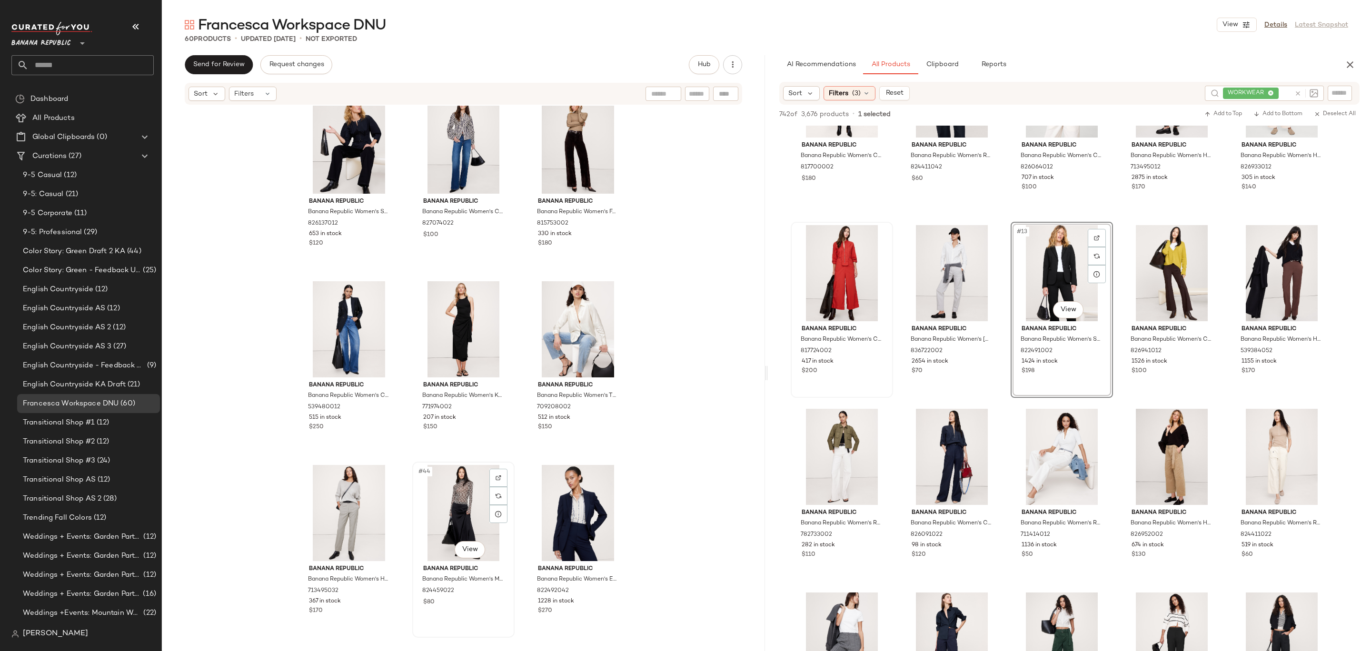
click at [437, 516] on div "#44 View" at bounding box center [464, 513] width 96 height 96
drag, startPoint x: 337, startPoint y: 491, endPoint x: 340, endPoint y: 485, distance: 6.4
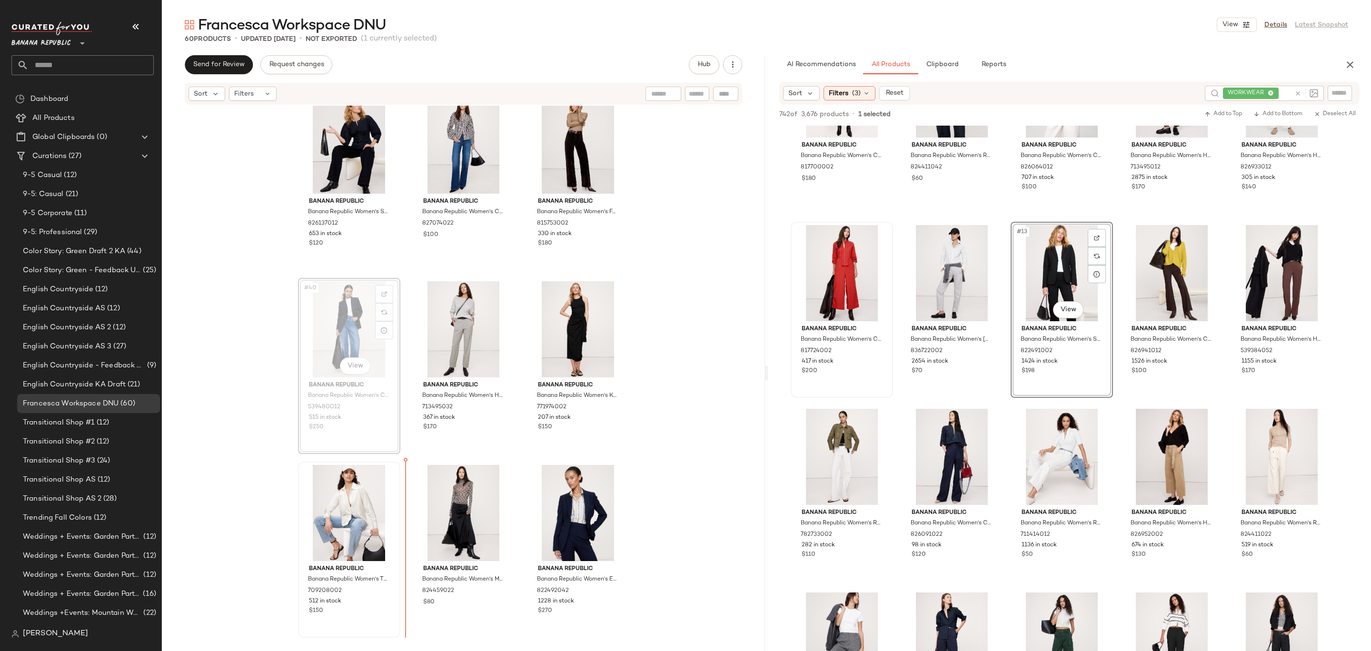
drag, startPoint x: 340, startPoint y: 328, endPoint x: 394, endPoint y: 518, distance: 197.4
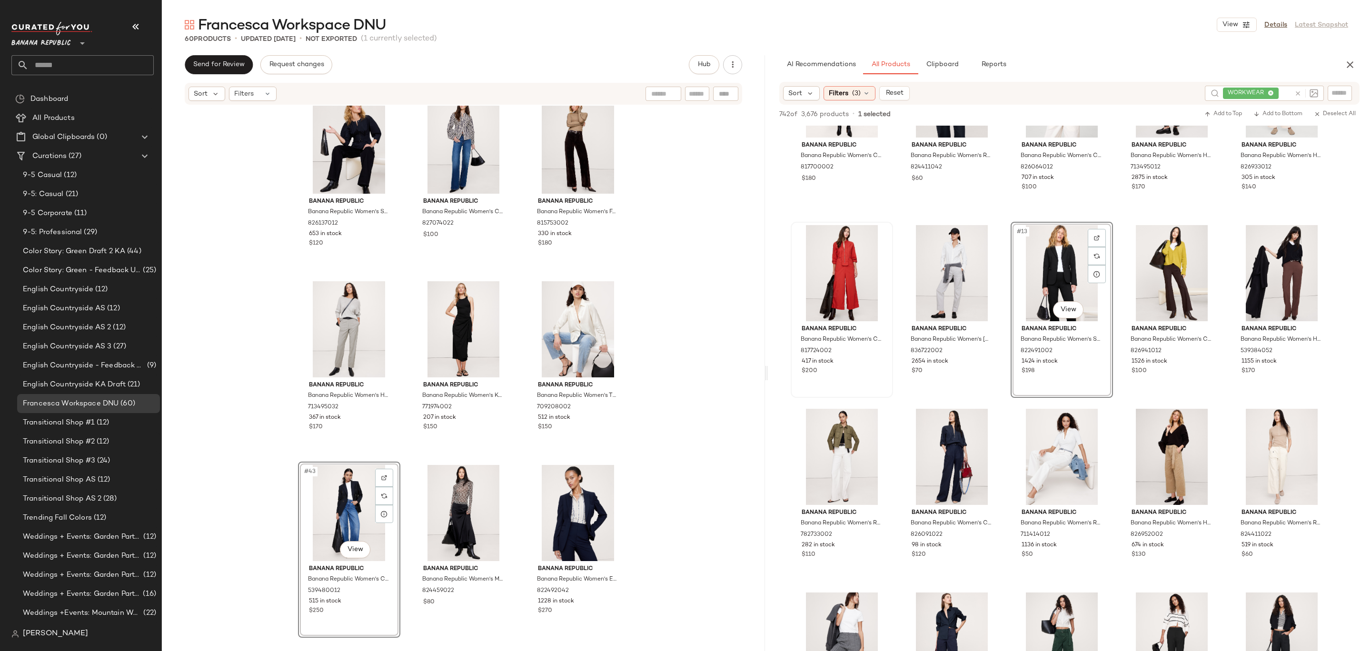
click at [666, 460] on div "Banana Republic Banana Republic Women's Stretch-Cotton Utility Peplum Top Navy …" at bounding box center [463, 377] width 603 height 543
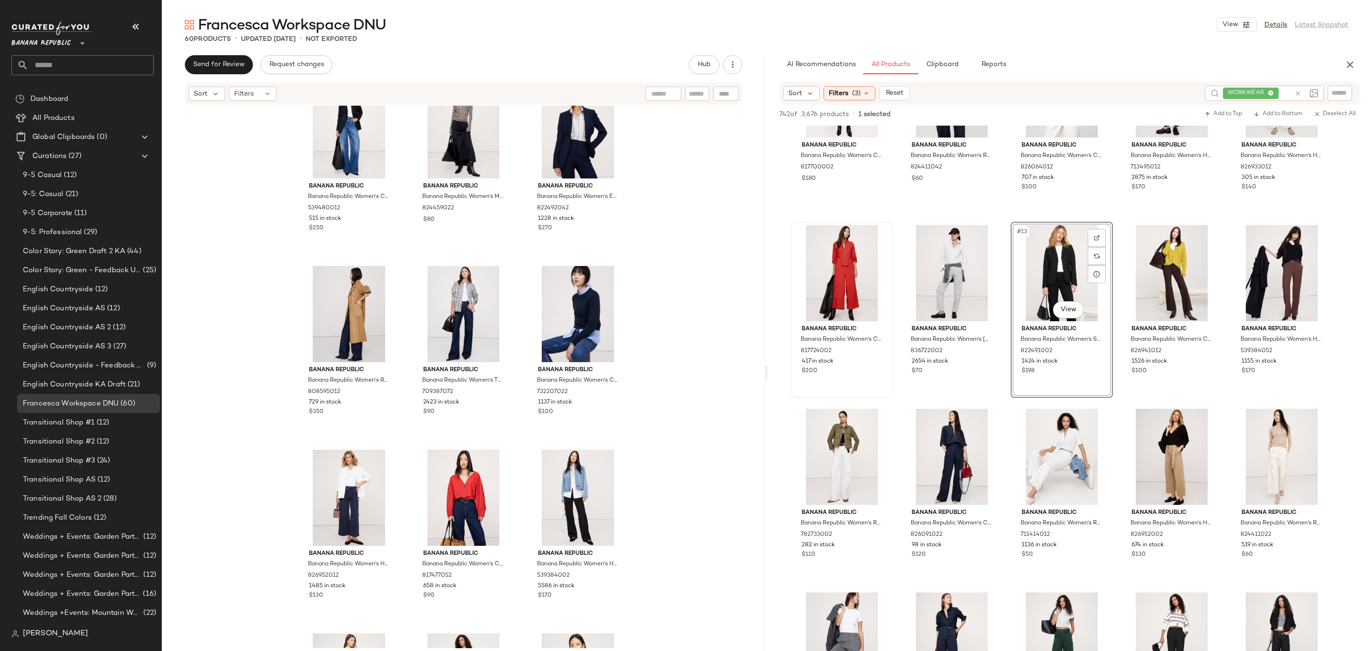
scroll to position [2613, 0]
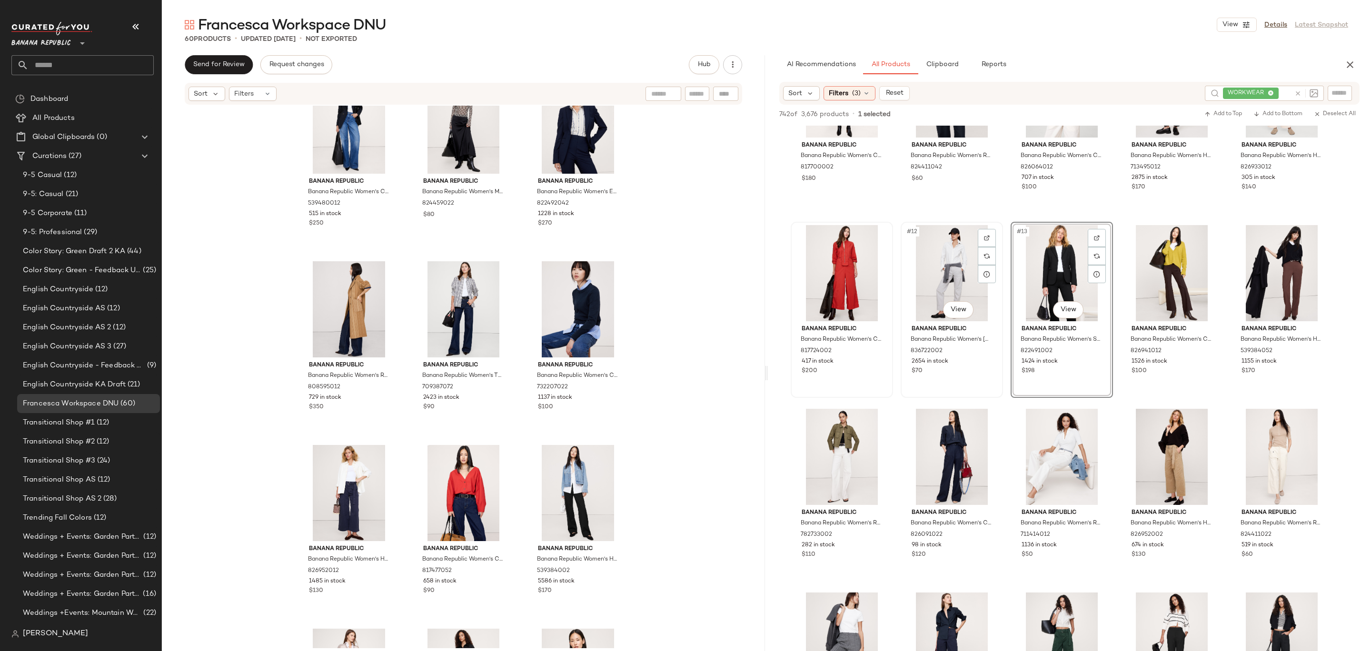
click at [947, 271] on div "#12 View" at bounding box center [952, 273] width 96 height 96
drag, startPoint x: 958, startPoint y: 275, endPoint x: 361, endPoint y: 360, distance: 602.9
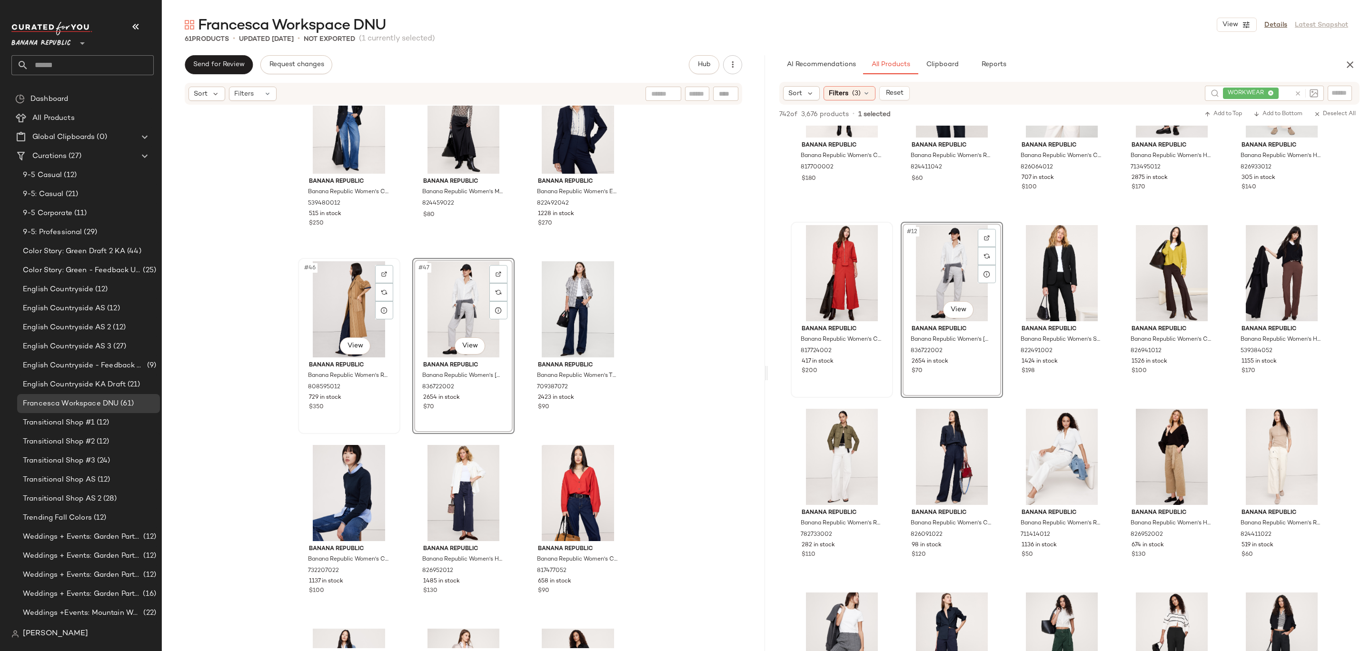
click at [341, 307] on div "#46 View" at bounding box center [349, 309] width 96 height 96
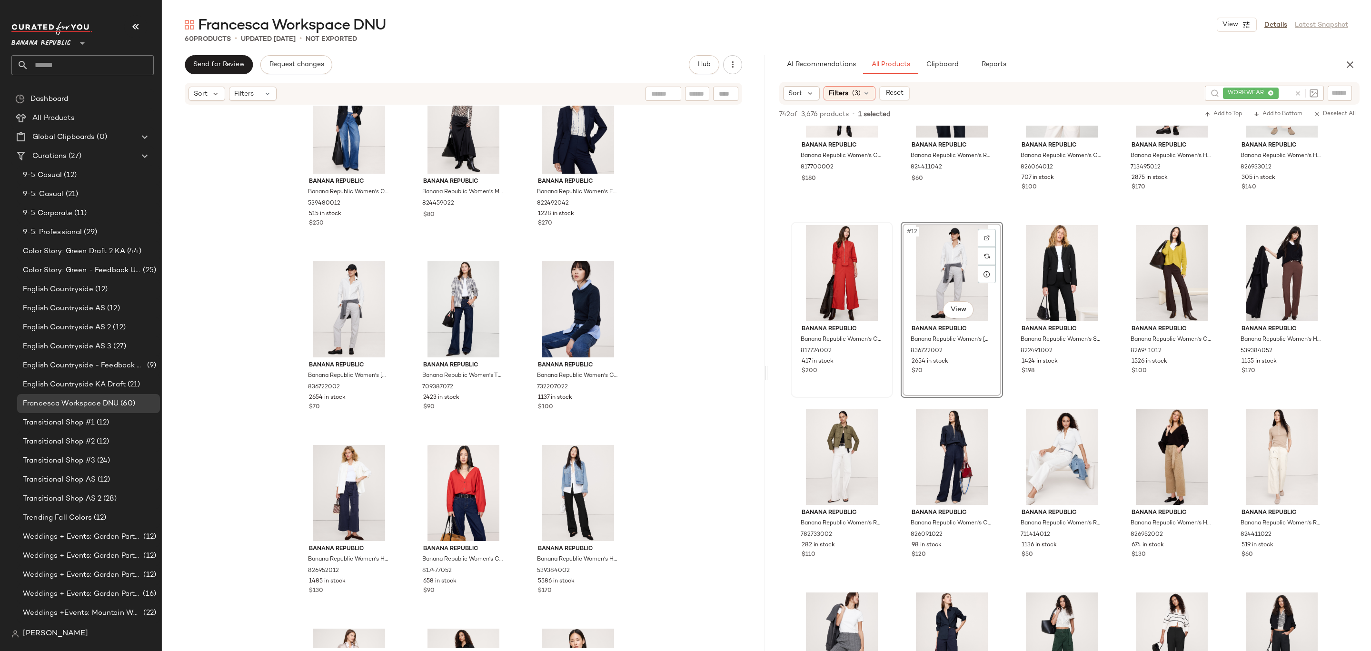
scroll to position [2583, 0]
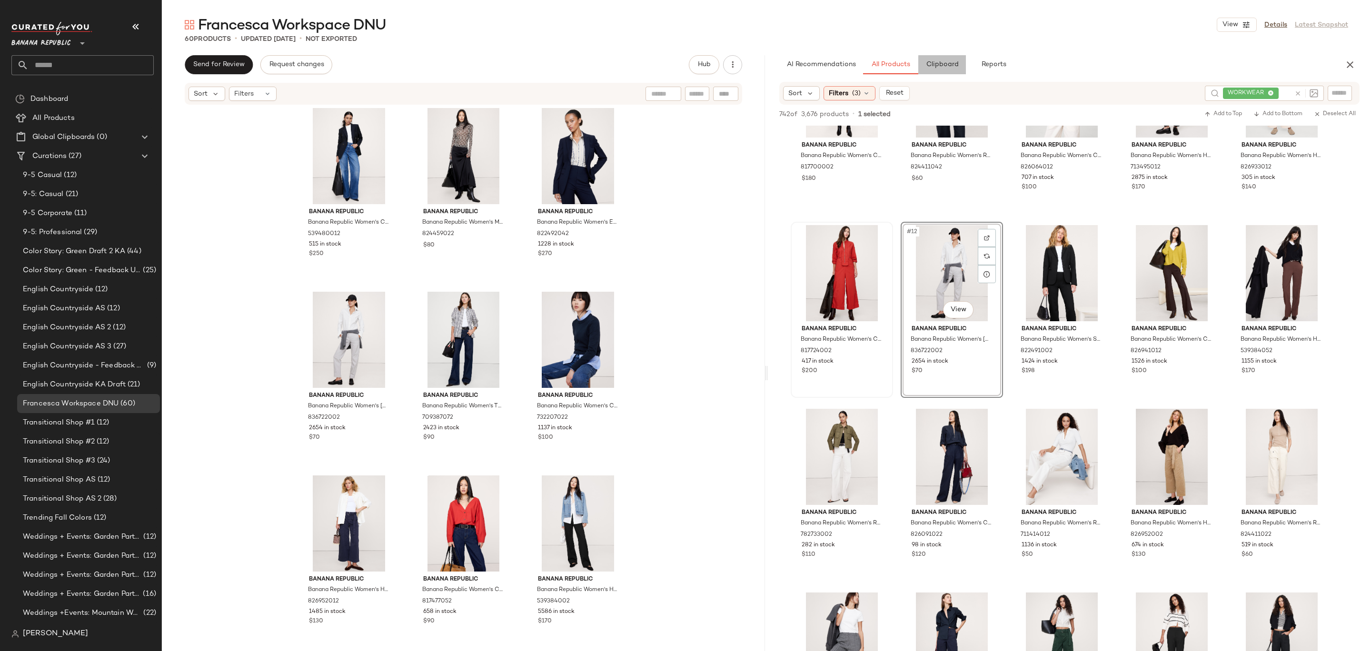
click at [941, 67] on span "Clipboard" at bounding box center [941, 65] width 33 height 8
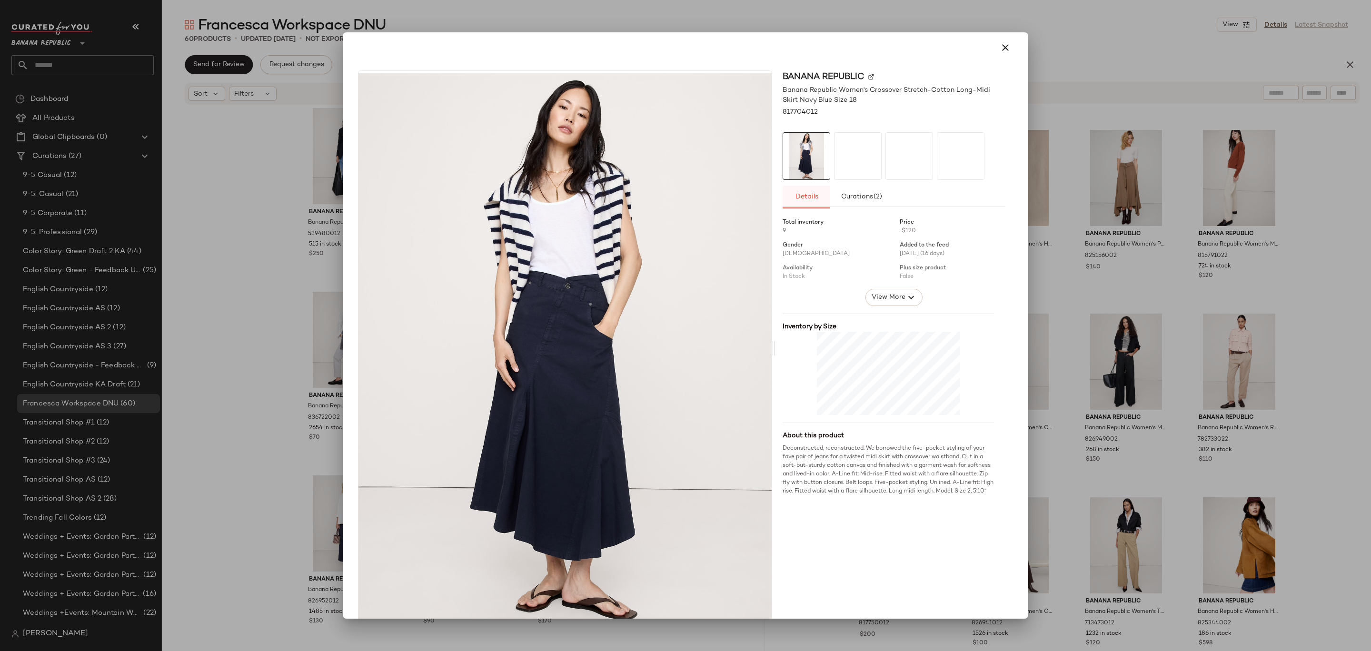
drag, startPoint x: 998, startPoint y: 387, endPoint x: 823, endPoint y: 196, distance: 260.1
click at [1000, 48] on icon "button" at bounding box center [1005, 47] width 11 height 11
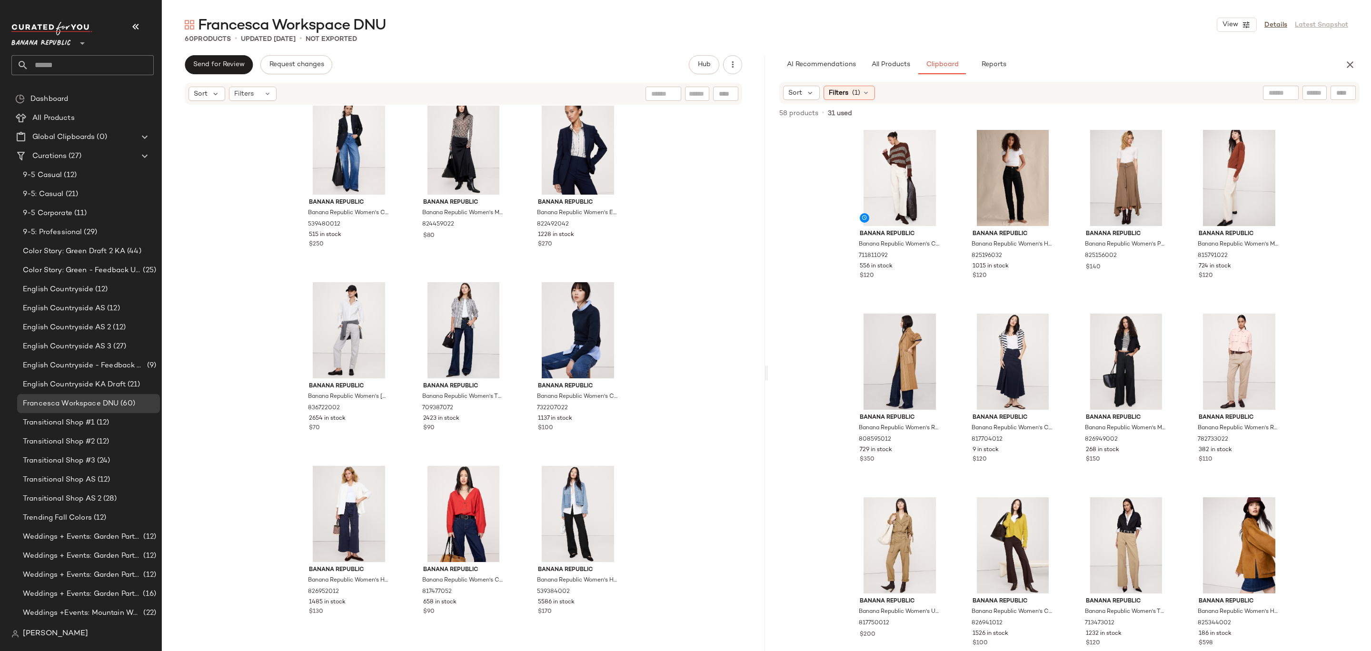
scroll to position [2595, 0]
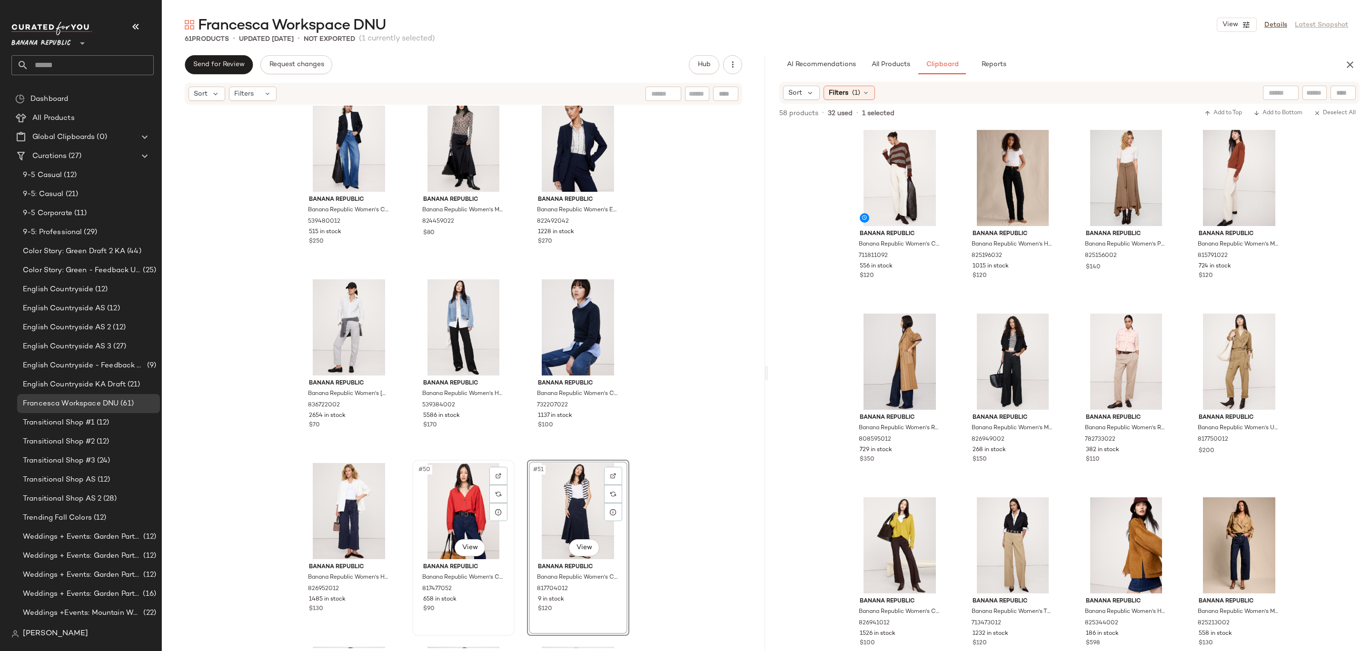
scroll to position [2767, 0]
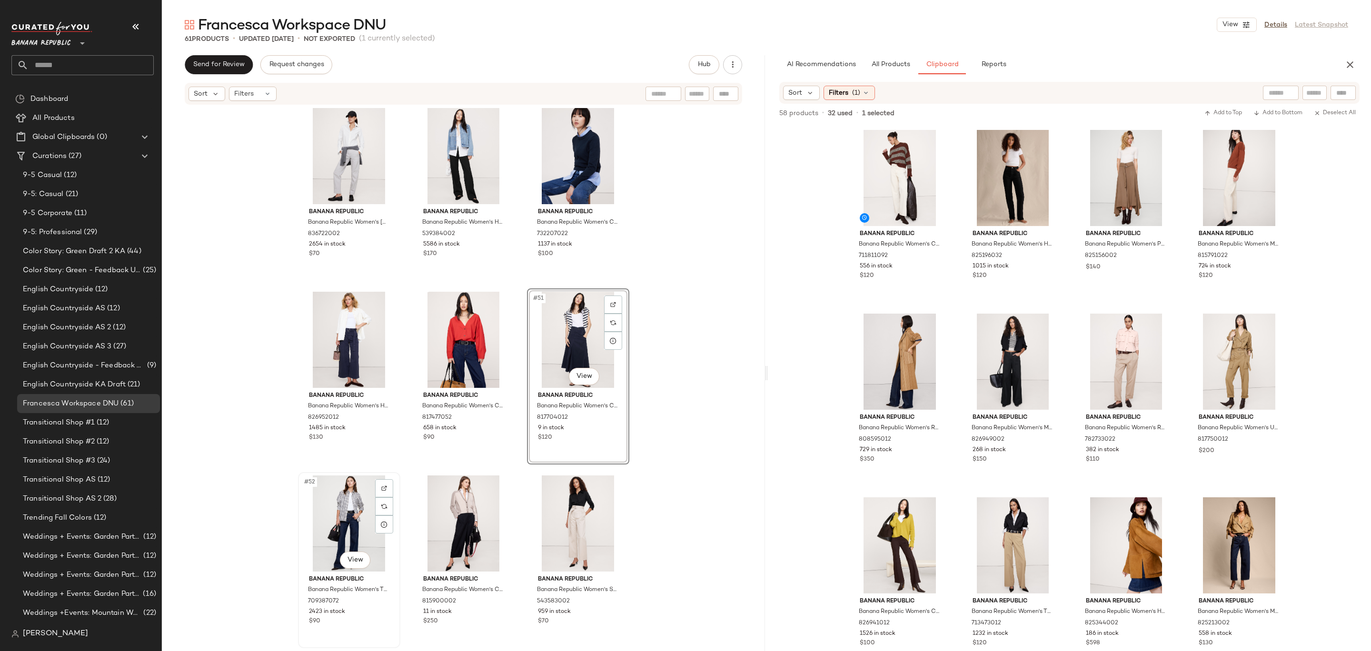
click at [328, 513] on div "#52 View" at bounding box center [349, 524] width 96 height 96
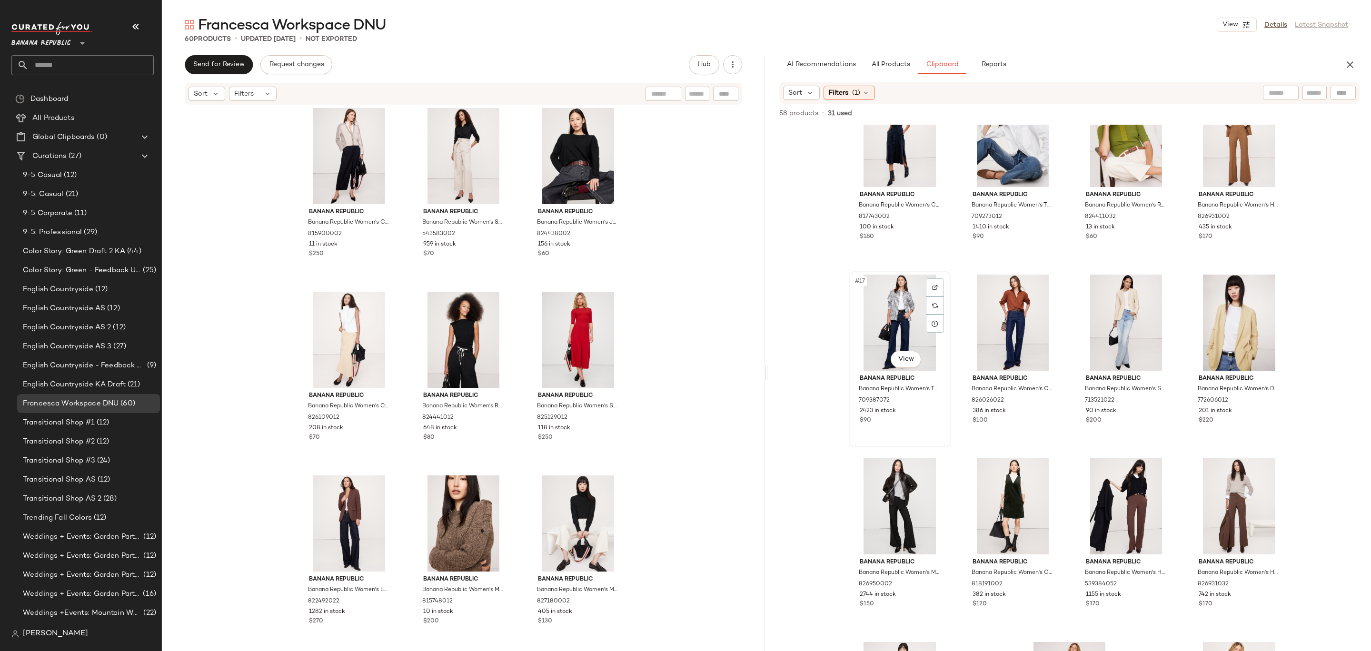
scroll to position [722, 0]
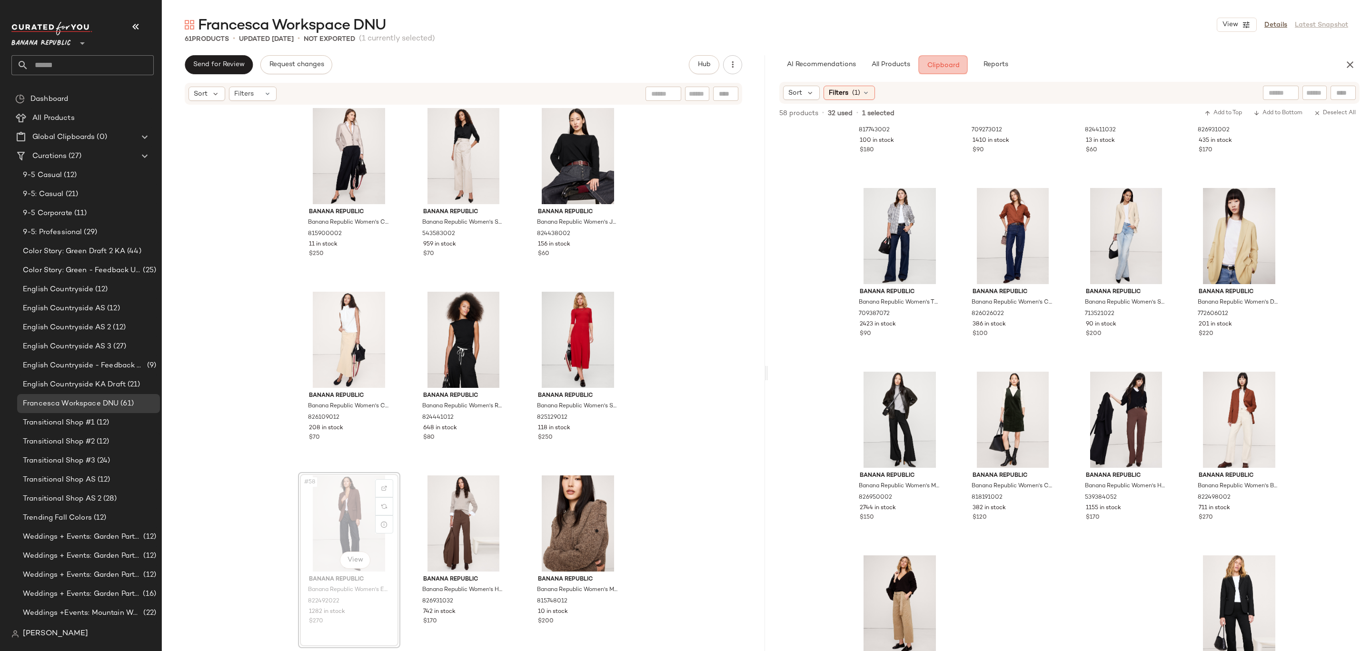
scroll to position [681, 0]
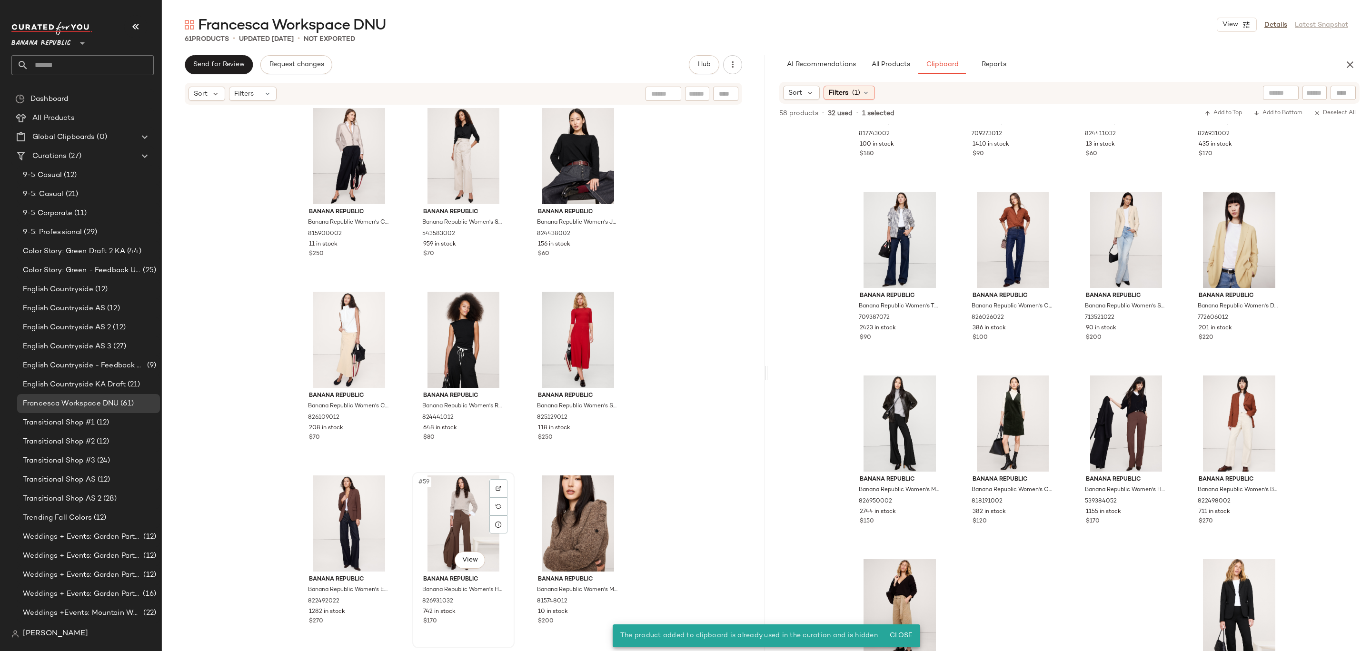
click at [435, 494] on div "#59 View" at bounding box center [464, 524] width 96 height 96
click at [330, 521] on div at bounding box center [349, 524] width 96 height 96
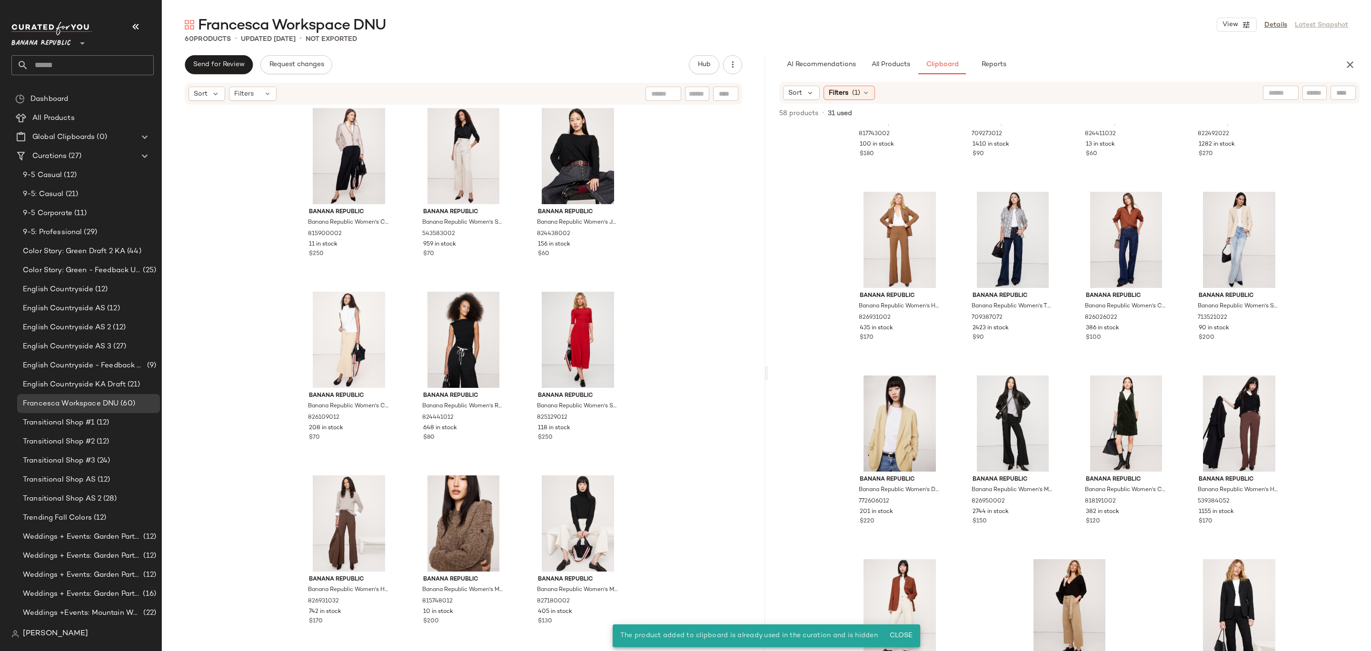
scroll to position [3080, 0]
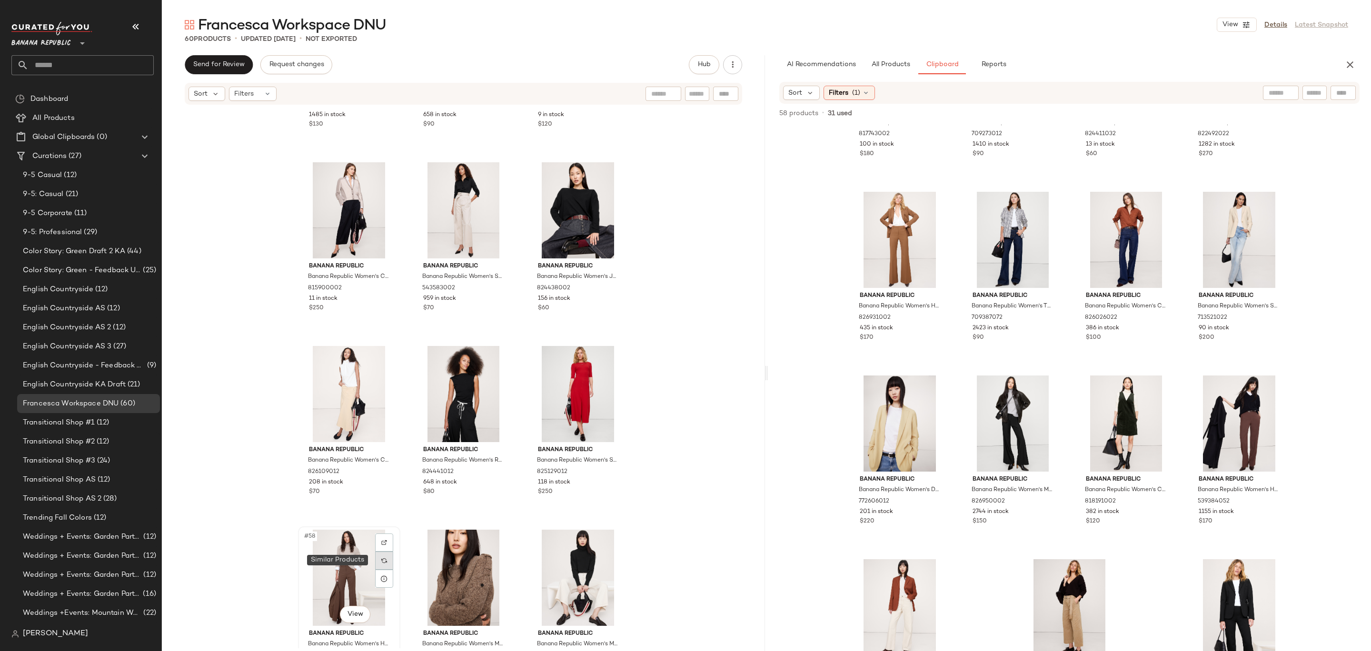
drag, startPoint x: 394, startPoint y: 549, endPoint x: 379, endPoint y: 560, distance: 18.4
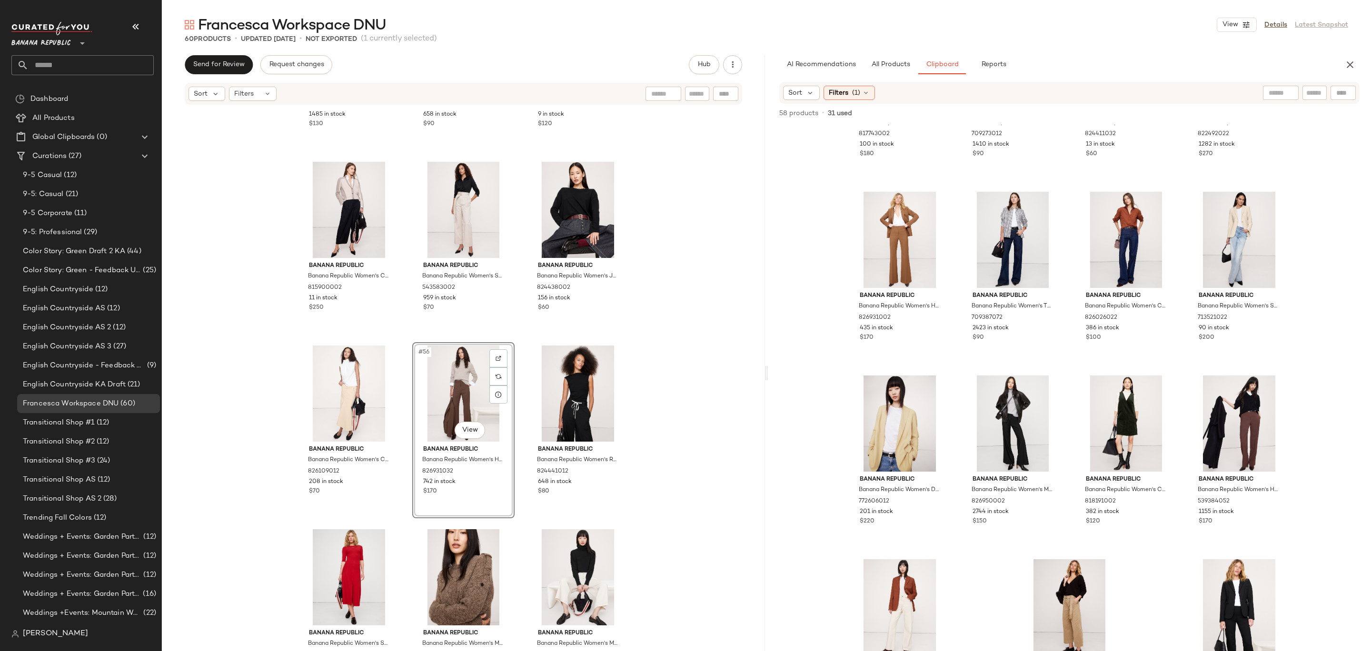
scroll to position [3134, 0]
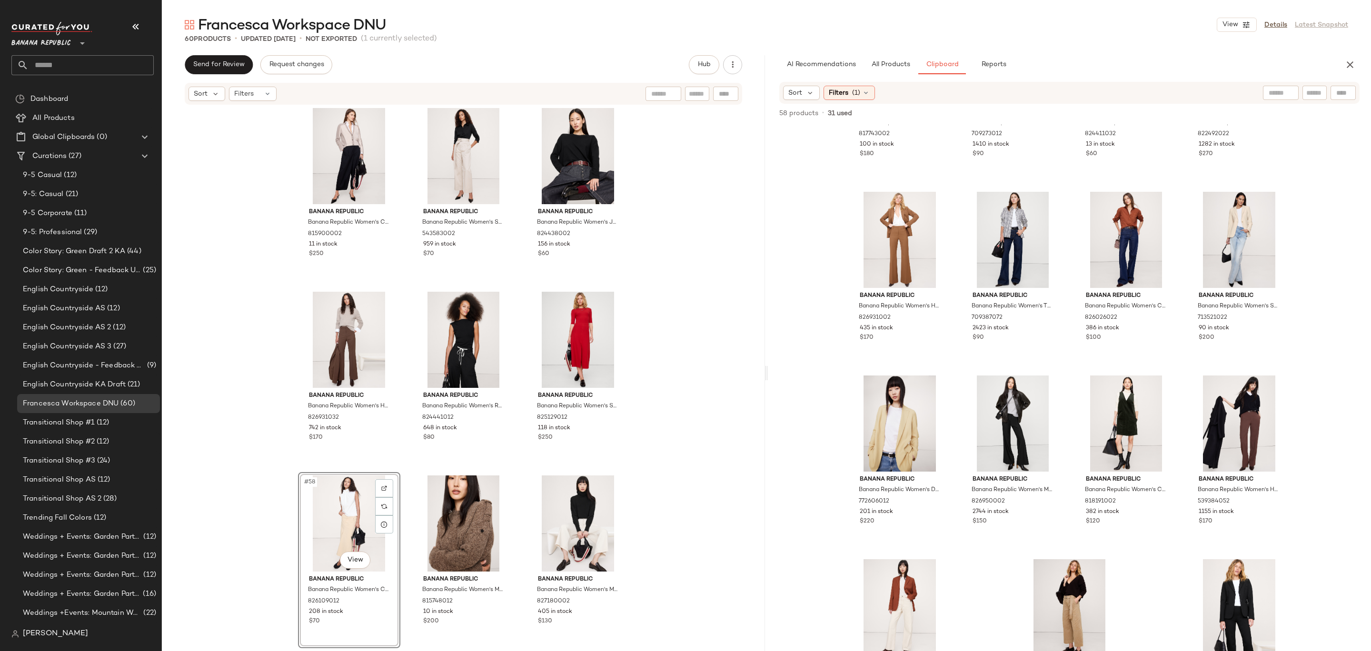
click at [746, 392] on div "Banana Republic Banana Republic Women's High-Rise Wide-Leg Utility Crop Pant Na…" at bounding box center [463, 377] width 603 height 543
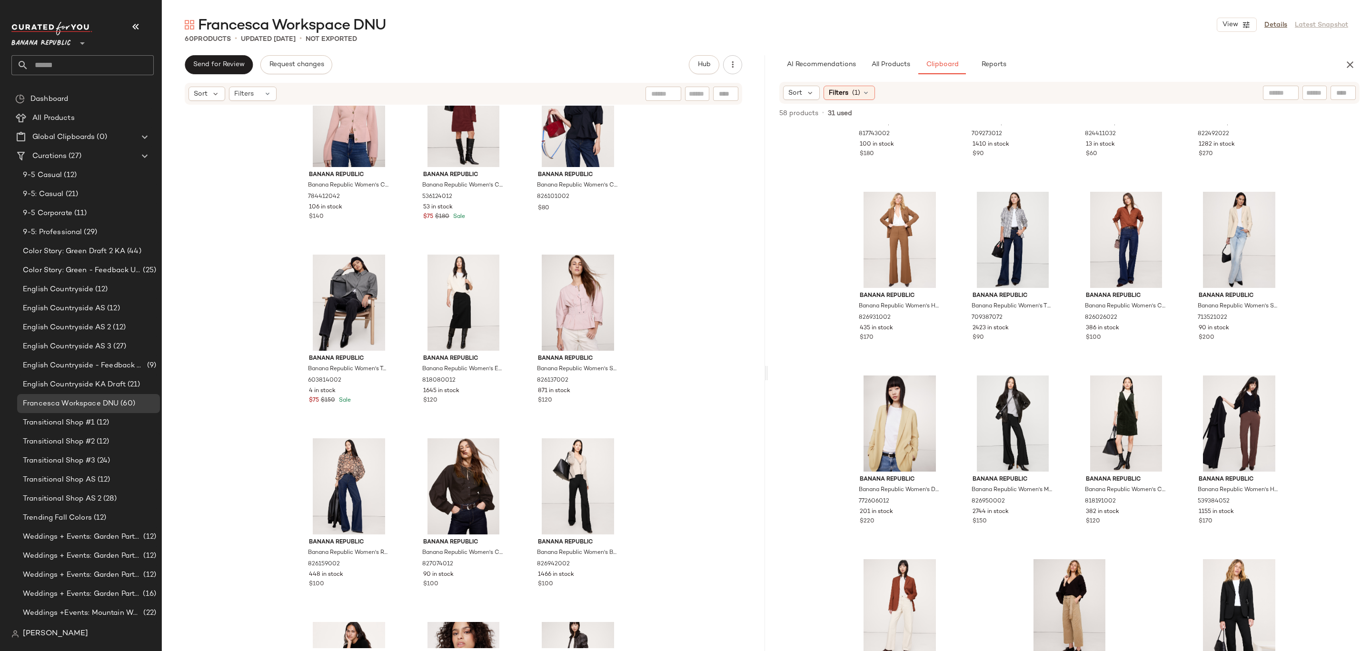
scroll to position [647, 0]
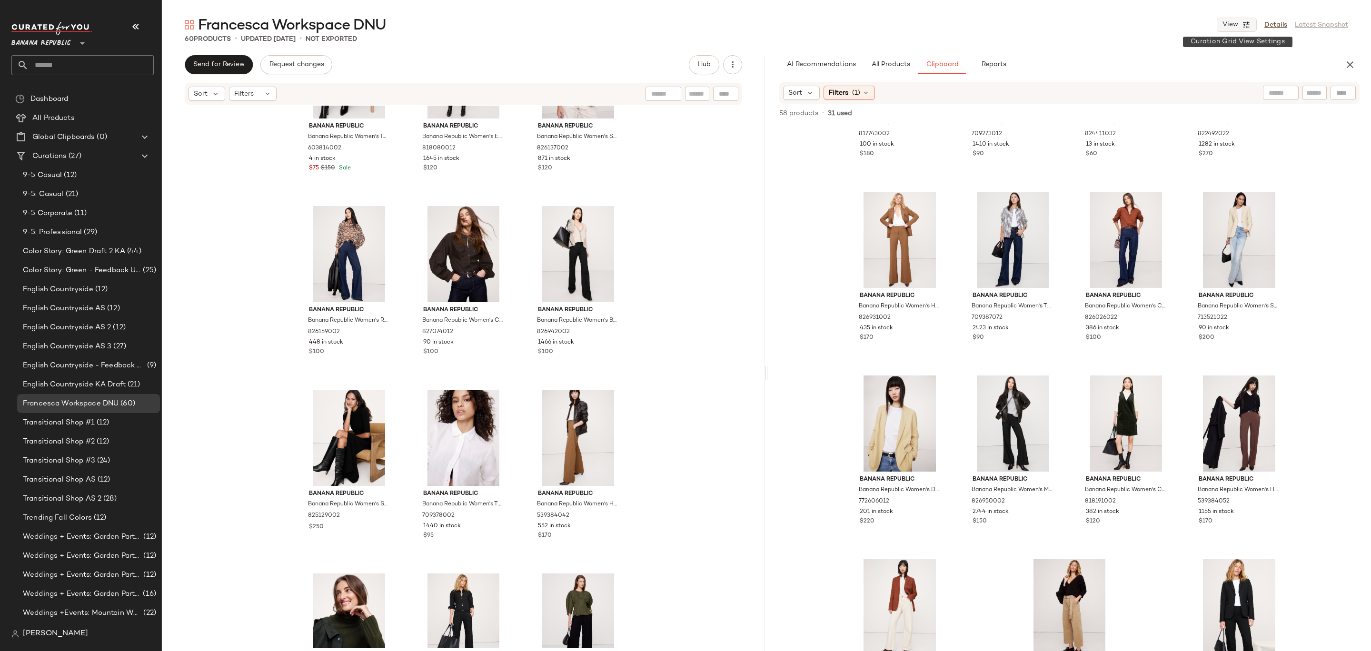
click at [1247, 27] on icon "button" at bounding box center [1246, 24] width 9 height 9
click at [1193, 110] on label "Show Card Details" at bounding box center [1190, 106] width 69 height 27
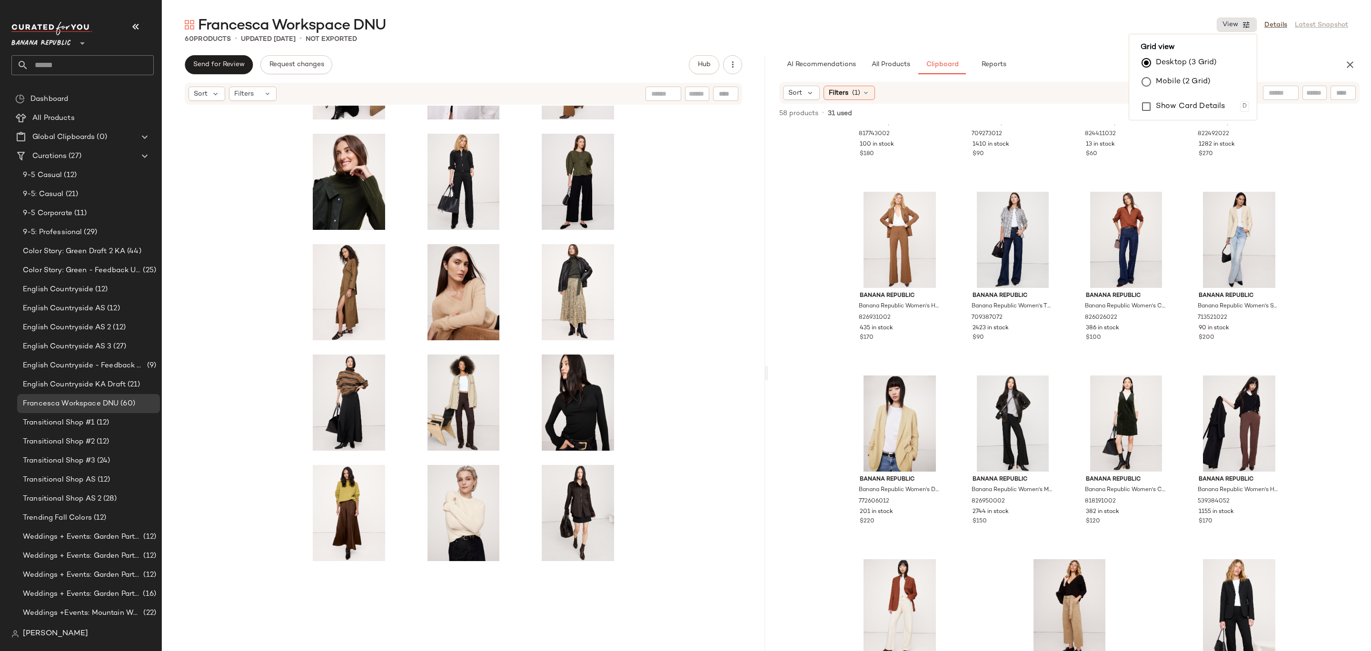
scroll to position [552, 0]
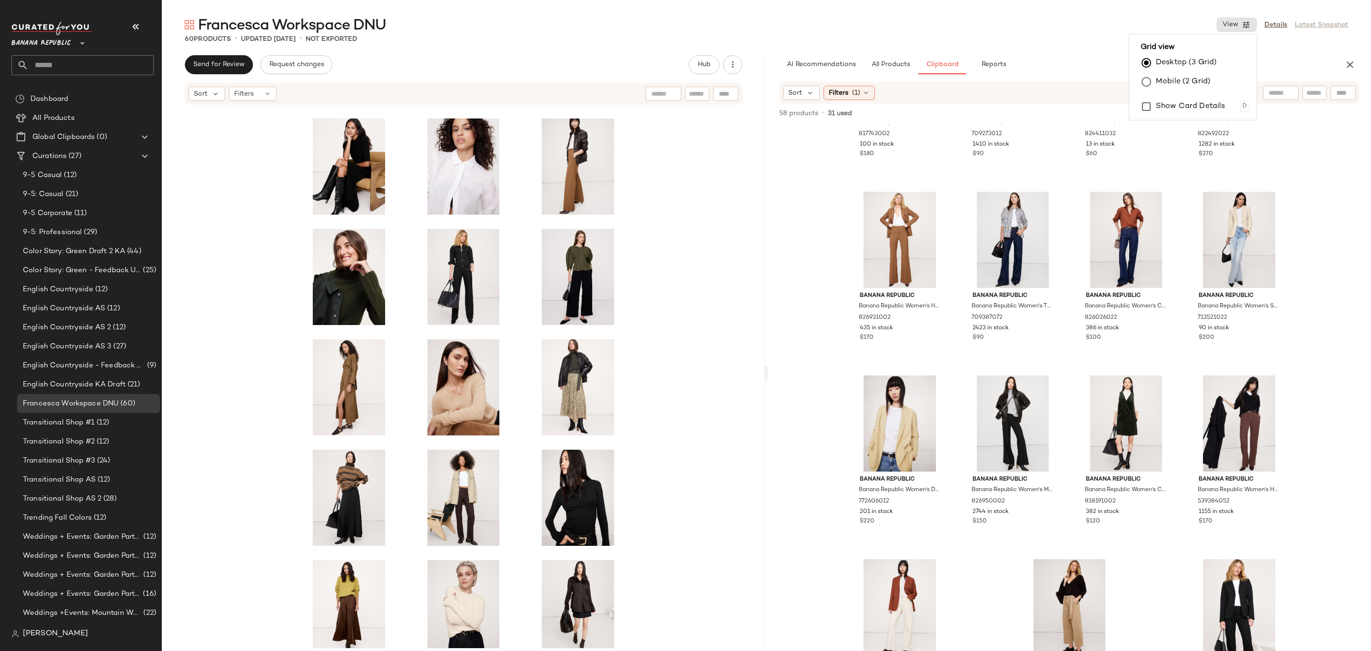
click at [676, 236] on div at bounding box center [463, 377] width 603 height 543
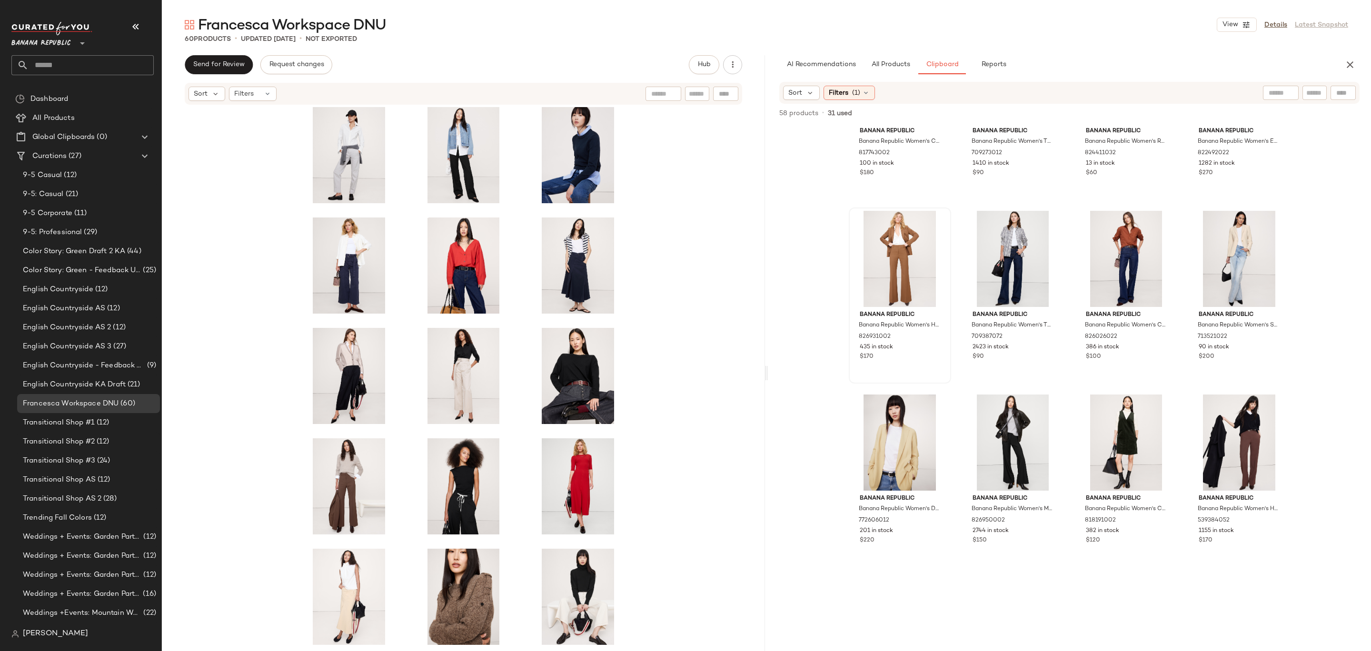
scroll to position [722, 0]
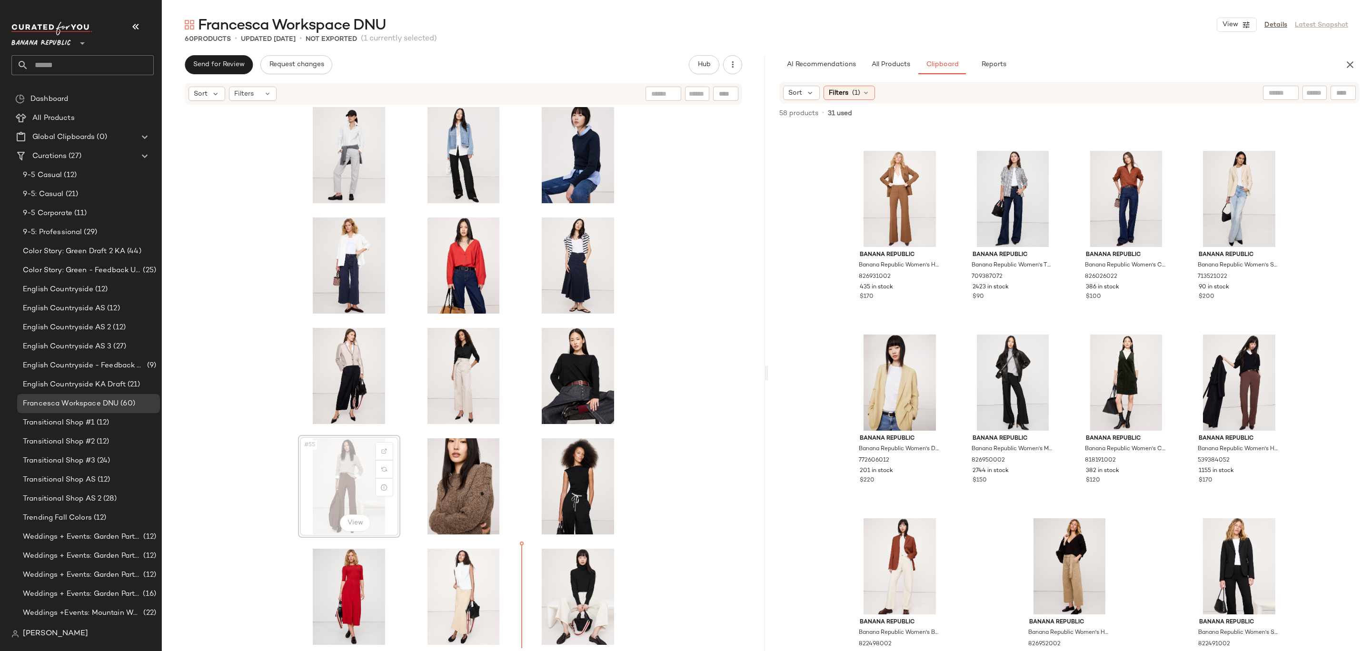
drag, startPoint x: 349, startPoint y: 468, endPoint x: 515, endPoint y: 578, distance: 199.2
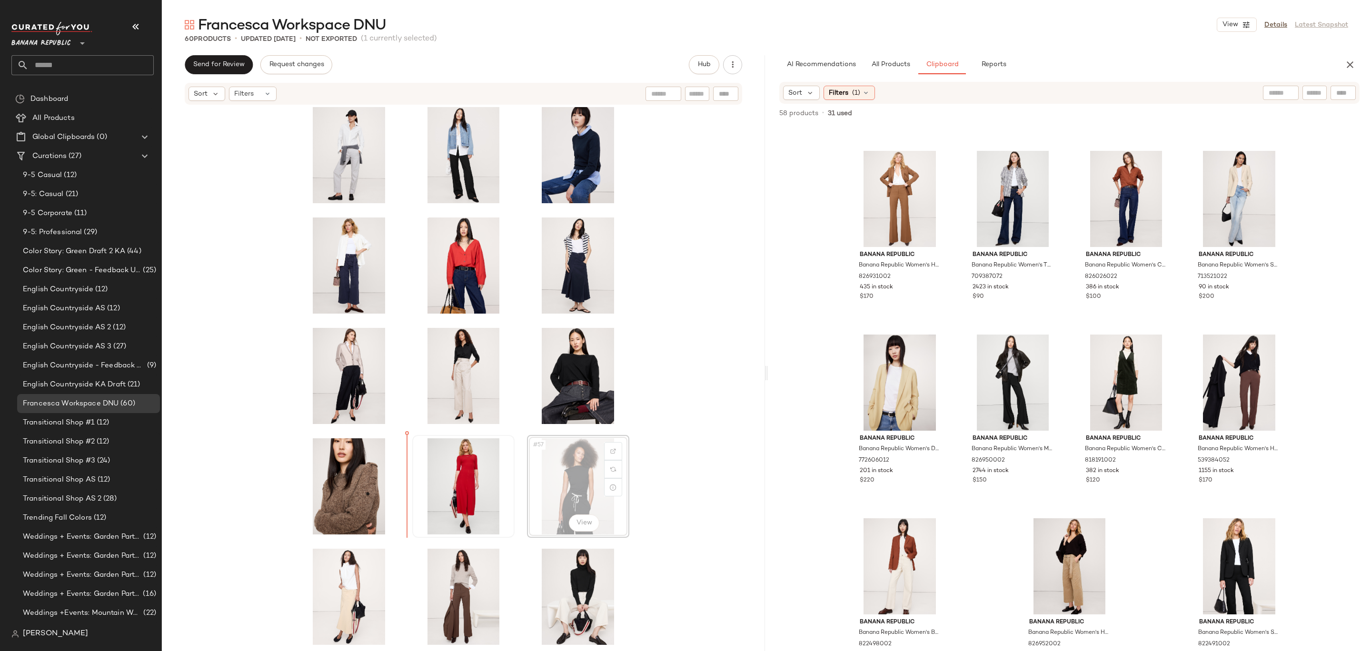
drag, startPoint x: 565, startPoint y: 500, endPoint x: 426, endPoint y: 496, distance: 139.1
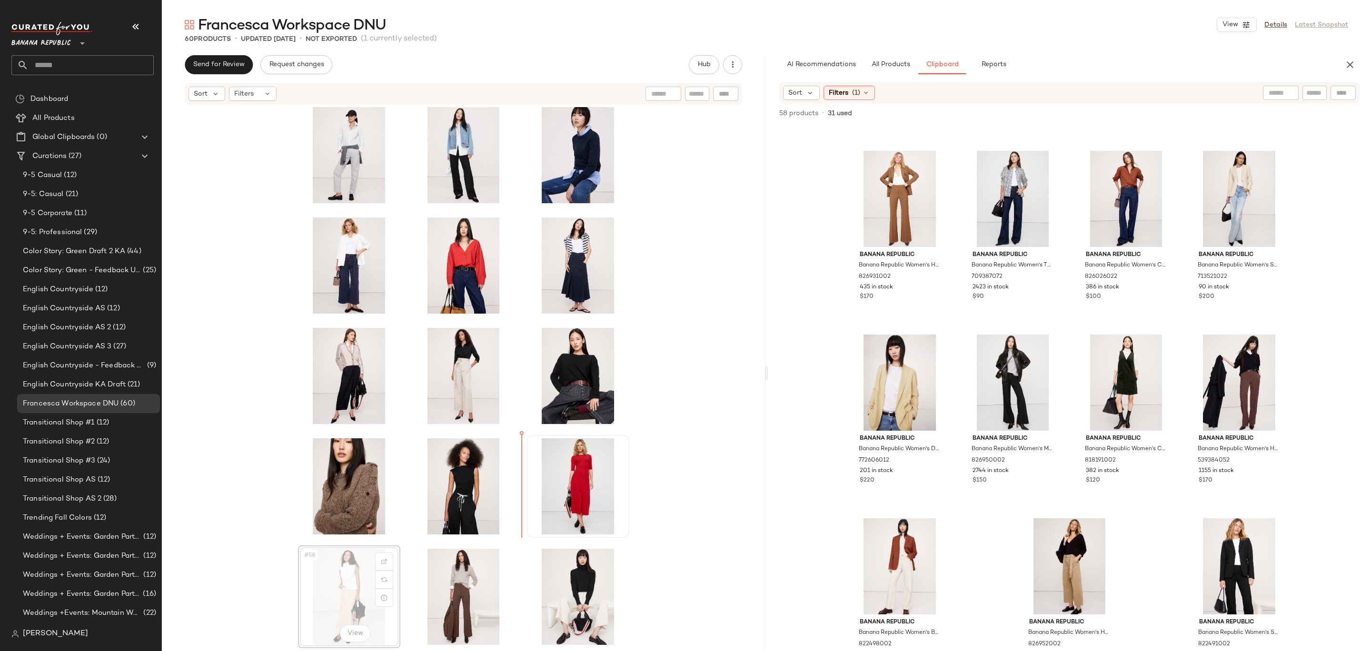
drag, startPoint x: 354, startPoint y: 589, endPoint x: 547, endPoint y: 483, distance: 220.7
click at [665, 462] on div "#57 View" at bounding box center [463, 377] width 603 height 543
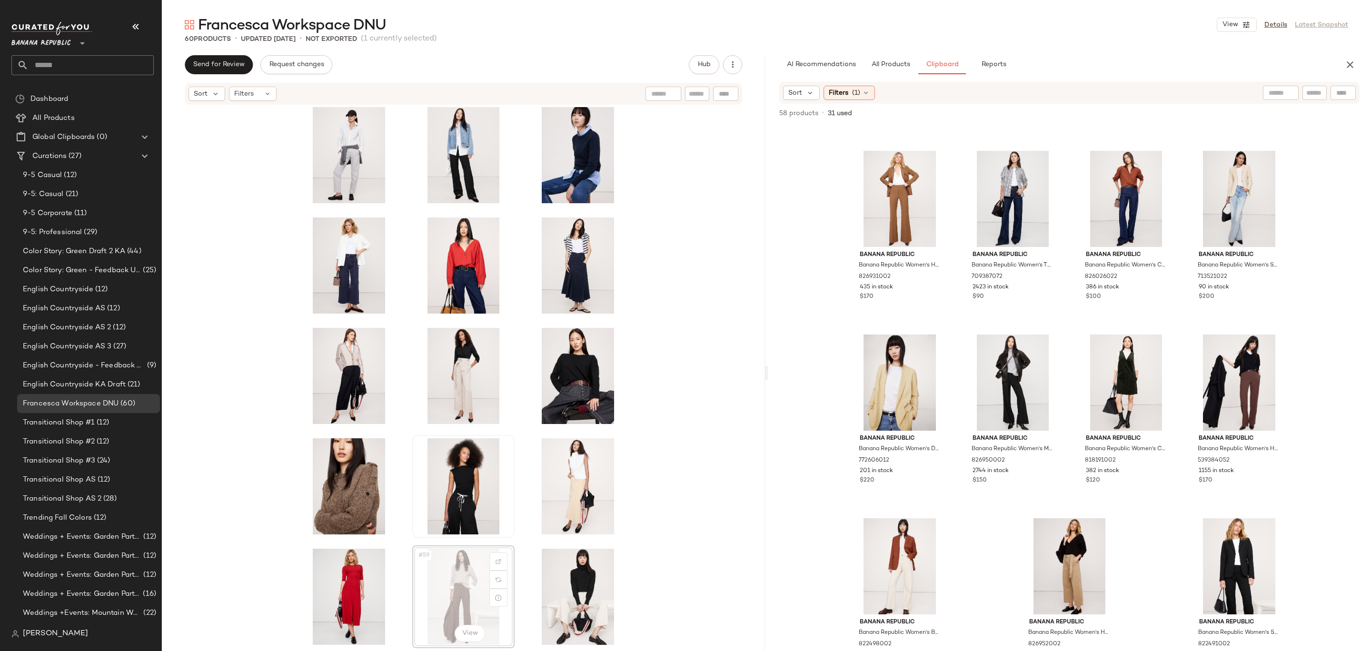
drag, startPoint x: 443, startPoint y: 599, endPoint x: 431, endPoint y: 491, distance: 108.3
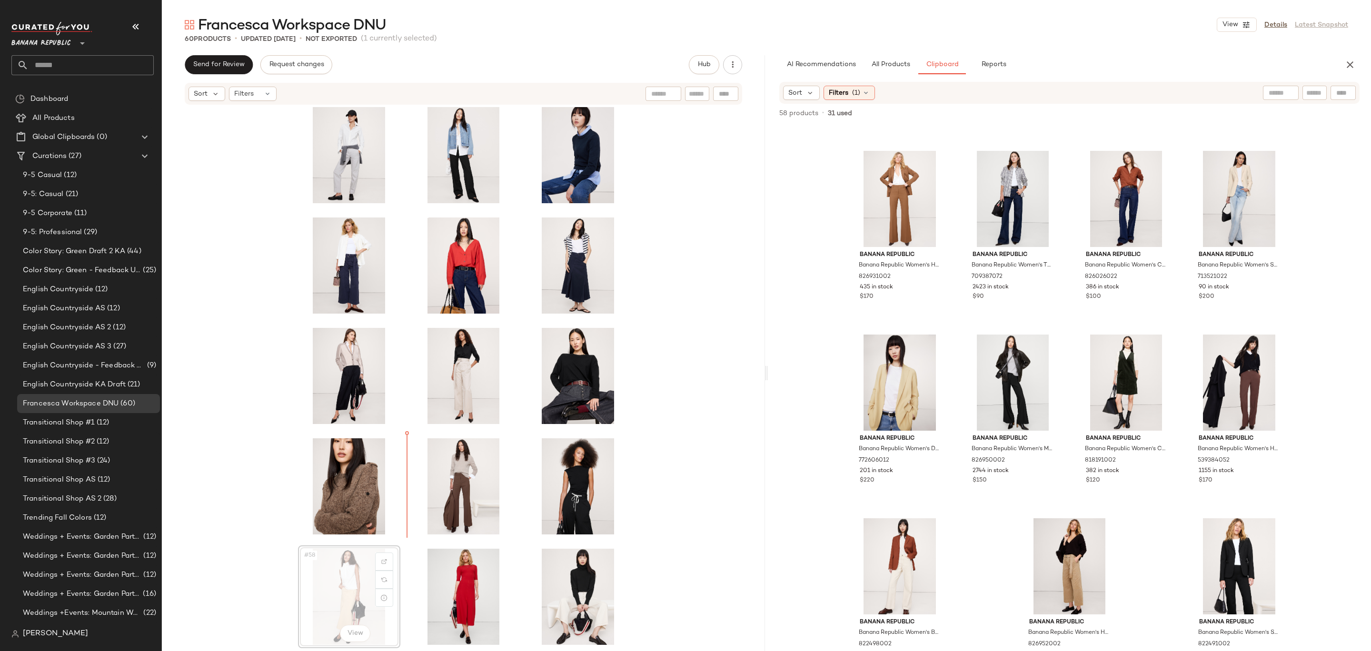
drag, startPoint x: 332, startPoint y: 596, endPoint x: 340, endPoint y: 588, distance: 10.8
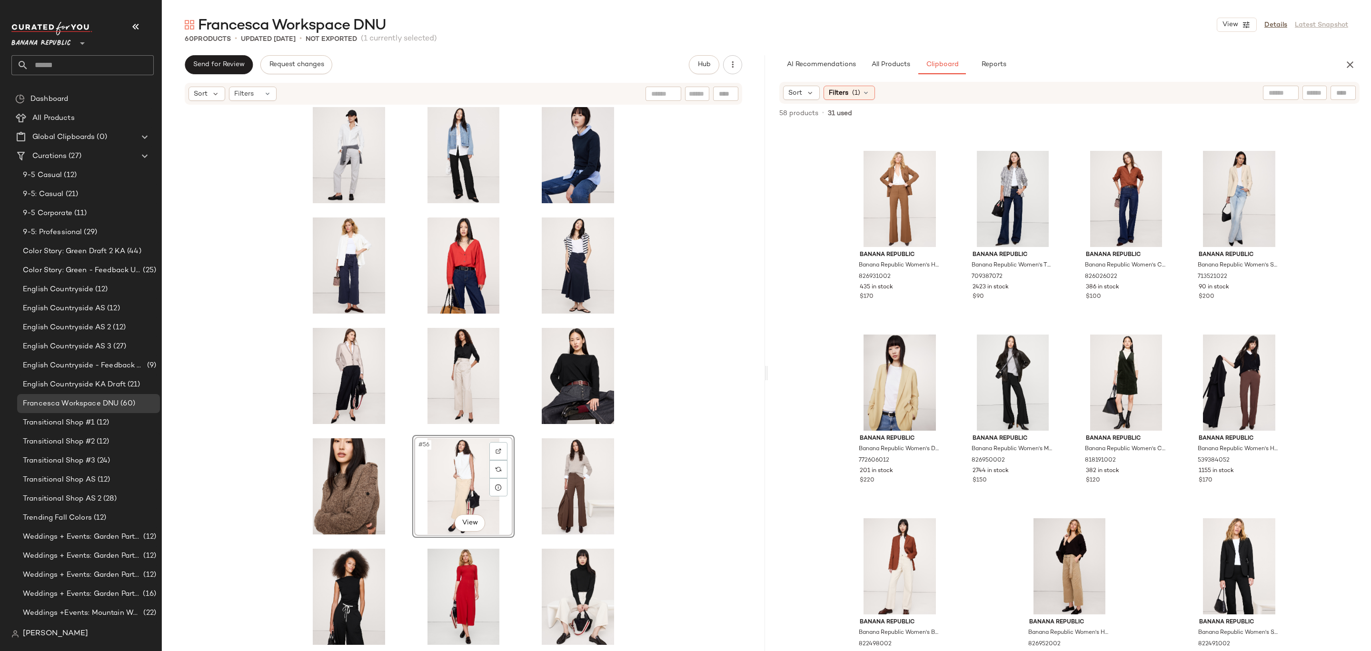
click at [675, 464] on div "#56 View" at bounding box center [463, 377] width 603 height 543
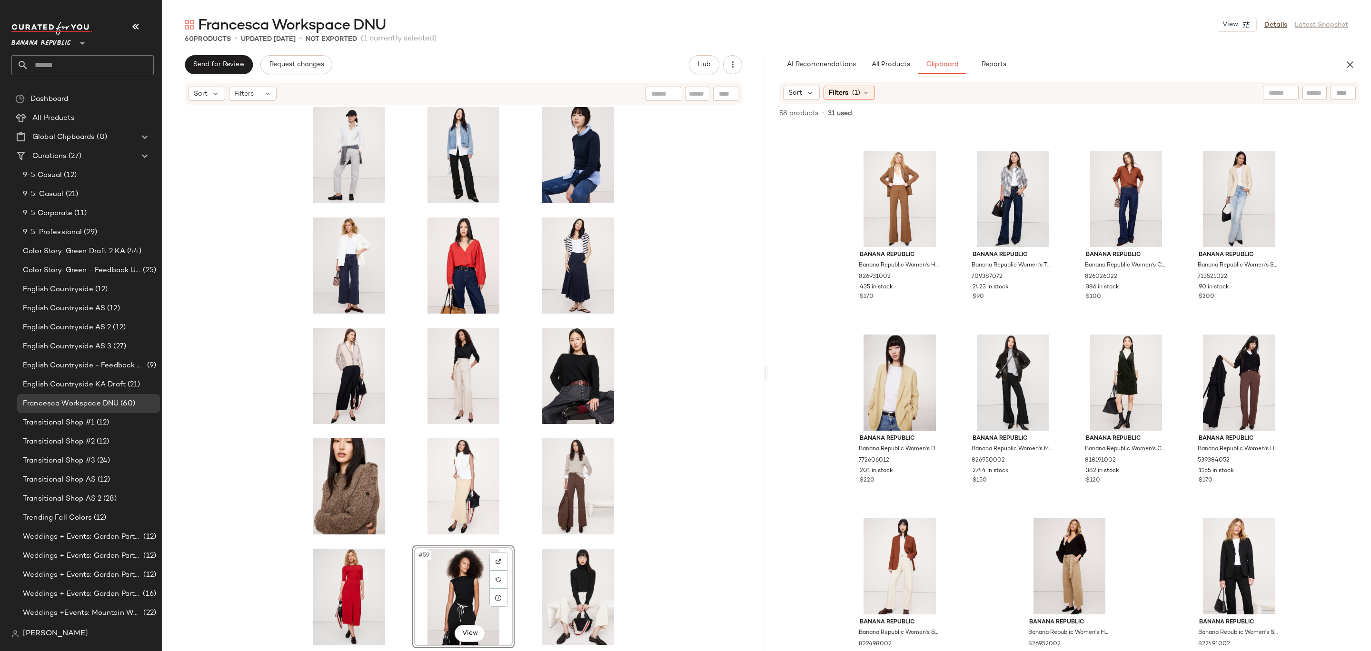
click at [666, 512] on div "#59 View" at bounding box center [463, 377] width 603 height 543
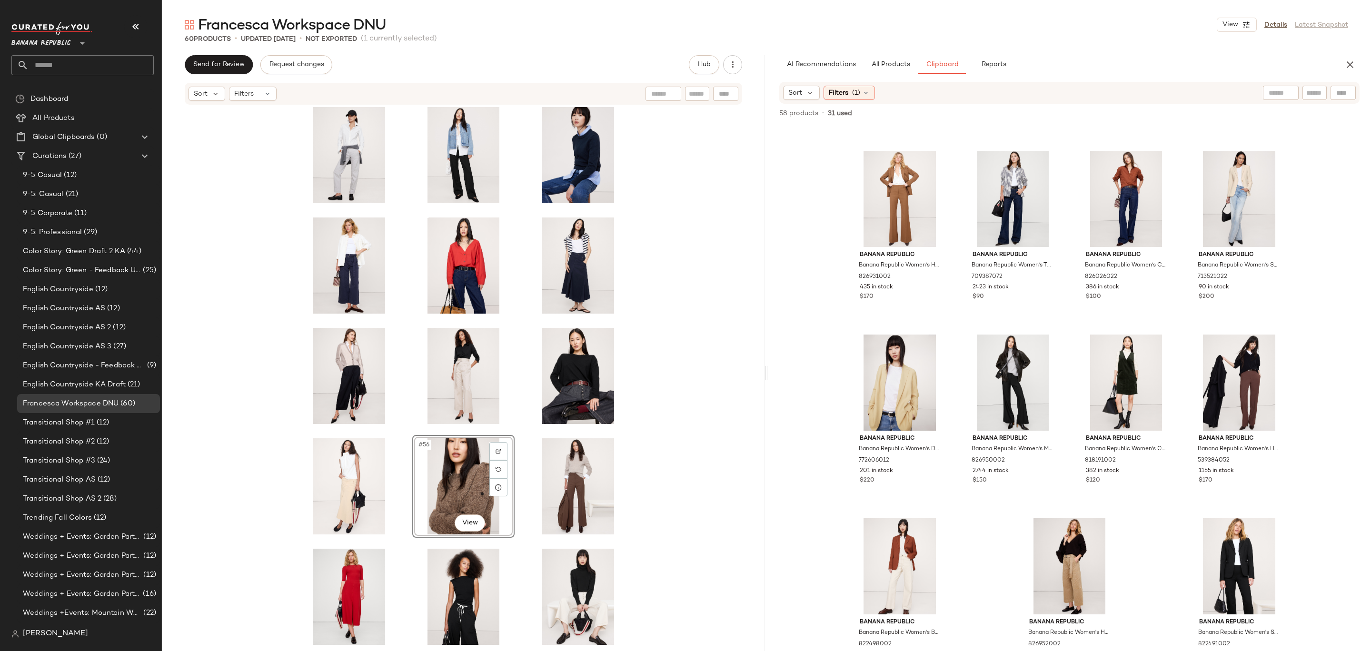
click at [680, 412] on div "#56 View" at bounding box center [463, 377] width 603 height 543
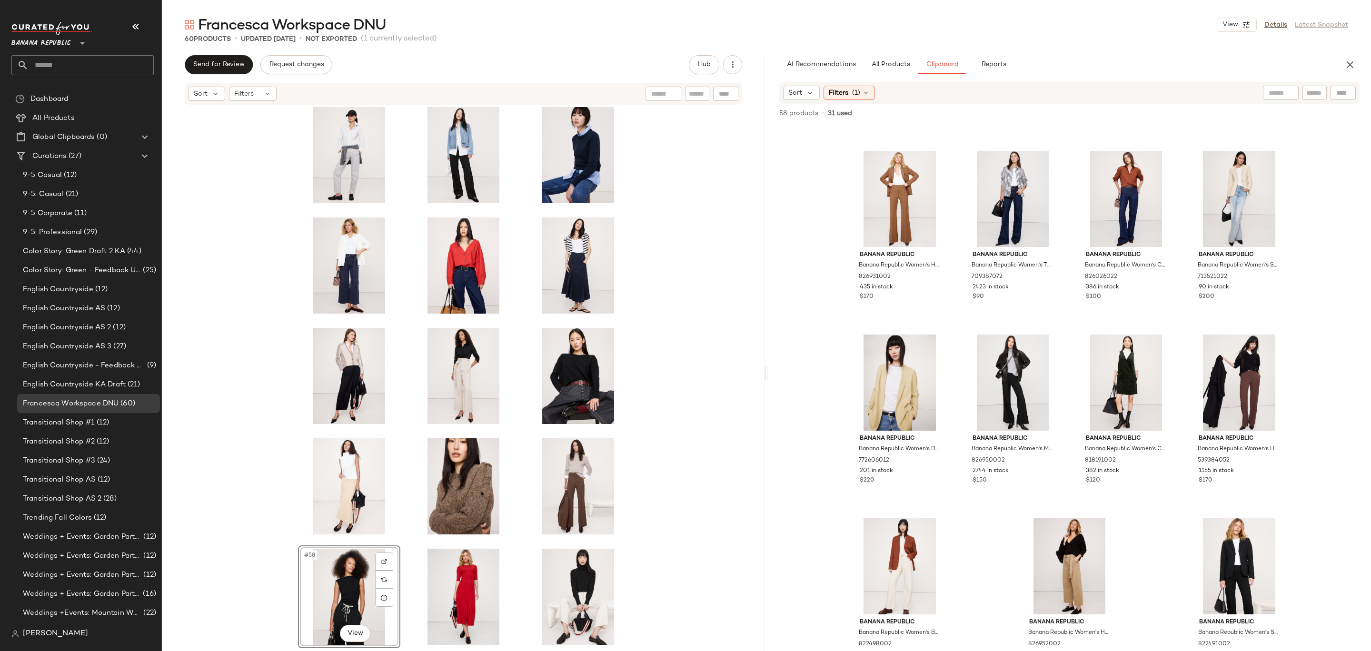
click at [694, 447] on div "#58 View" at bounding box center [463, 377] width 603 height 543
click at [585, 576] on div "#60 View" at bounding box center [578, 597] width 96 height 96
drag, startPoint x: 585, startPoint y: 596, endPoint x: 579, endPoint y: 596, distance: 5.7
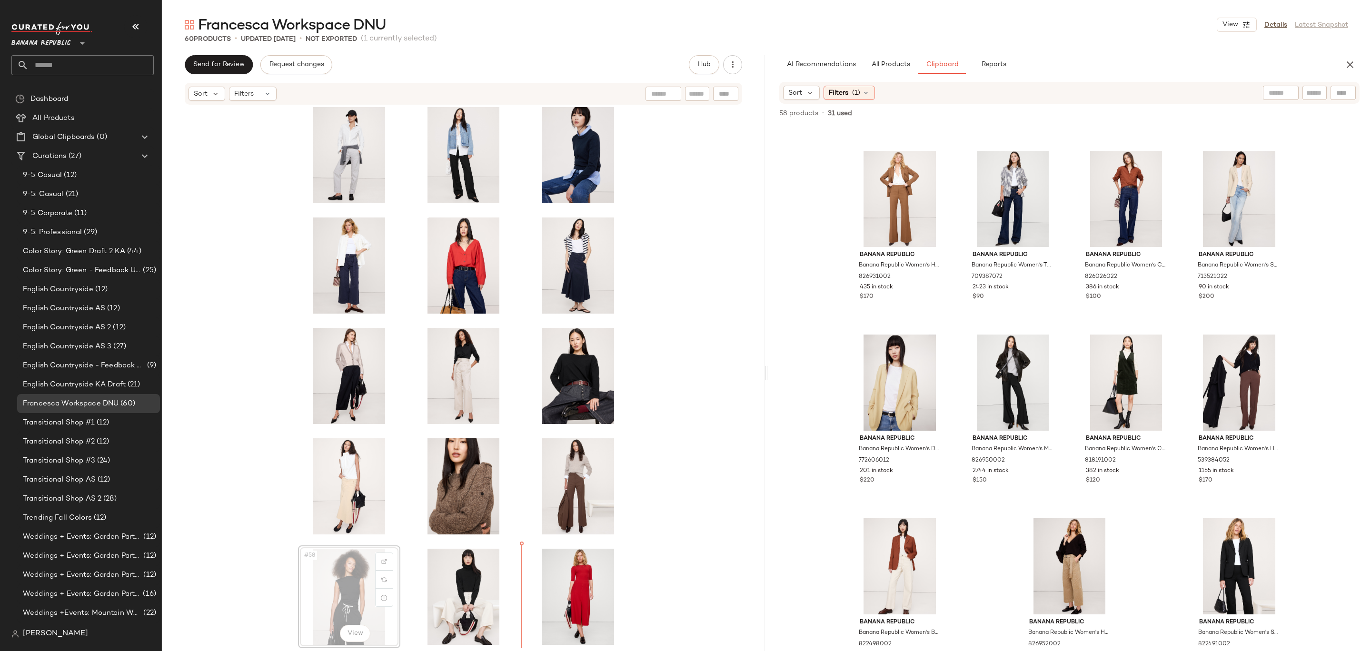
drag, startPoint x: 353, startPoint y: 583, endPoint x: 359, endPoint y: 583, distance: 6.2
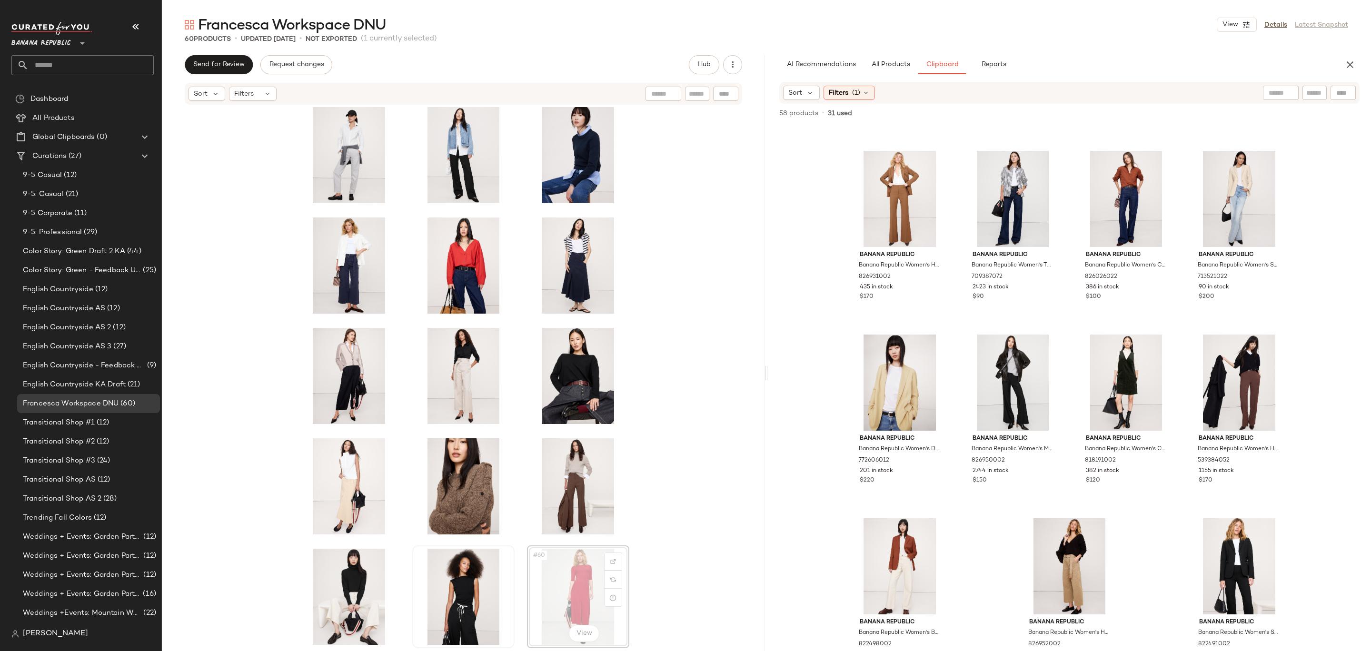
drag, startPoint x: 588, startPoint y: 592, endPoint x: 452, endPoint y: 592, distance: 135.7
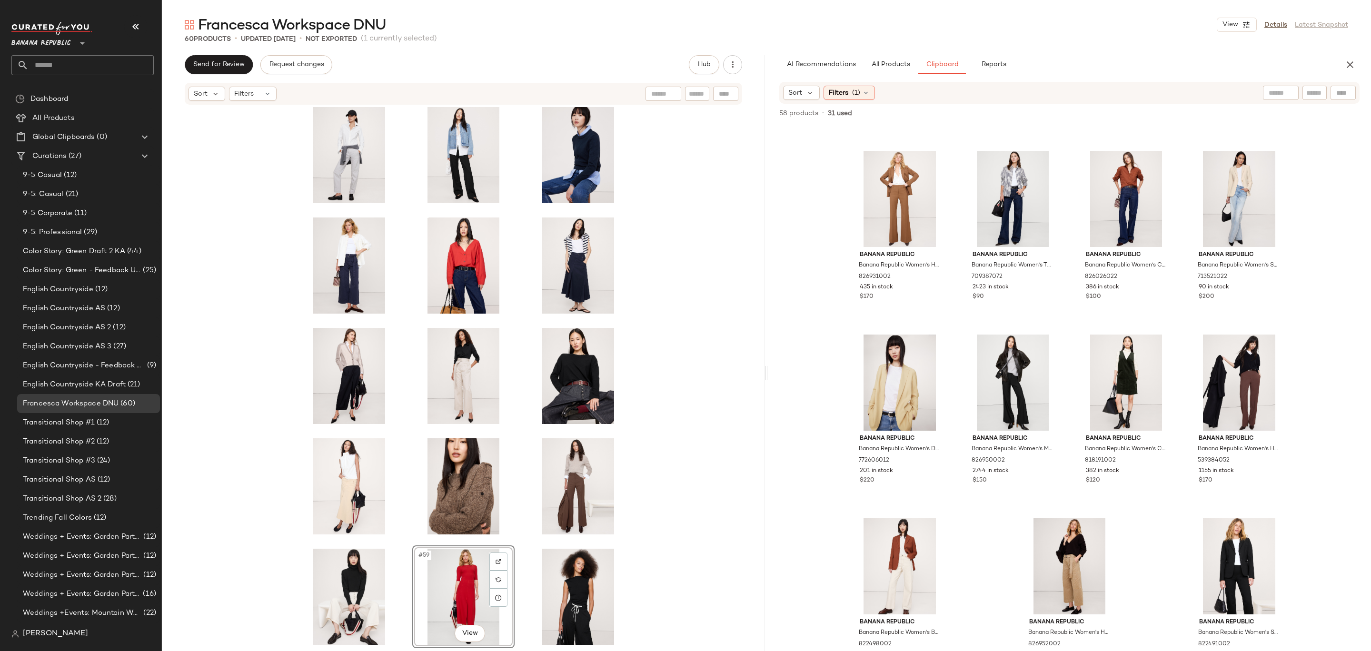
click at [677, 523] on div "#59 View" at bounding box center [463, 377] width 603 height 543
drag, startPoint x: 473, startPoint y: 491, endPoint x: 468, endPoint y: 492, distance: 4.8
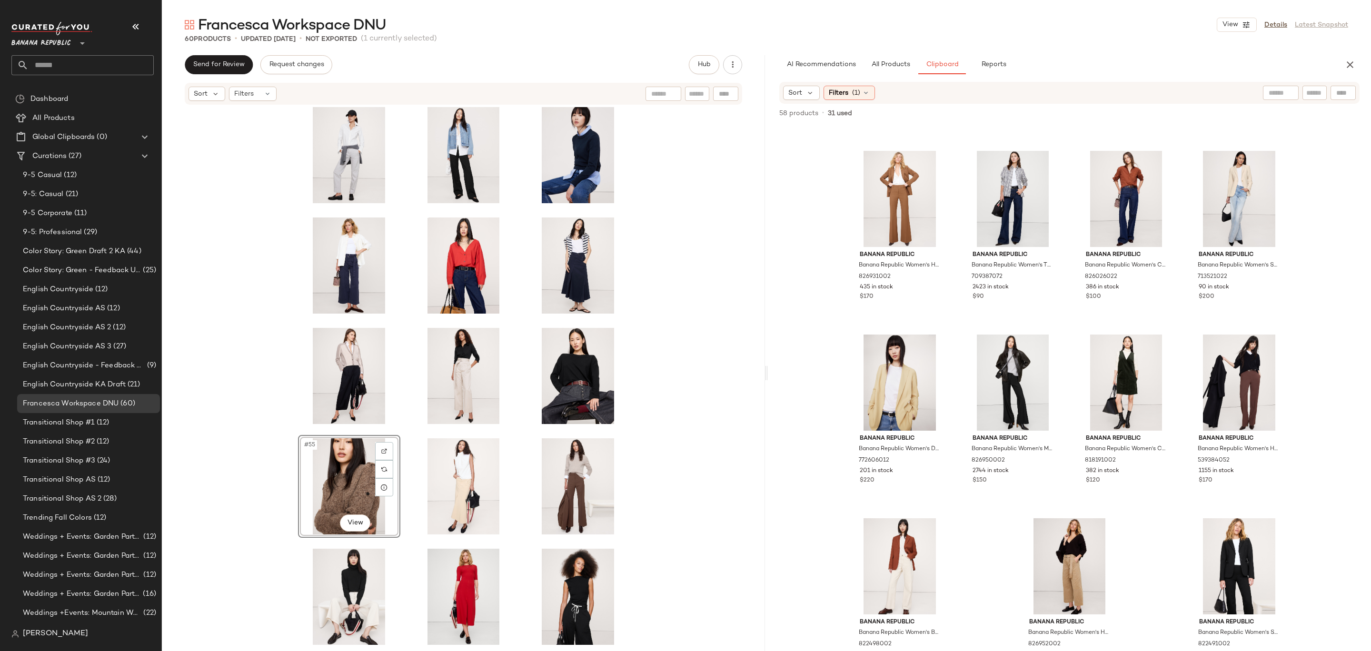
click at [669, 422] on div "#55 View" at bounding box center [463, 377] width 603 height 543
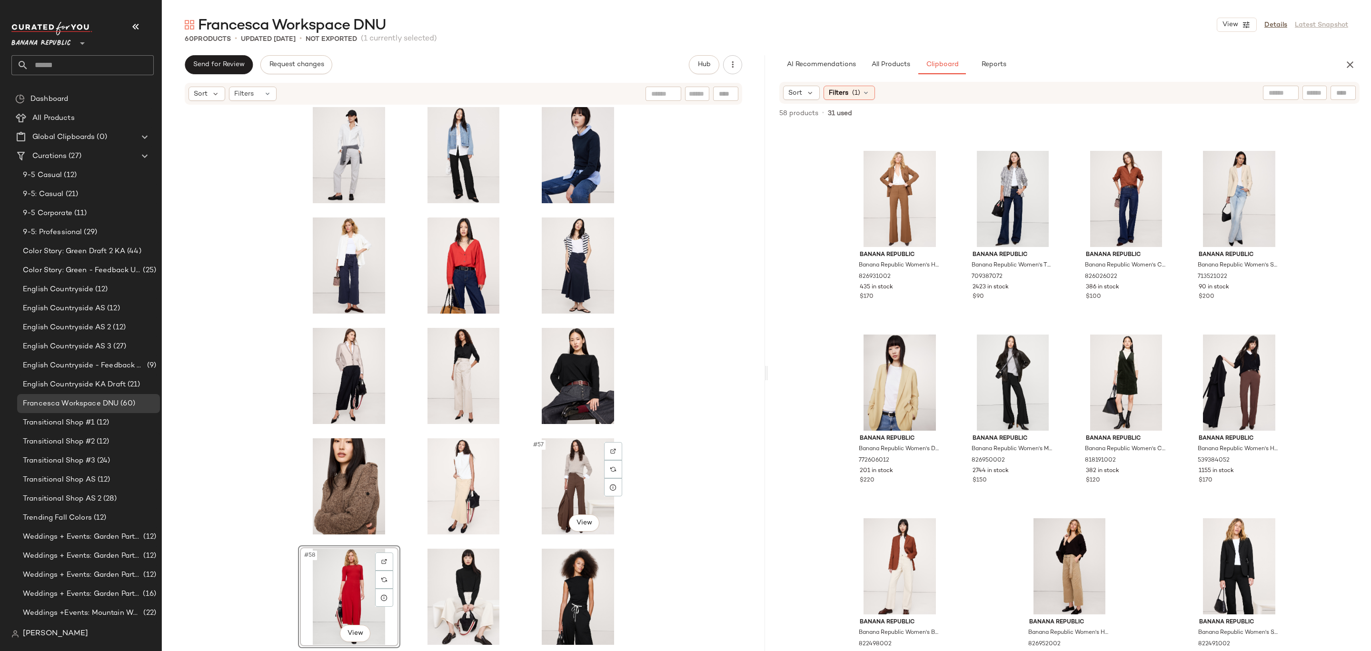
click at [674, 447] on div "#57 View #58 View" at bounding box center [463, 377] width 603 height 543
drag, startPoint x: 584, startPoint y: 587, endPoint x: 578, endPoint y: 587, distance: 5.2
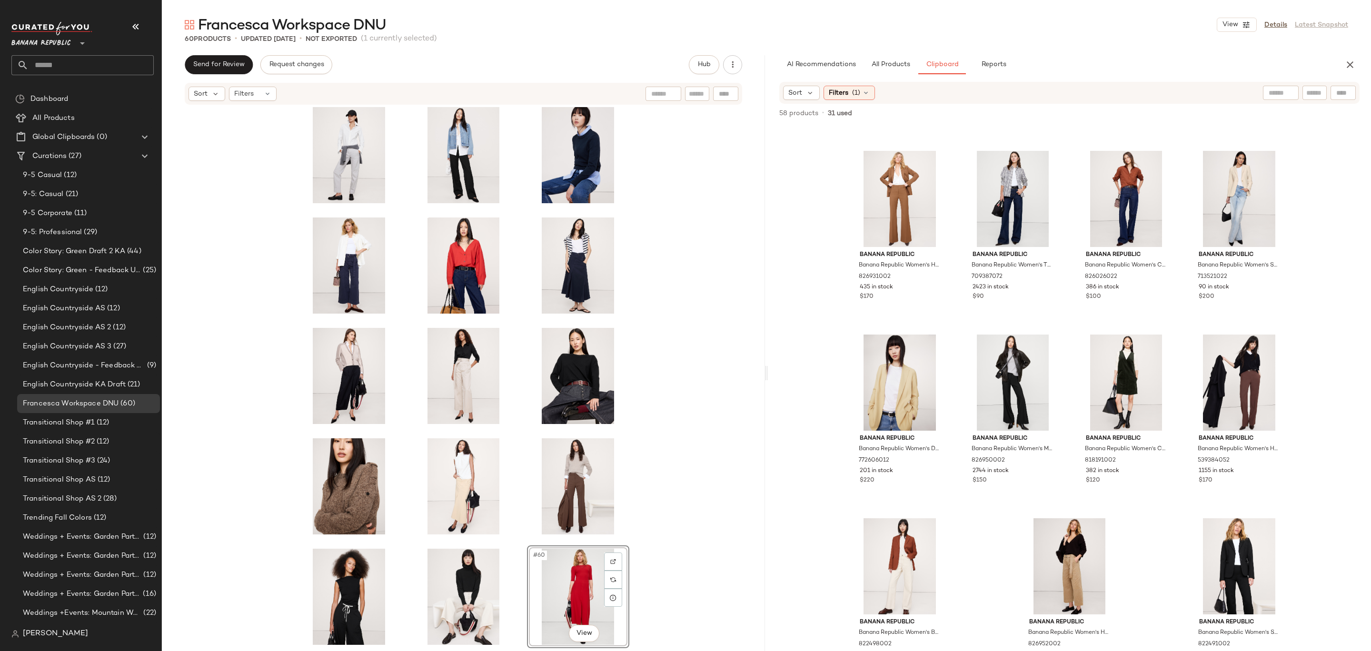
click at [659, 536] on div "#60 View" at bounding box center [463, 377] width 603 height 543
click at [1240, 24] on button "View" at bounding box center [1237, 25] width 40 height 14
click at [1272, 27] on link "Details" at bounding box center [1275, 25] width 23 height 10
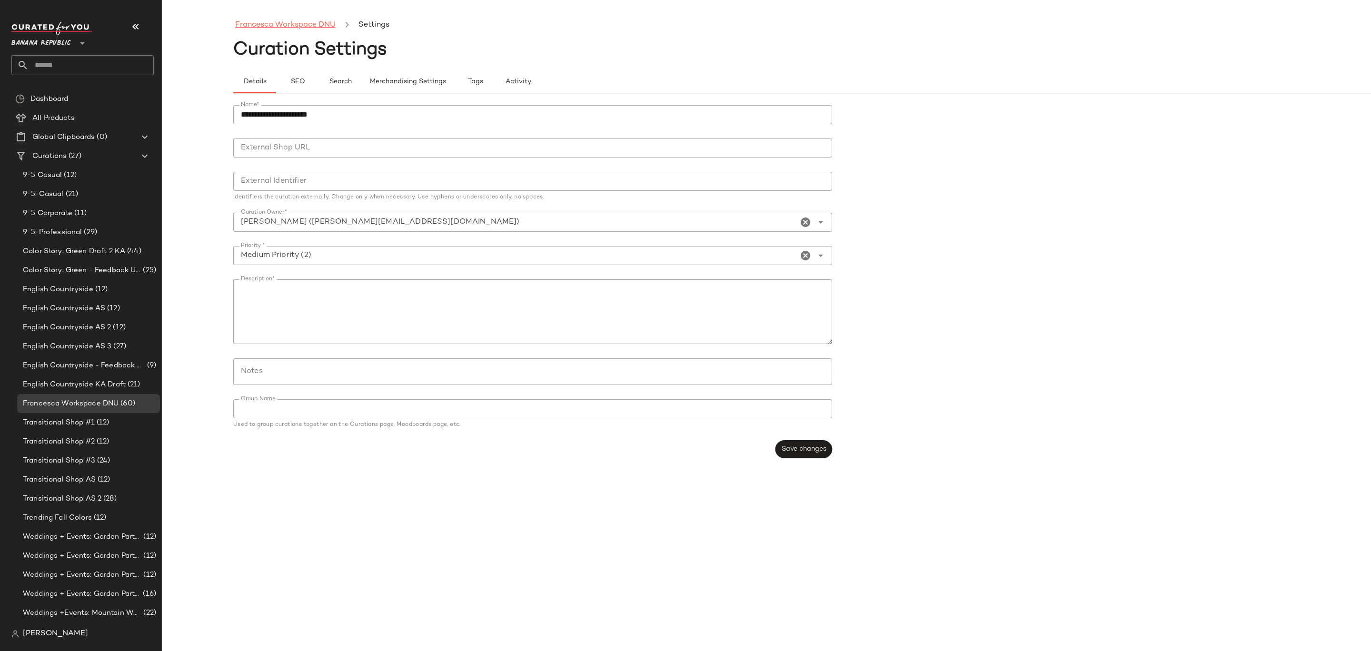
click at [300, 27] on link "Francesca Workspace DNU" at bounding box center [285, 25] width 100 height 12
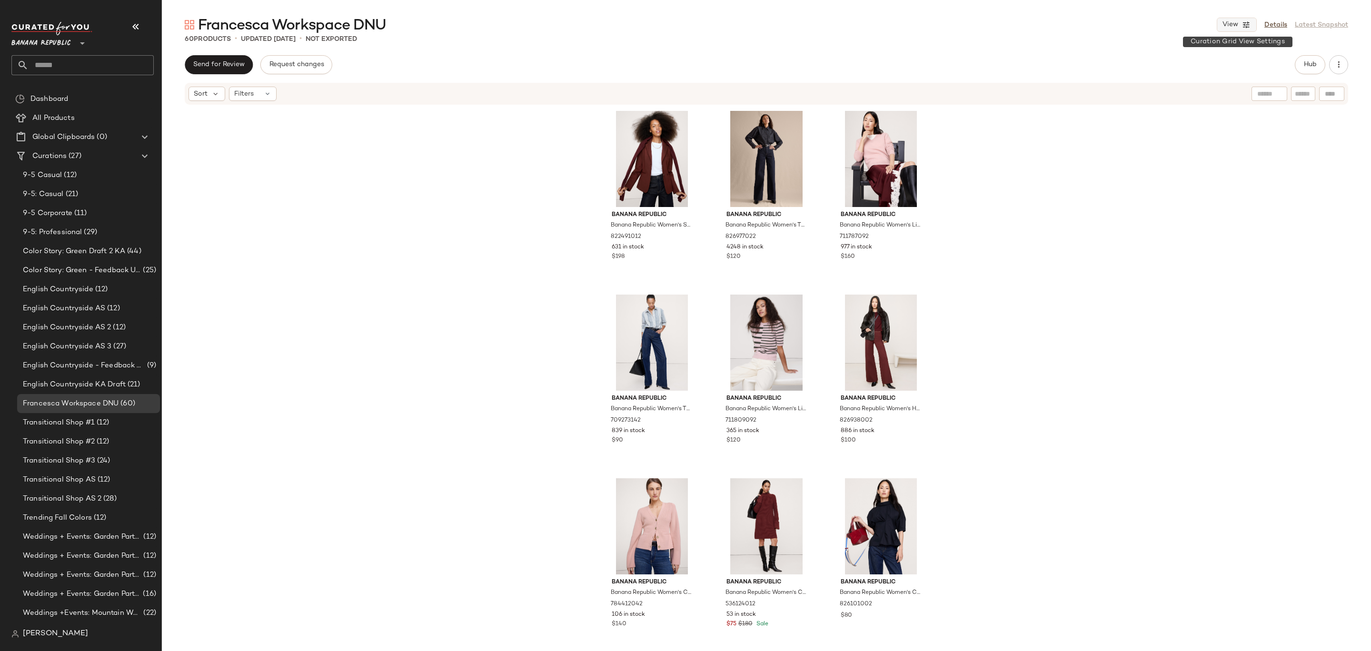
click at [1241, 26] on button "View" at bounding box center [1237, 25] width 40 height 14
click at [1202, 104] on label "Show Card Details" at bounding box center [1190, 106] width 69 height 27
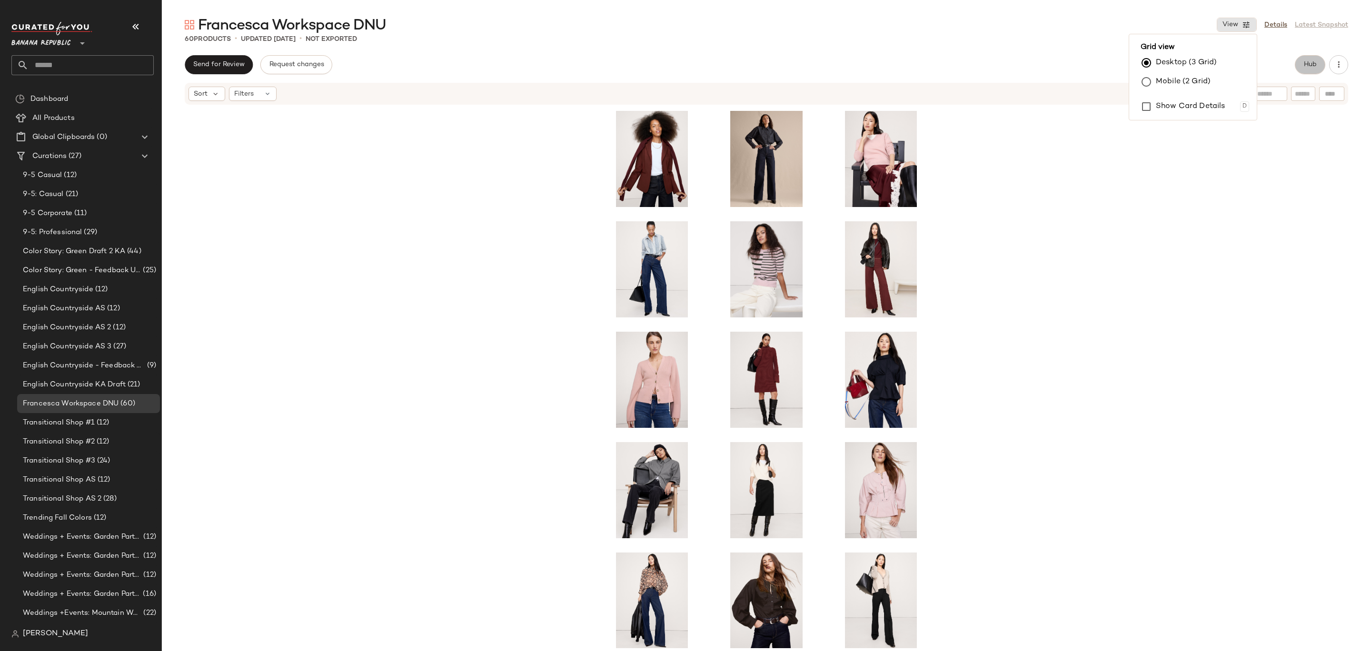
click at [1315, 70] on button "Hub" at bounding box center [1310, 64] width 30 height 19
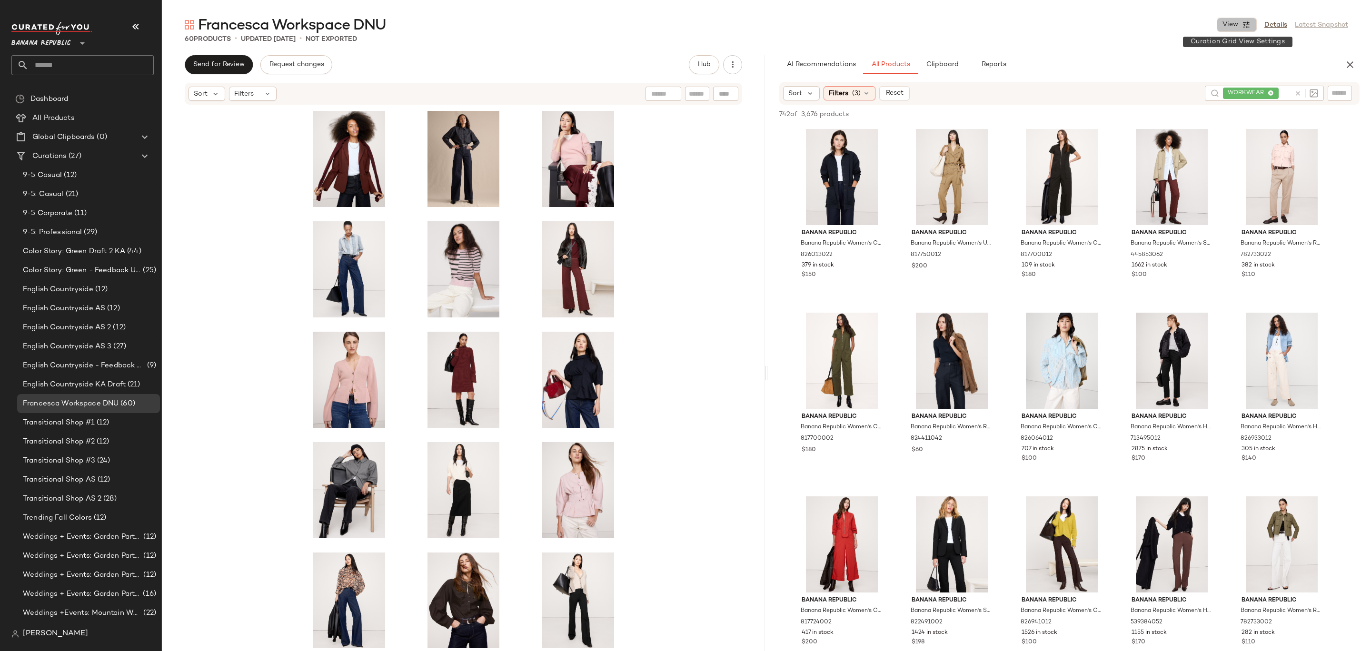
click at [1231, 21] on span "View" at bounding box center [1230, 25] width 16 height 8
click at [1187, 102] on label "Show Card Details" at bounding box center [1190, 106] width 69 height 27
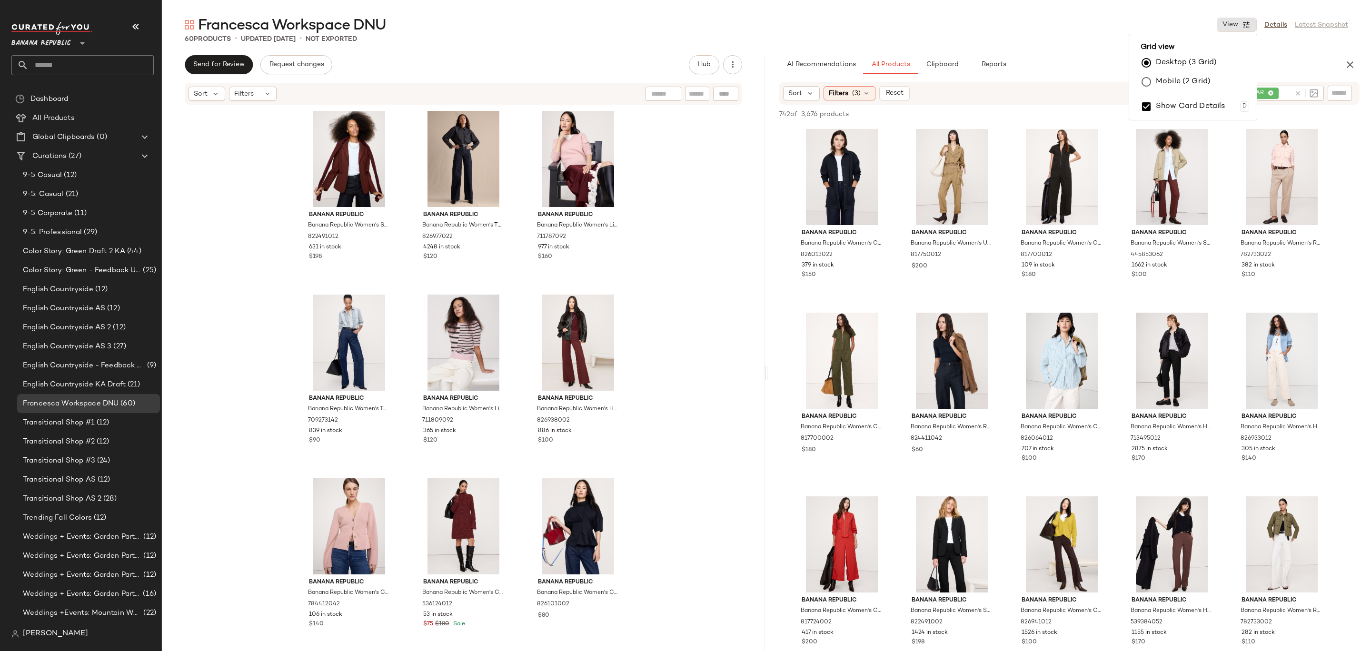
click at [673, 36] on div "60 Products • updated [DATE] • Not Exported" at bounding box center [766, 39] width 1209 height 10
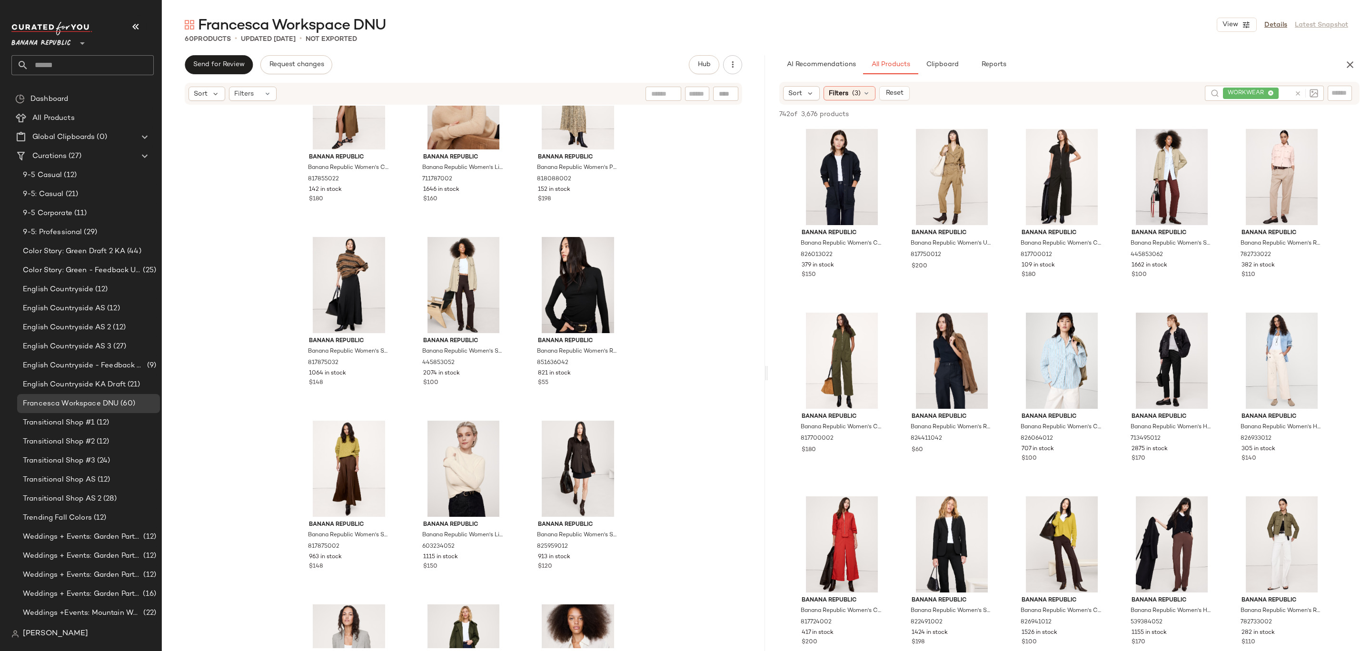
scroll to position [1367, 0]
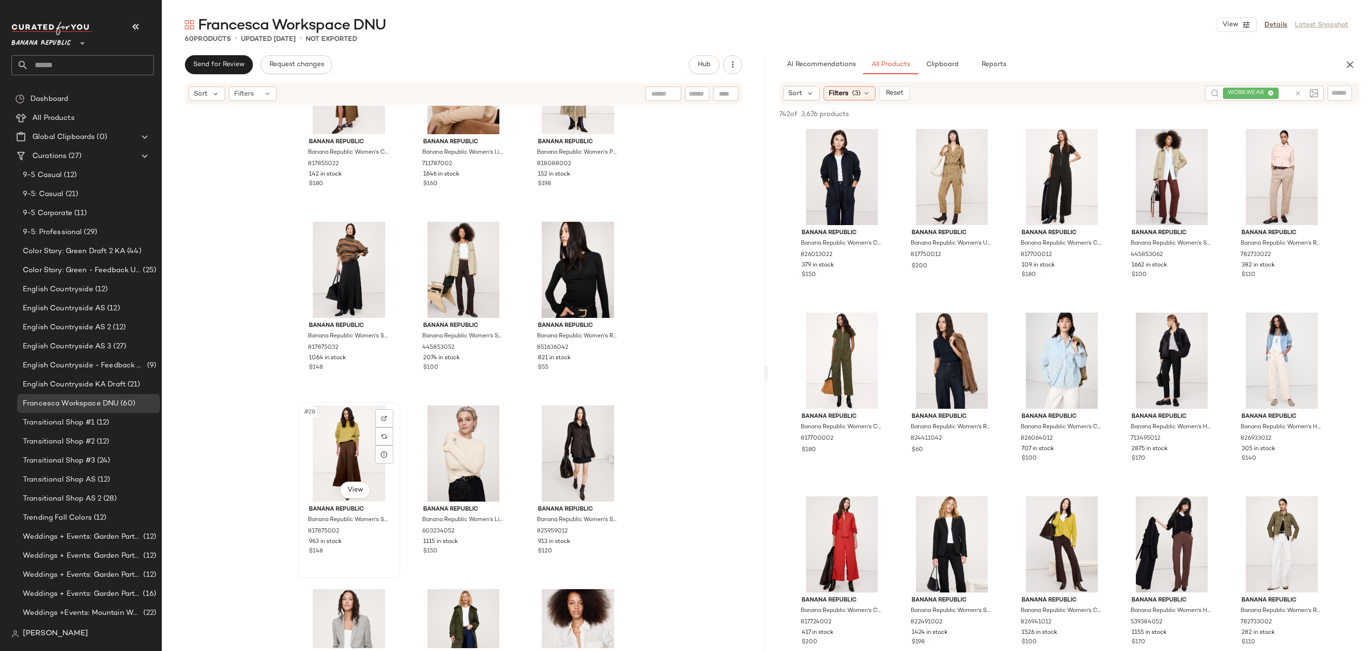
click at [328, 437] on div "#28 View" at bounding box center [349, 454] width 96 height 96
click at [556, 443] on div "#30 View" at bounding box center [578, 454] width 96 height 96
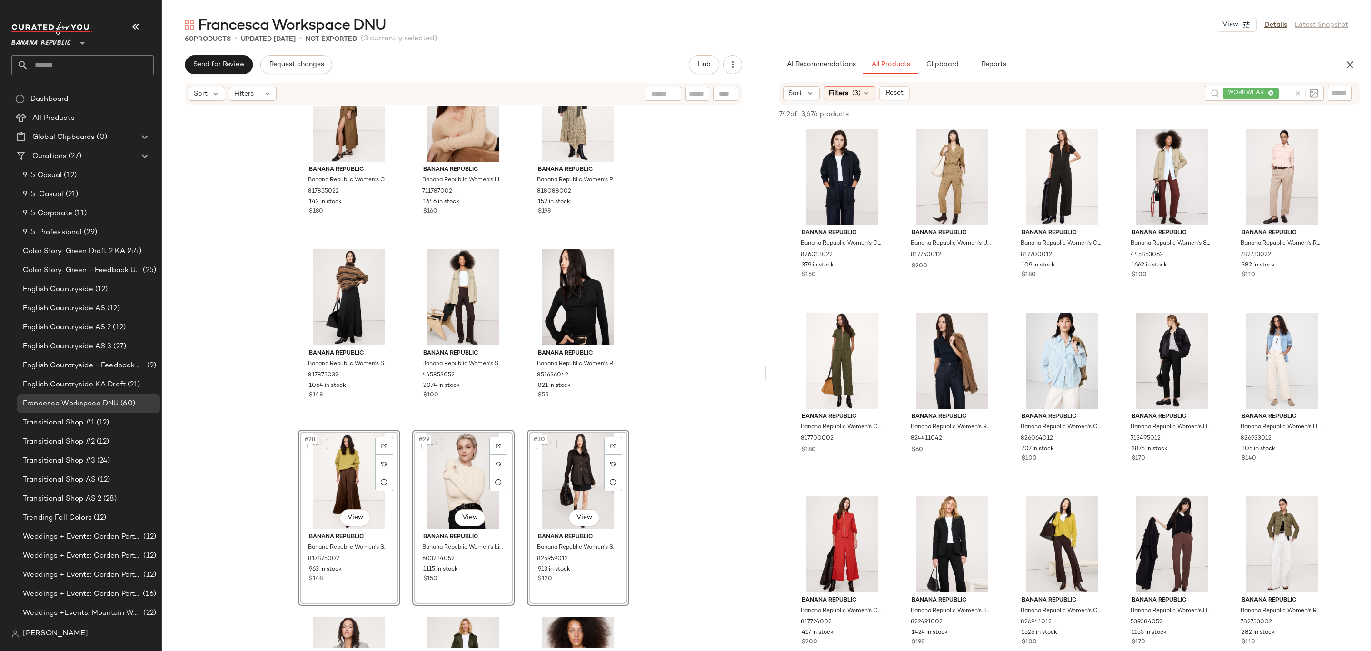
scroll to position [1331, 0]
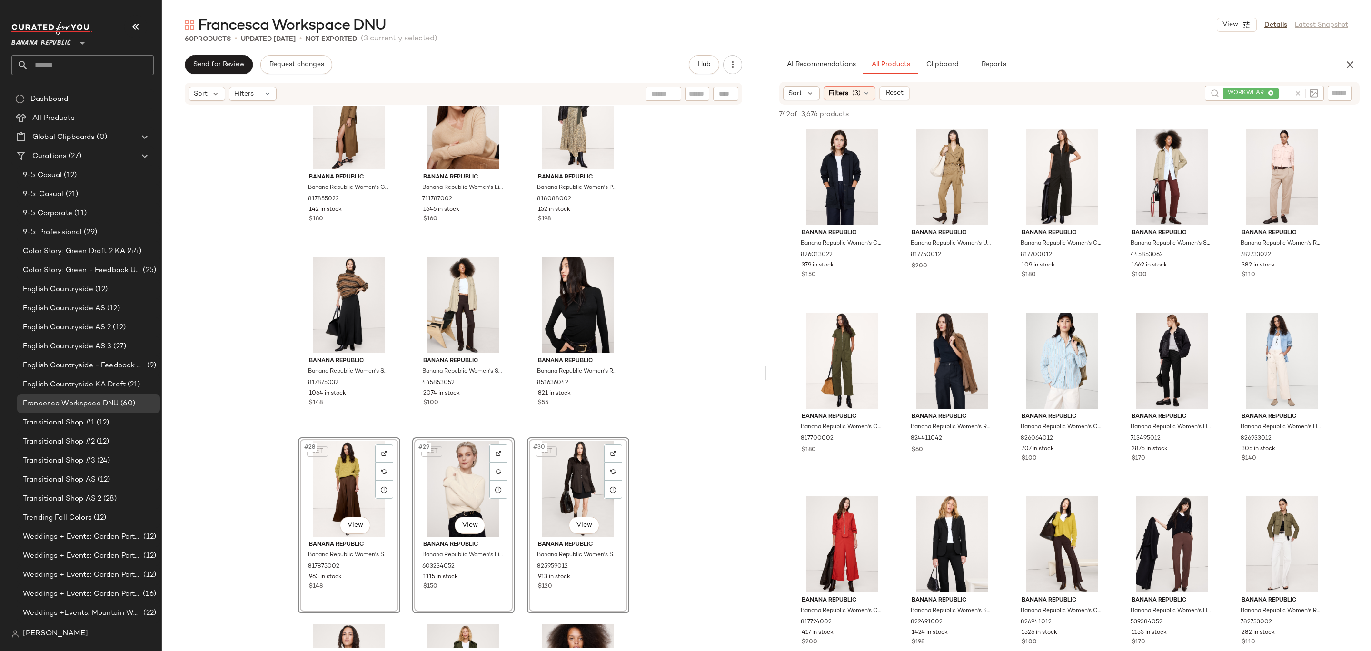
click at [200, 433] on div "Banana Republic Banana Republic Women's Cotton Twill Long Midi Dress Saddle Bro…" at bounding box center [463, 377] width 603 height 543
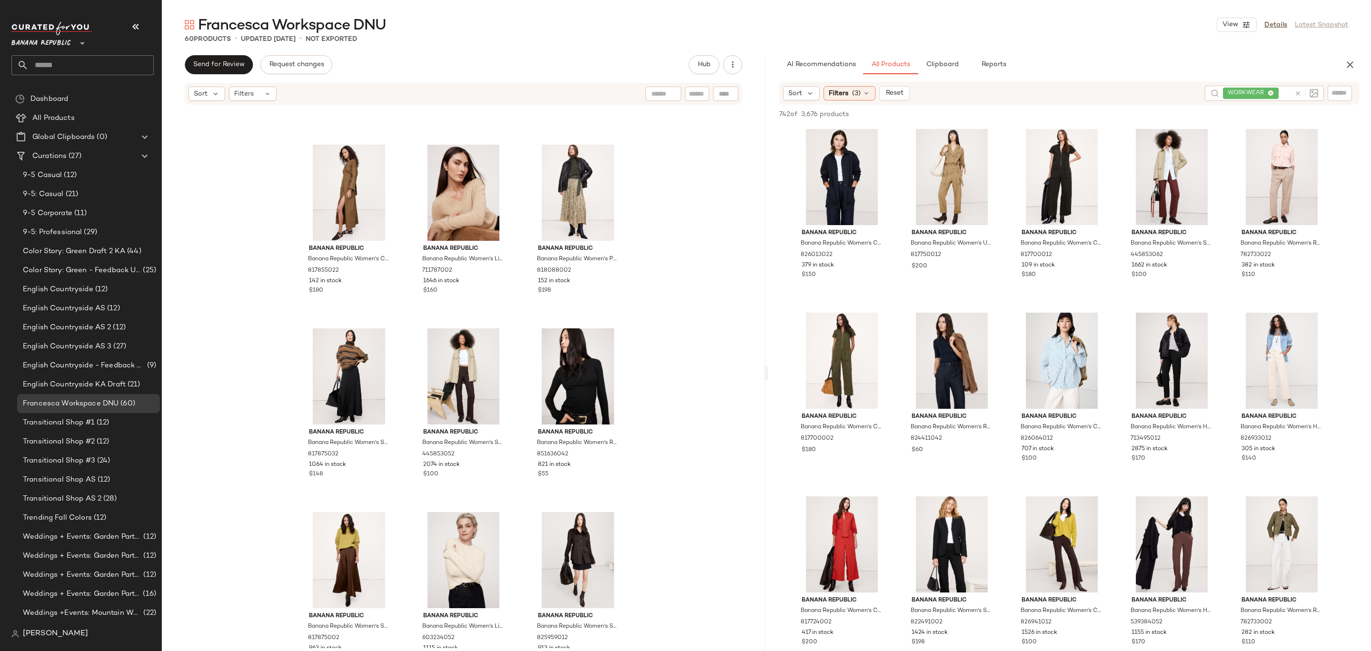
scroll to position [1297, 0]
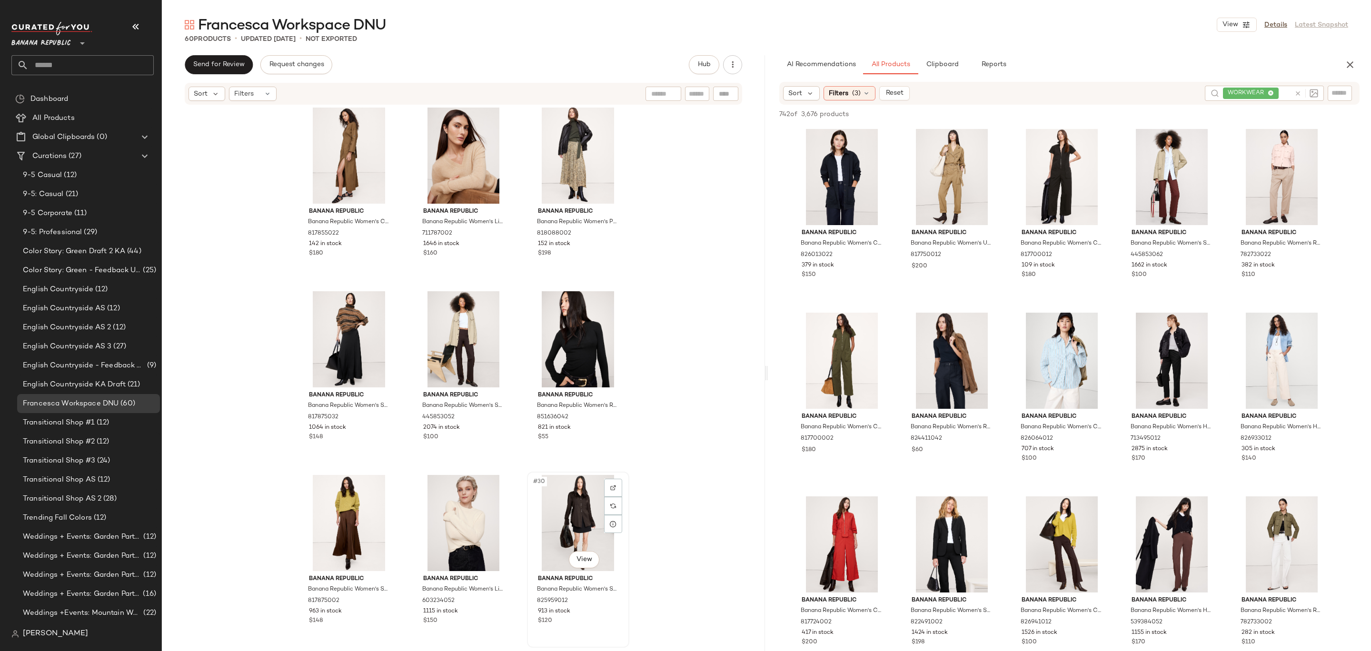
click at [573, 501] on div "#30 View" at bounding box center [578, 523] width 96 height 96
click at [692, 509] on div "Banana Republic Banana Republic Women's Cotton Twill Long Midi Dress Saddle Bro…" at bounding box center [463, 377] width 603 height 543
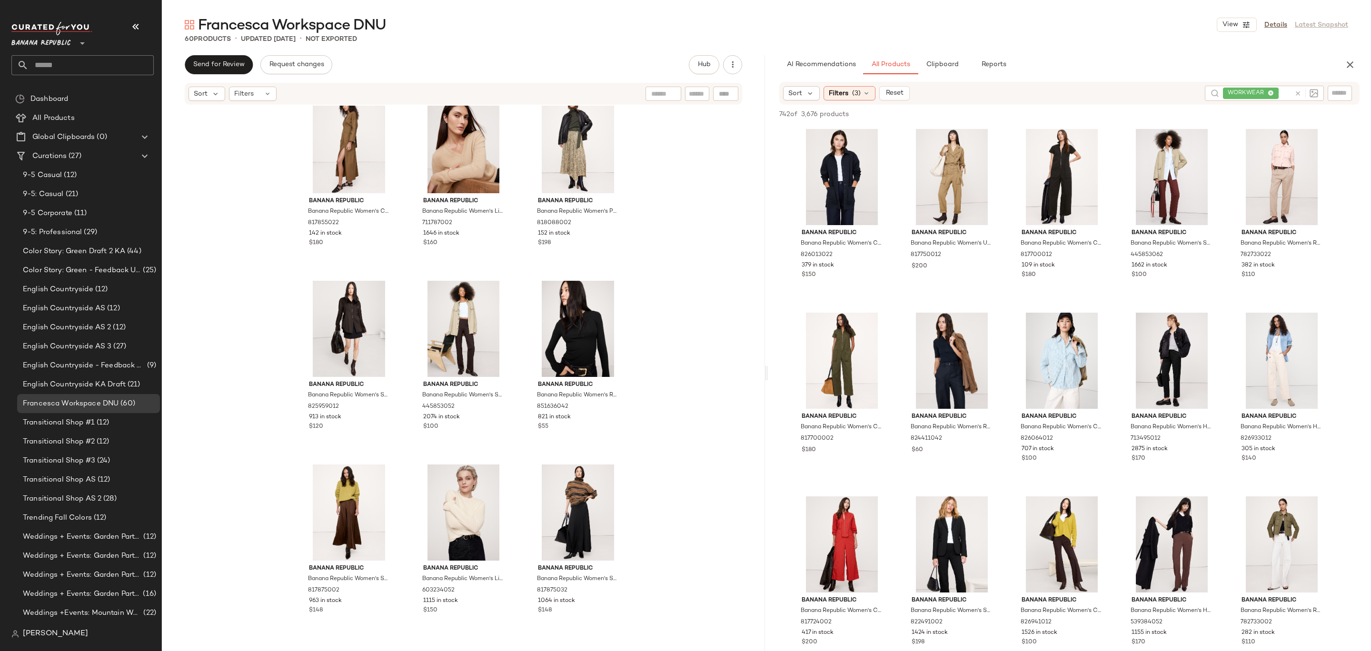
scroll to position [1312, 0]
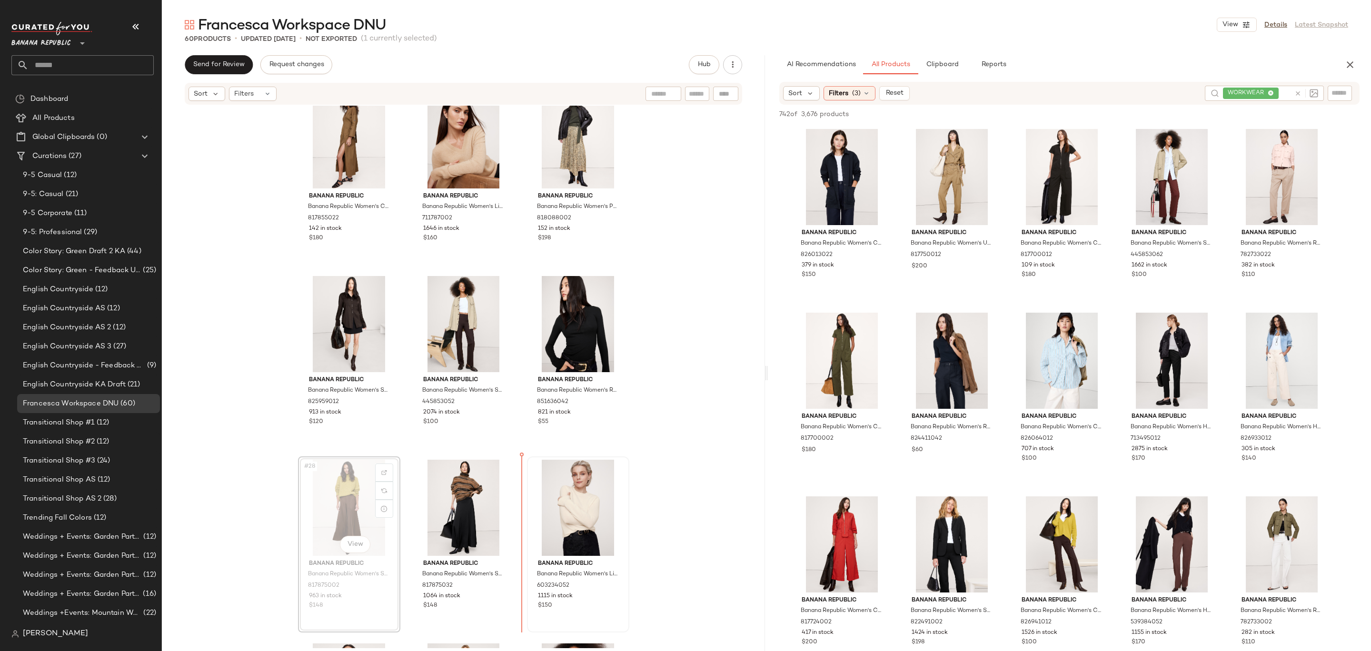
drag, startPoint x: 335, startPoint y: 499, endPoint x: 598, endPoint y: 502, distance: 262.8
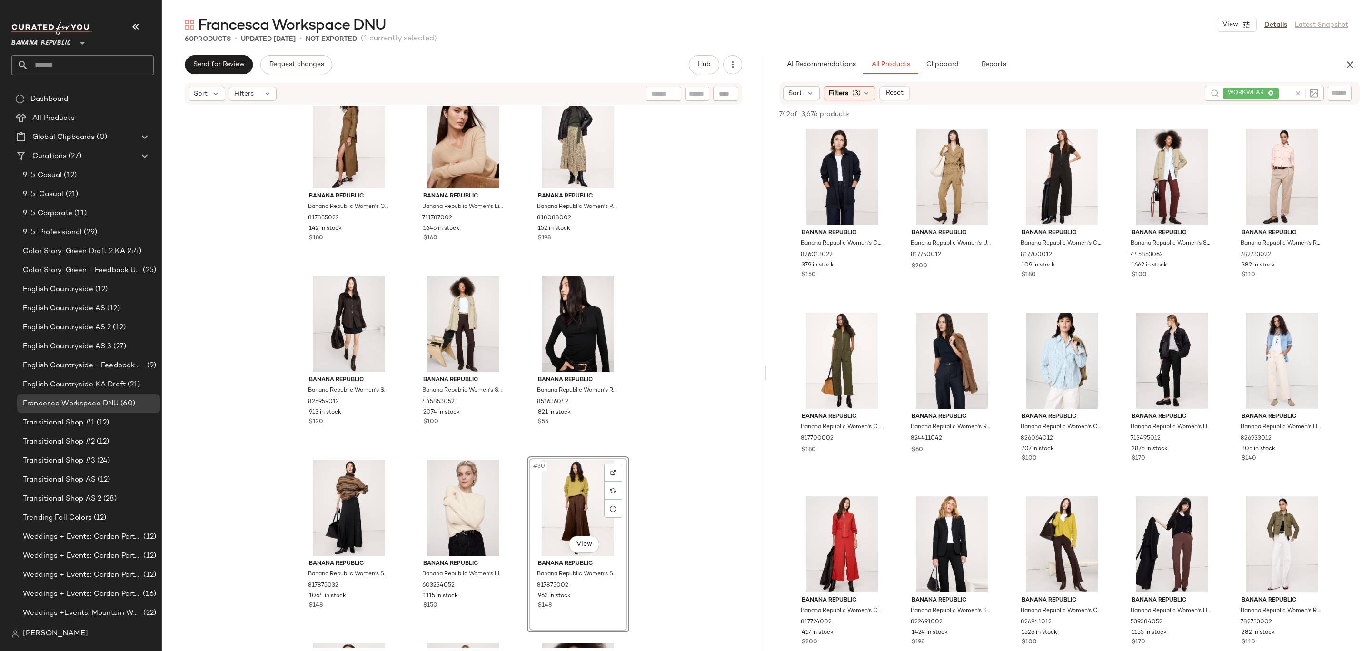
click at [679, 487] on div "Banana Republic Banana Republic Women's Cotton Twill Long Midi Dress Saddle Bro…" at bounding box center [463, 377] width 603 height 543
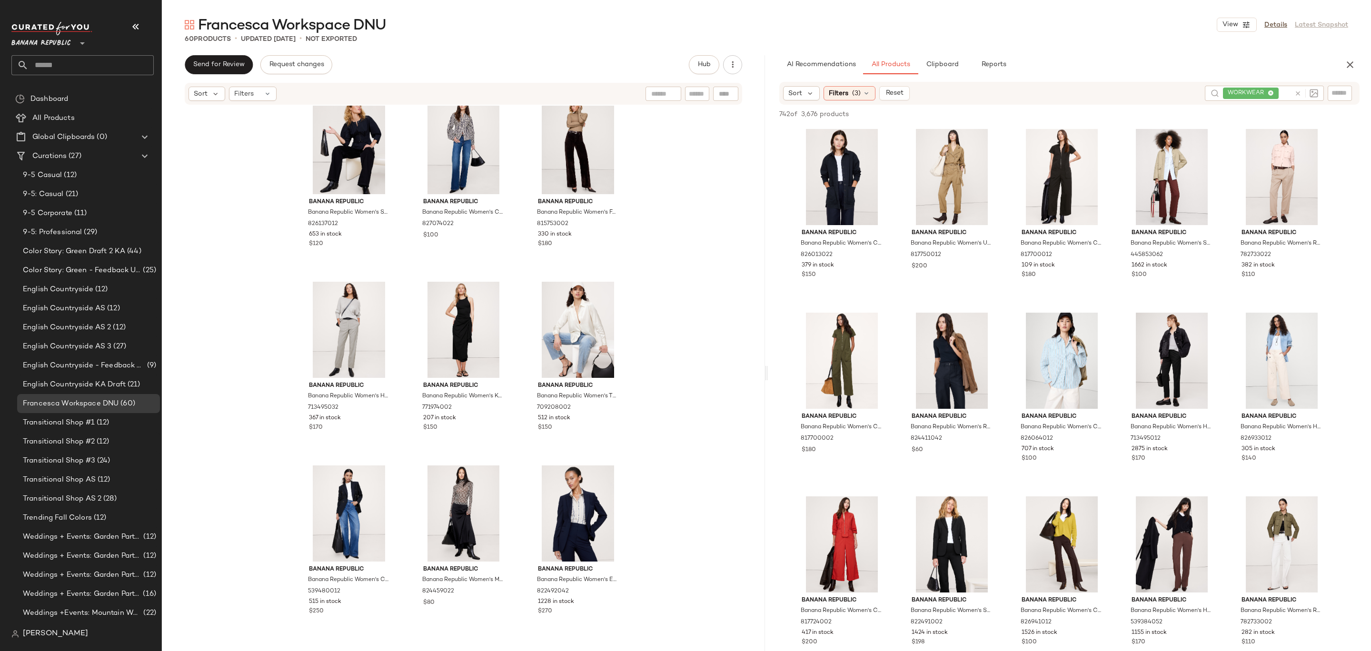
scroll to position [2405, 0]
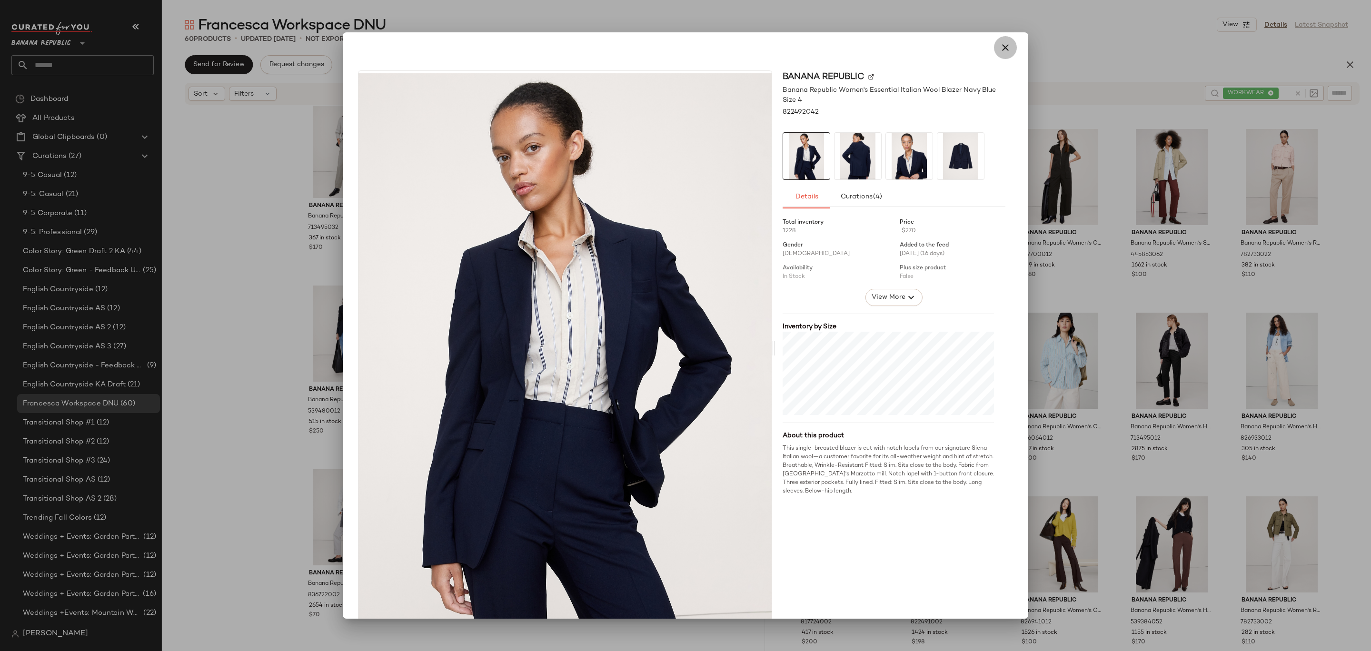
click at [1001, 45] on icon "button" at bounding box center [1005, 47] width 11 height 11
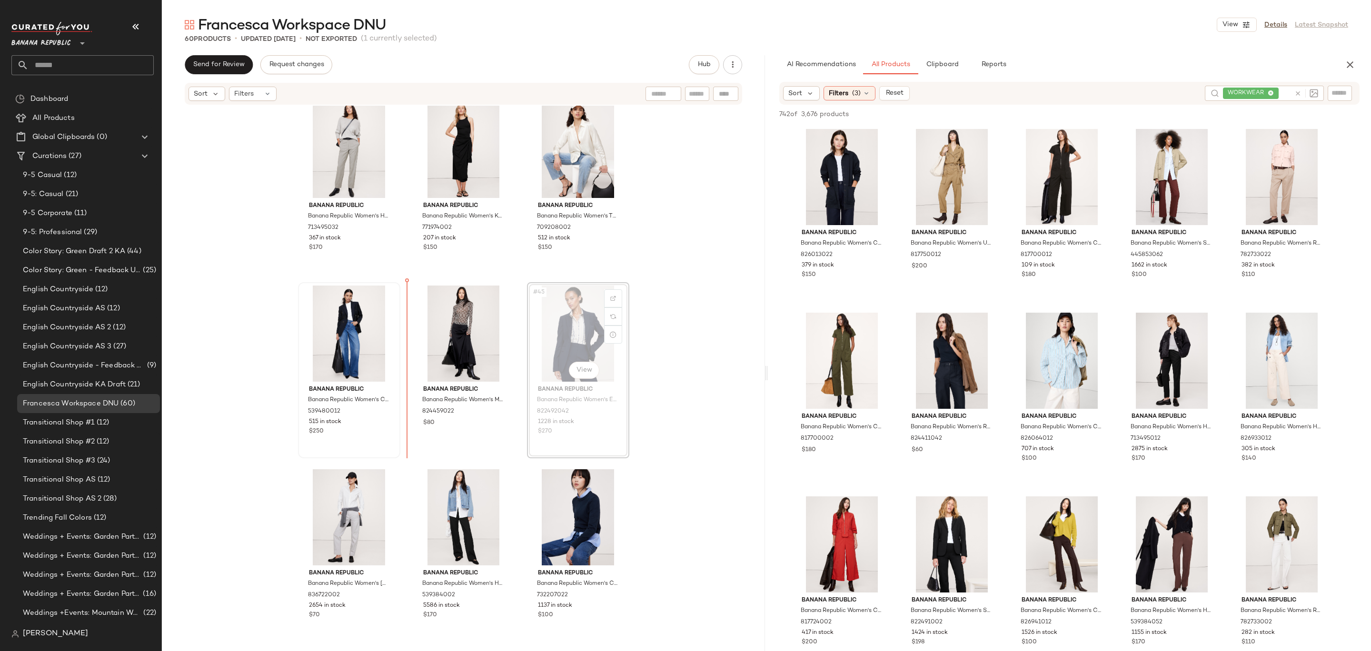
drag, startPoint x: 566, startPoint y: 338, endPoint x: 351, endPoint y: 350, distance: 214.5
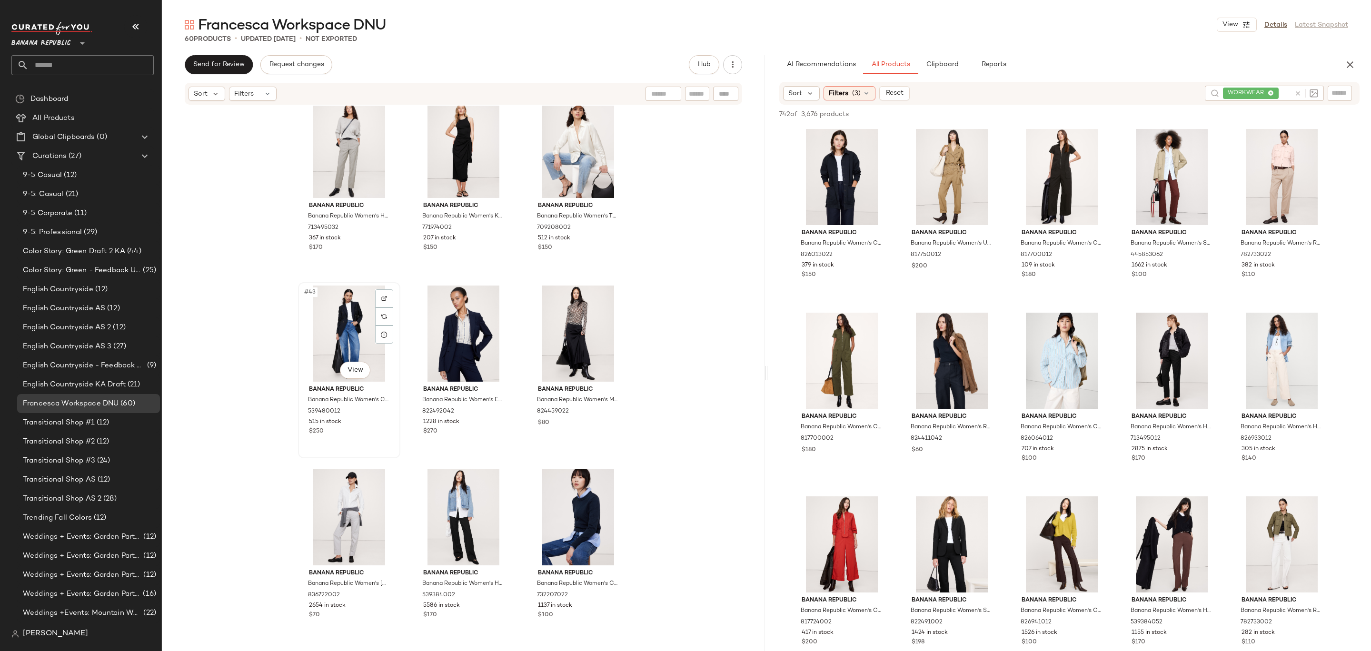
click at [339, 345] on div "#43 View" at bounding box center [349, 334] width 96 height 96
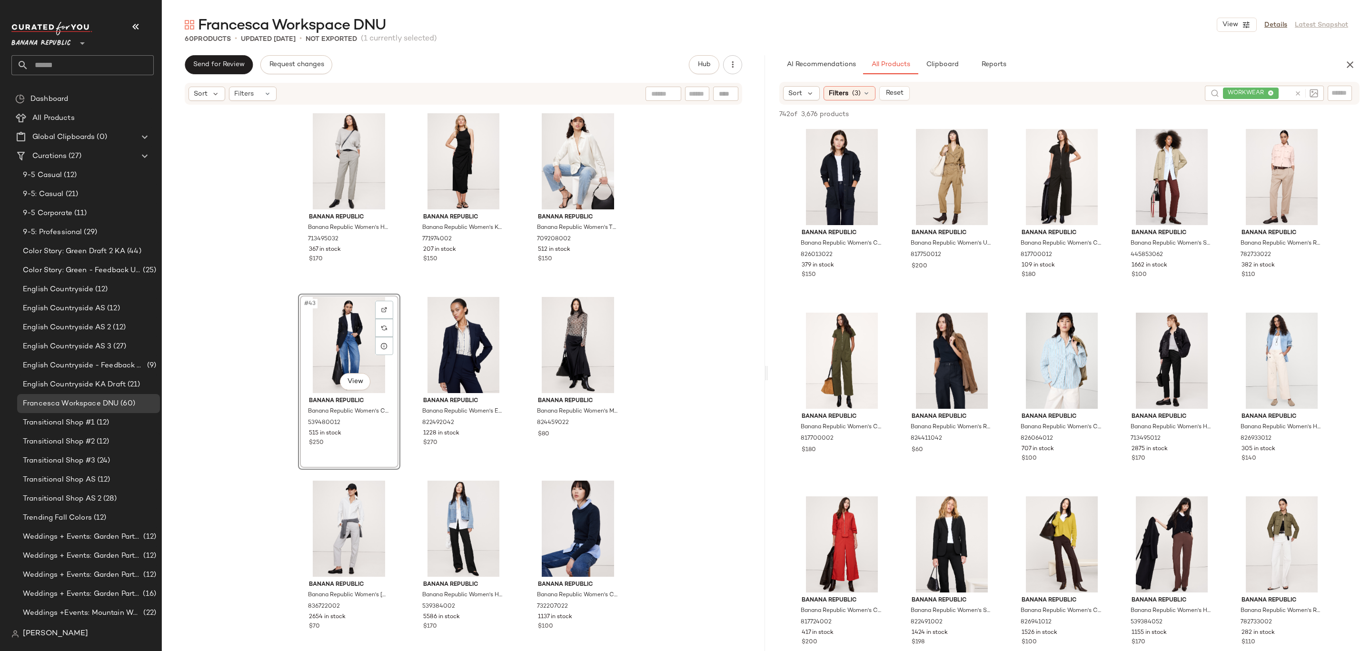
scroll to position [2389, 0]
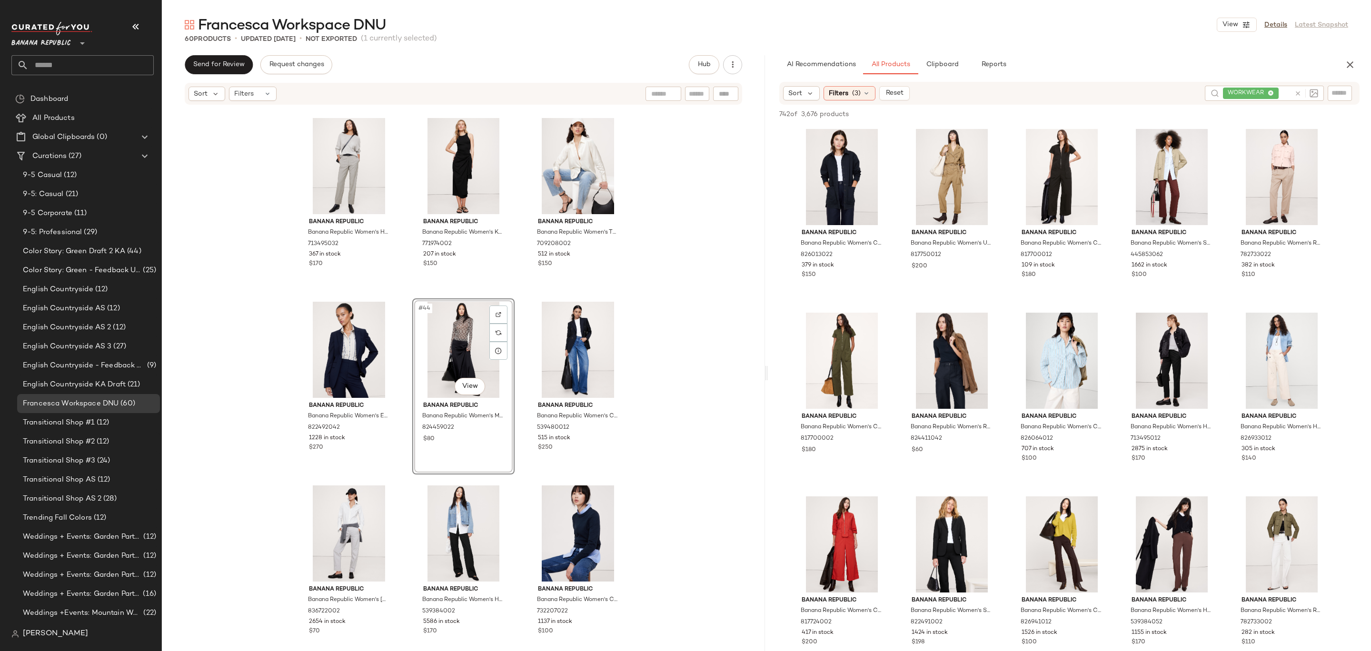
click at [640, 326] on div "Banana Republic Banana Republic Women's Stretch-Cotton Utility Peplum Top Navy …" at bounding box center [463, 377] width 603 height 543
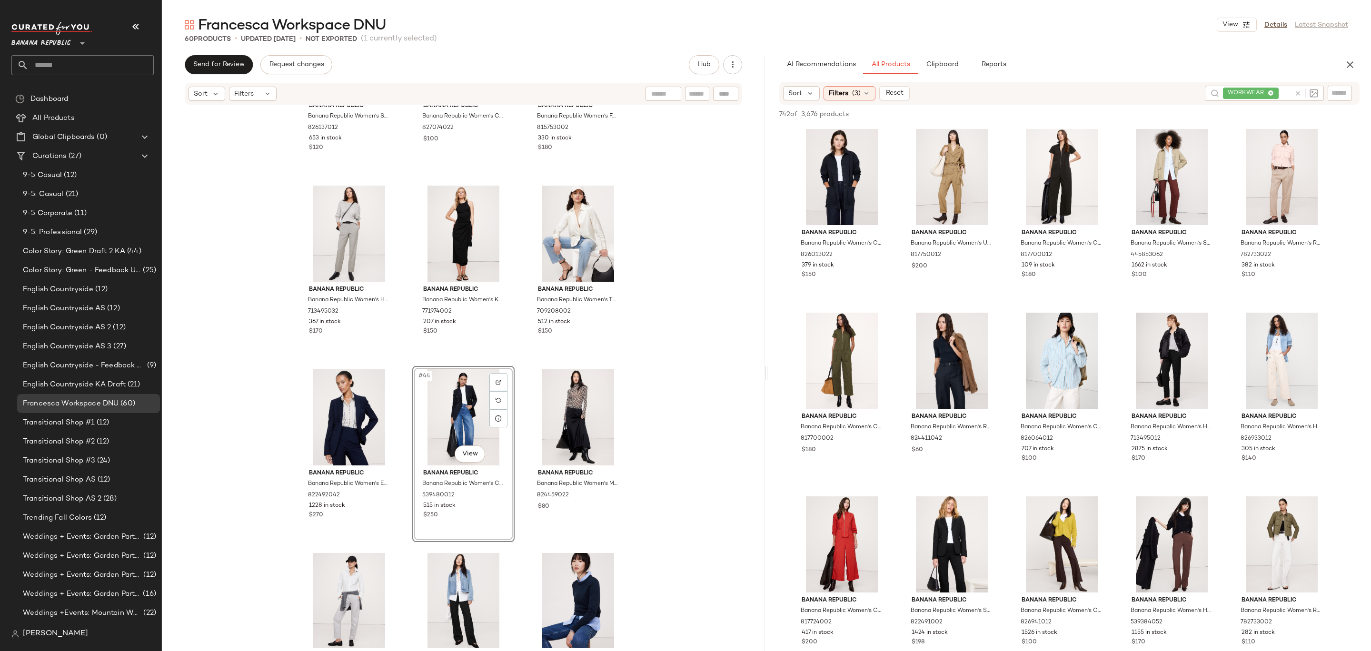
click at [665, 377] on div "Banana Republic Banana Republic Women's Stretch-Cotton Utility Peplum Top Navy …" at bounding box center [463, 377] width 603 height 543
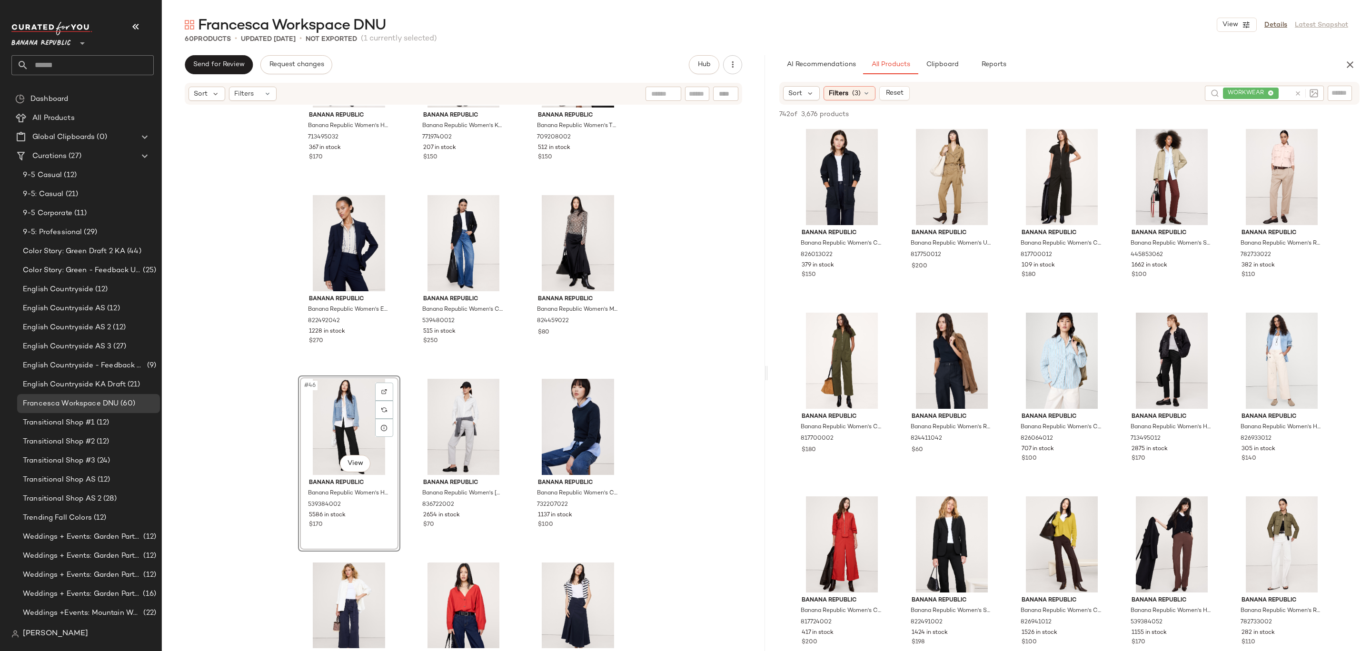
click at [263, 443] on div "Banana Republic Banana Republic Women's High-Rise Slim Italian Wool Ankle Pant …" at bounding box center [463, 377] width 603 height 543
click at [698, 357] on div "Banana Republic Banana Republic Women's High-Rise Slim Italian Wool Ankle Pant …" at bounding box center [463, 377] width 603 height 543
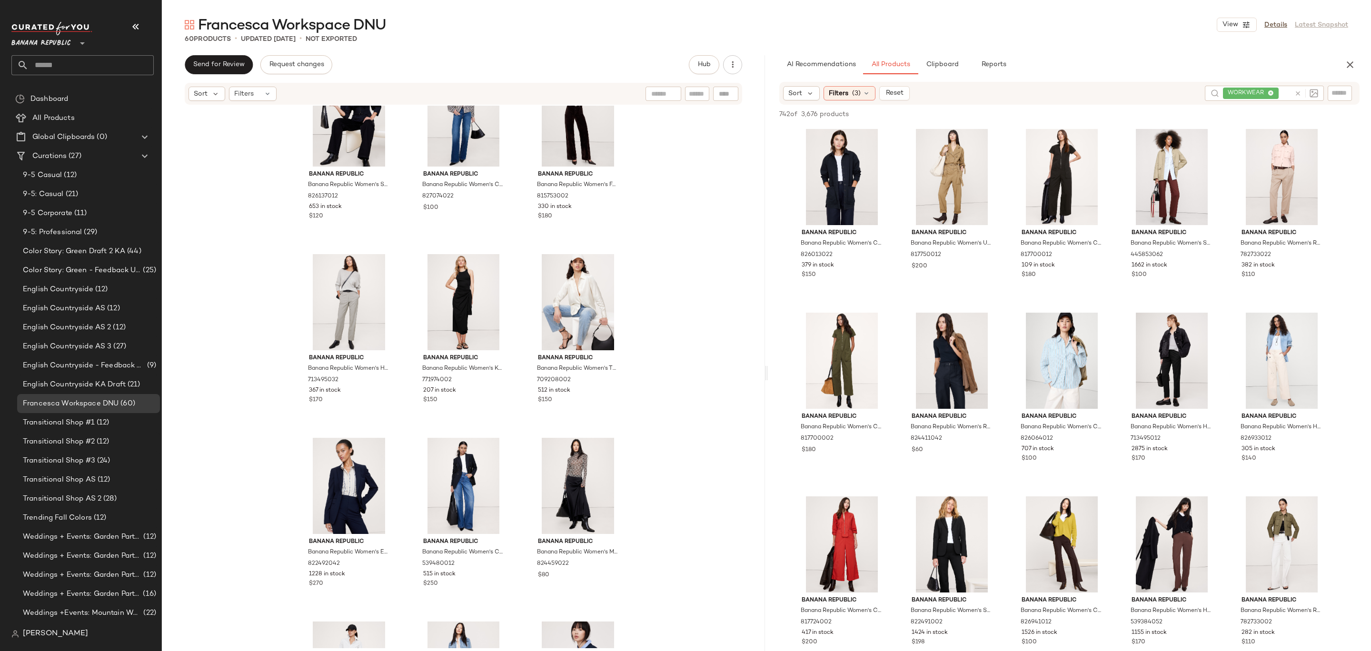
scroll to position [2232, 0]
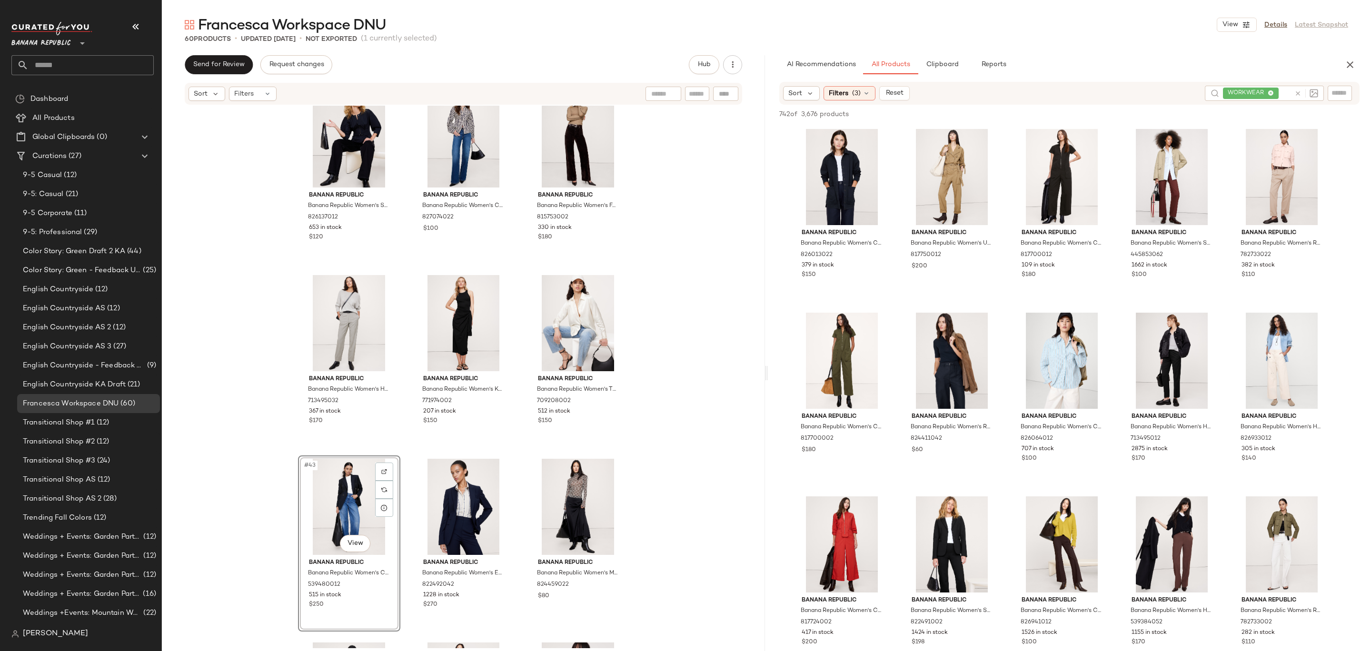
click at [268, 496] on div "Banana Republic Banana Republic Women's Stretch-Cotton Utility Peplum Top Navy …" at bounding box center [463, 377] width 603 height 543
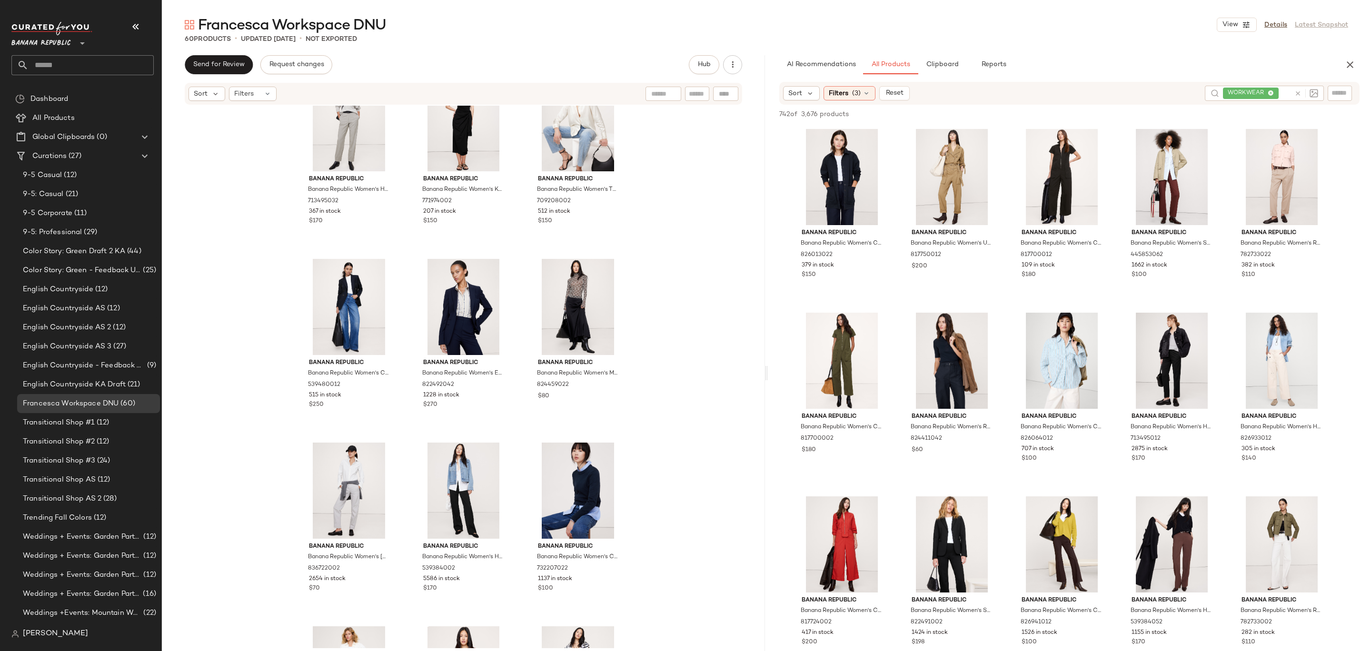
click at [654, 380] on div "Banana Republic Banana Republic Women's Stretch-Cotton Utility Peplum Top Navy …" at bounding box center [463, 377] width 603 height 543
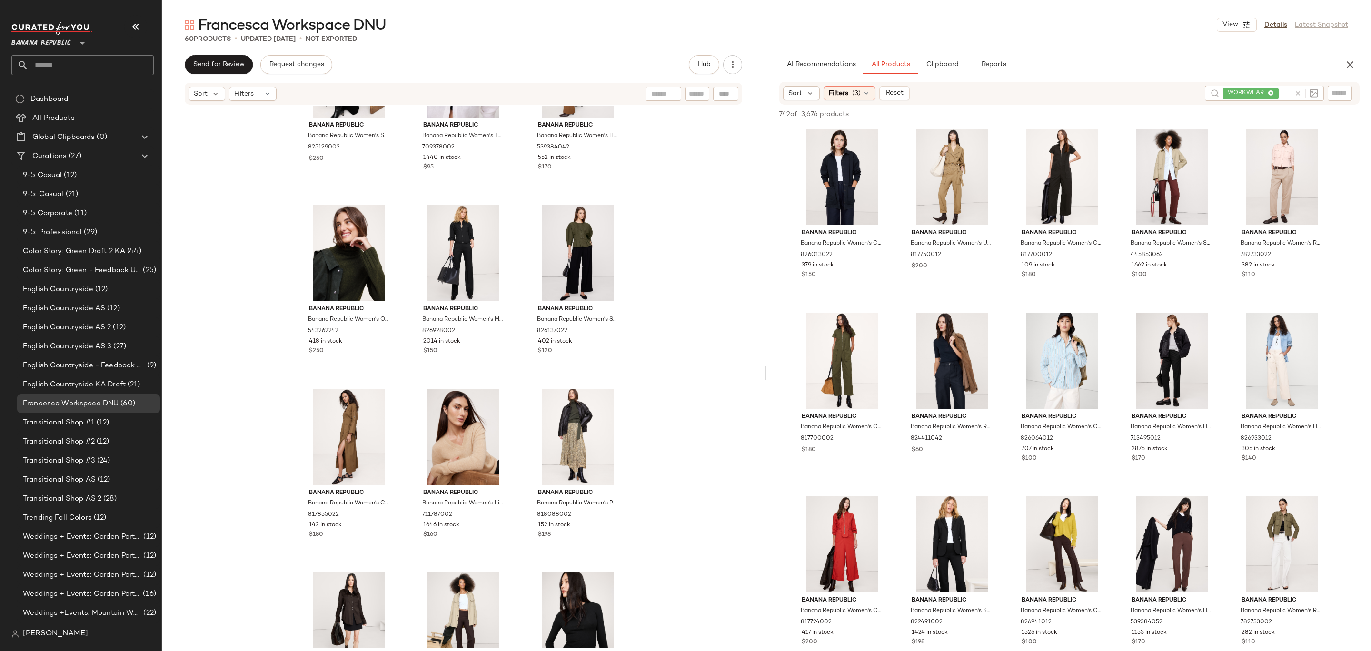
scroll to position [0, 0]
